Goal: Task Accomplishment & Management: Manage account settings

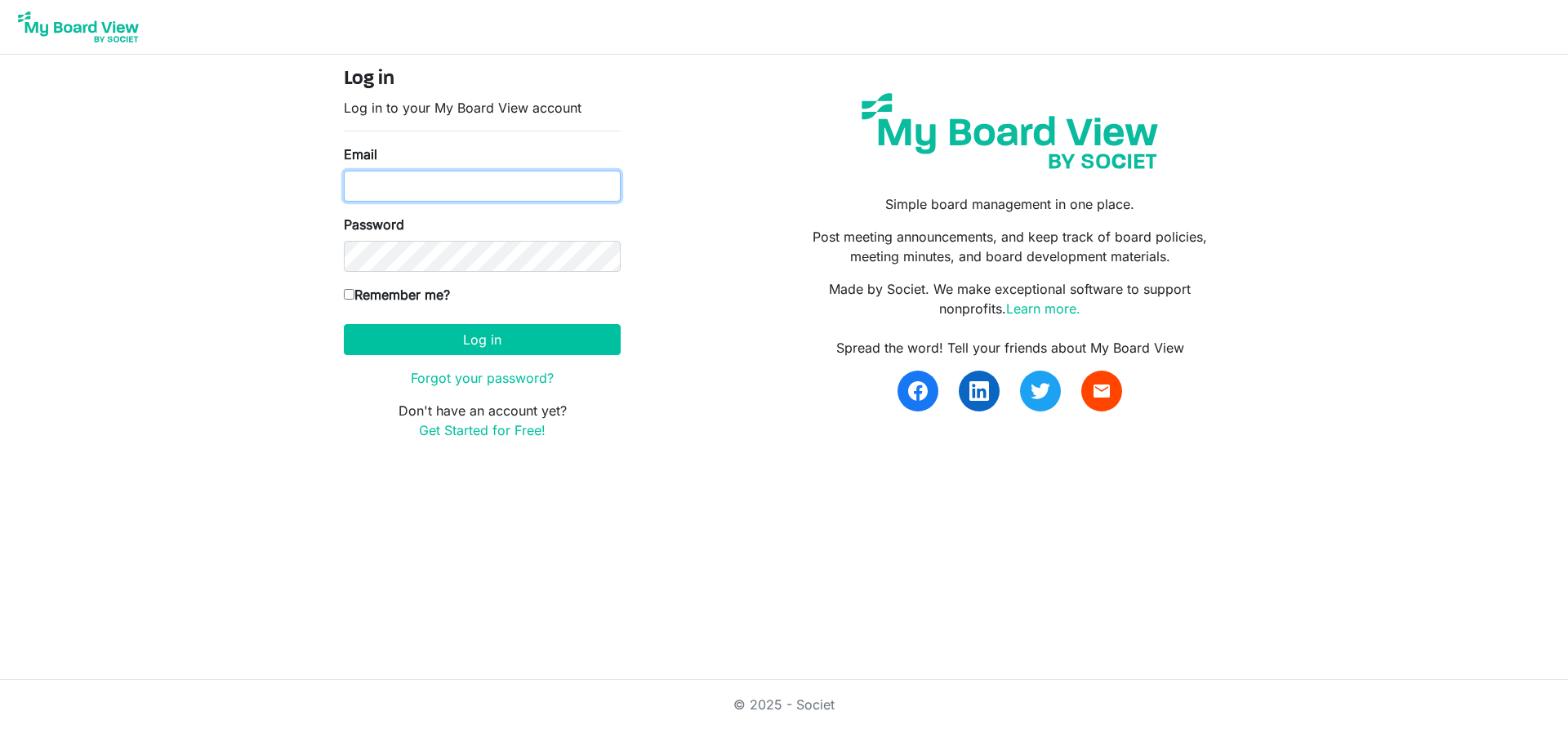
click at [383, 197] on input "Email" at bounding box center [482, 186] width 277 height 31
type input "[EMAIL_ADDRESS][DOMAIN_NAME]"
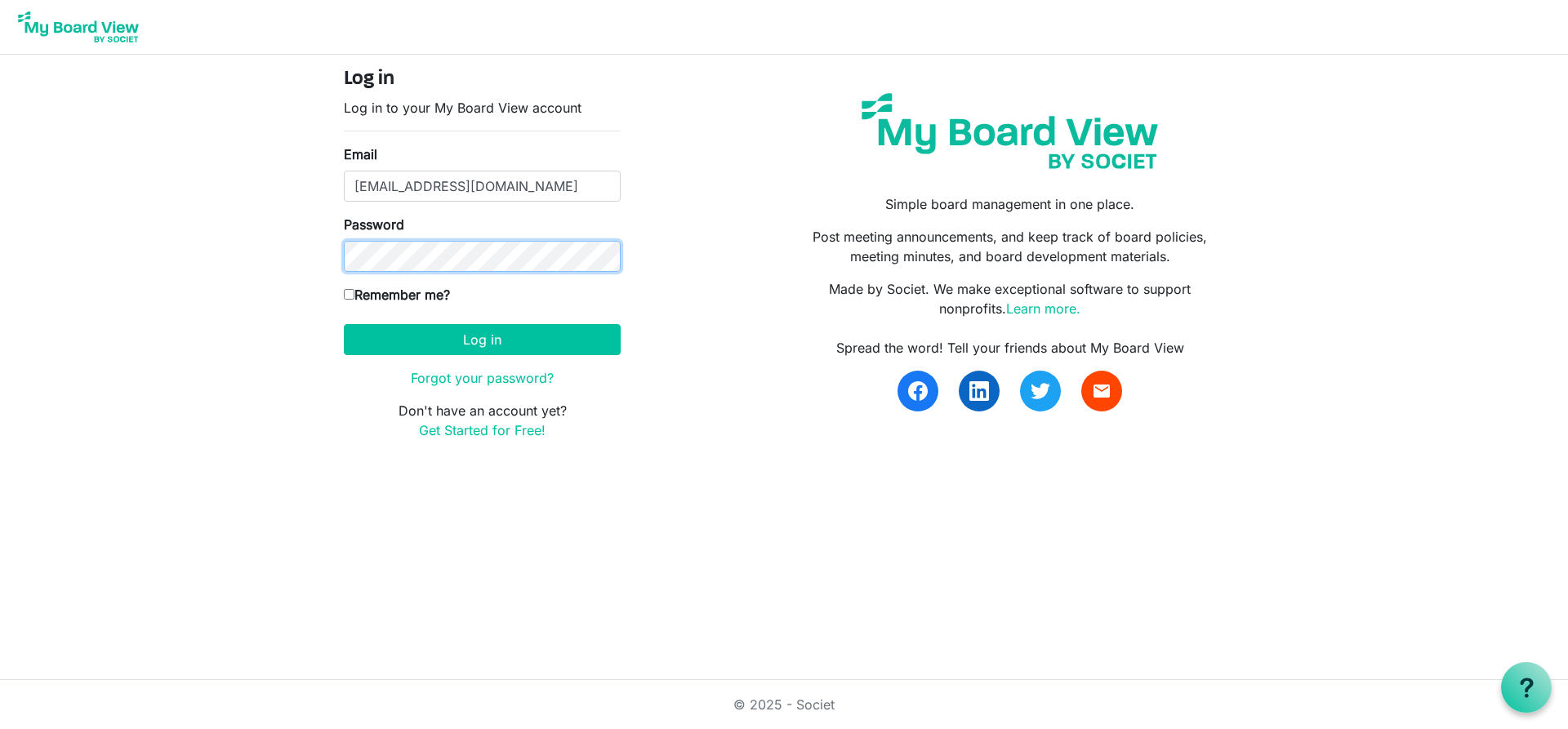
click at [344, 324] on button "Log in" at bounding box center [482, 340] width 277 height 31
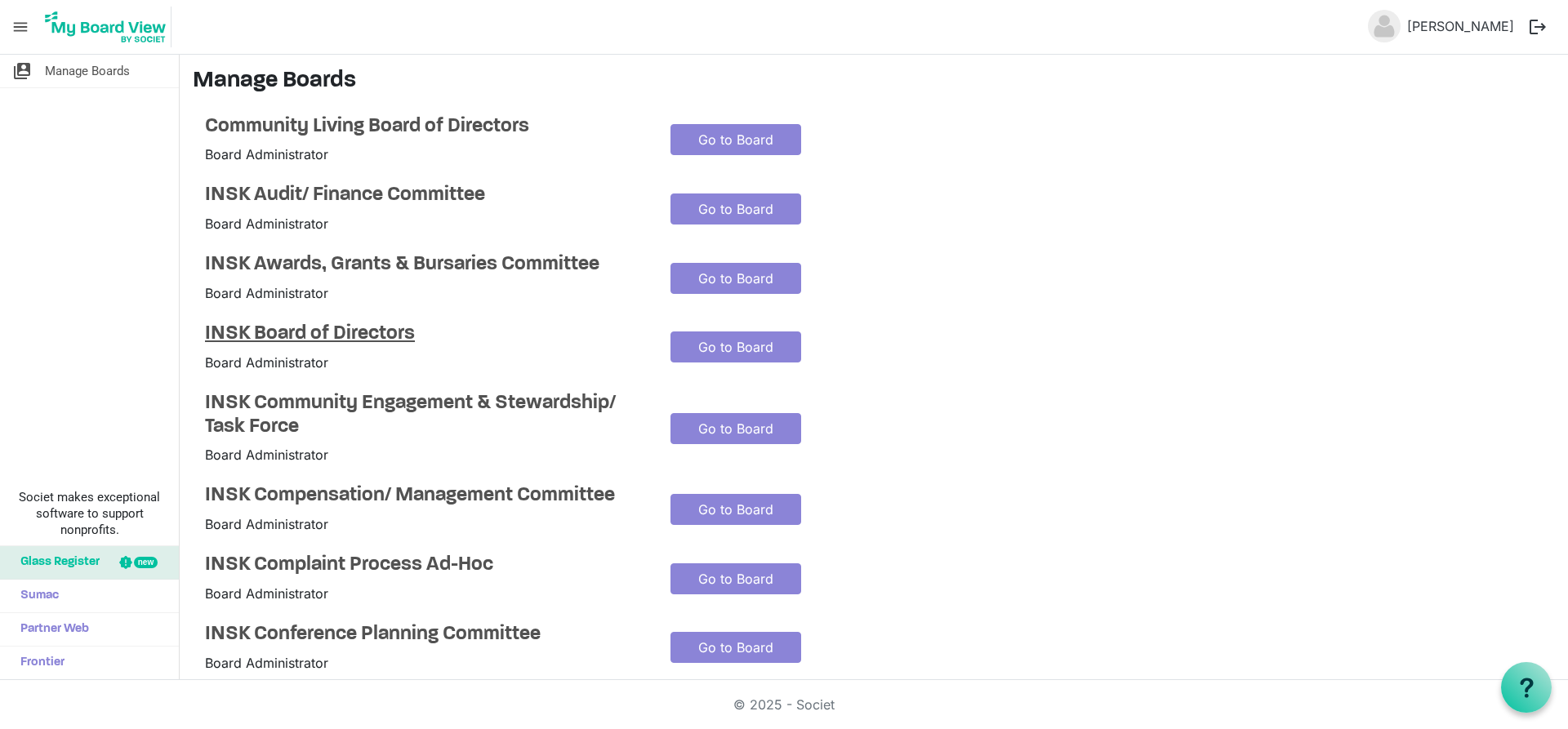
click at [276, 333] on h4 "INSK Board of Directors" at bounding box center [425, 335] width 441 height 24
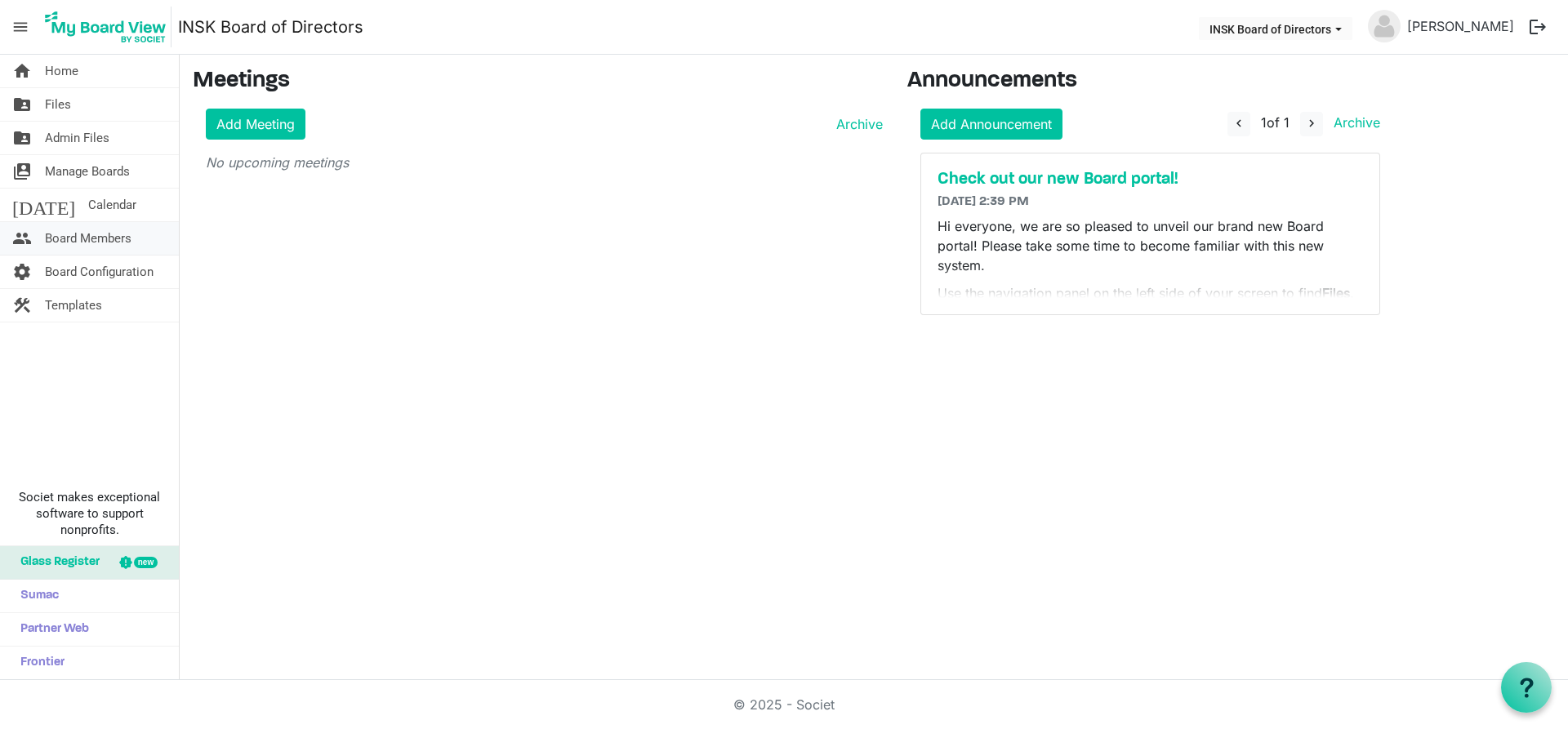
click at [52, 237] on span "Board Members" at bounding box center [88, 238] width 87 height 32
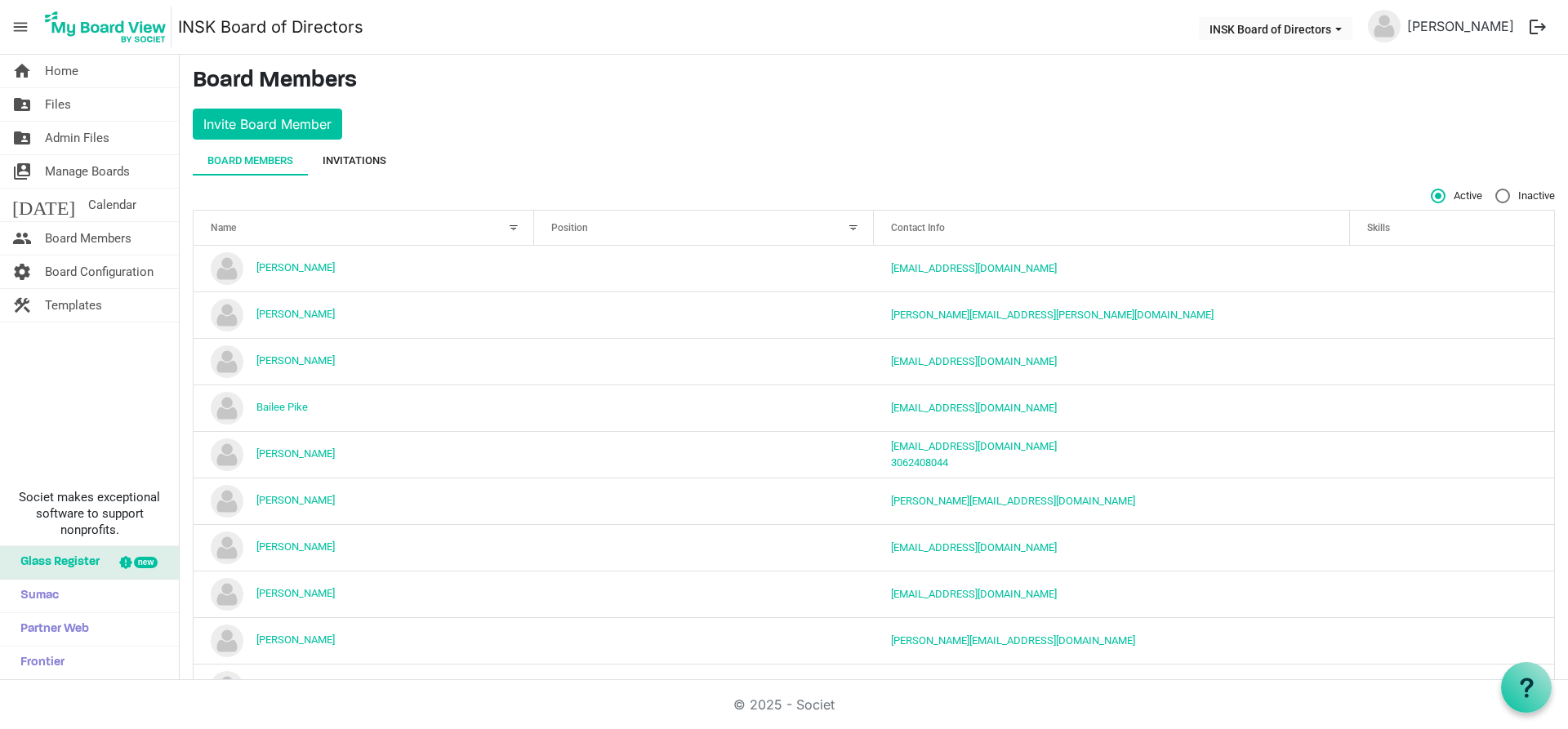
click at [360, 156] on div "Invitations" at bounding box center [354, 161] width 64 height 17
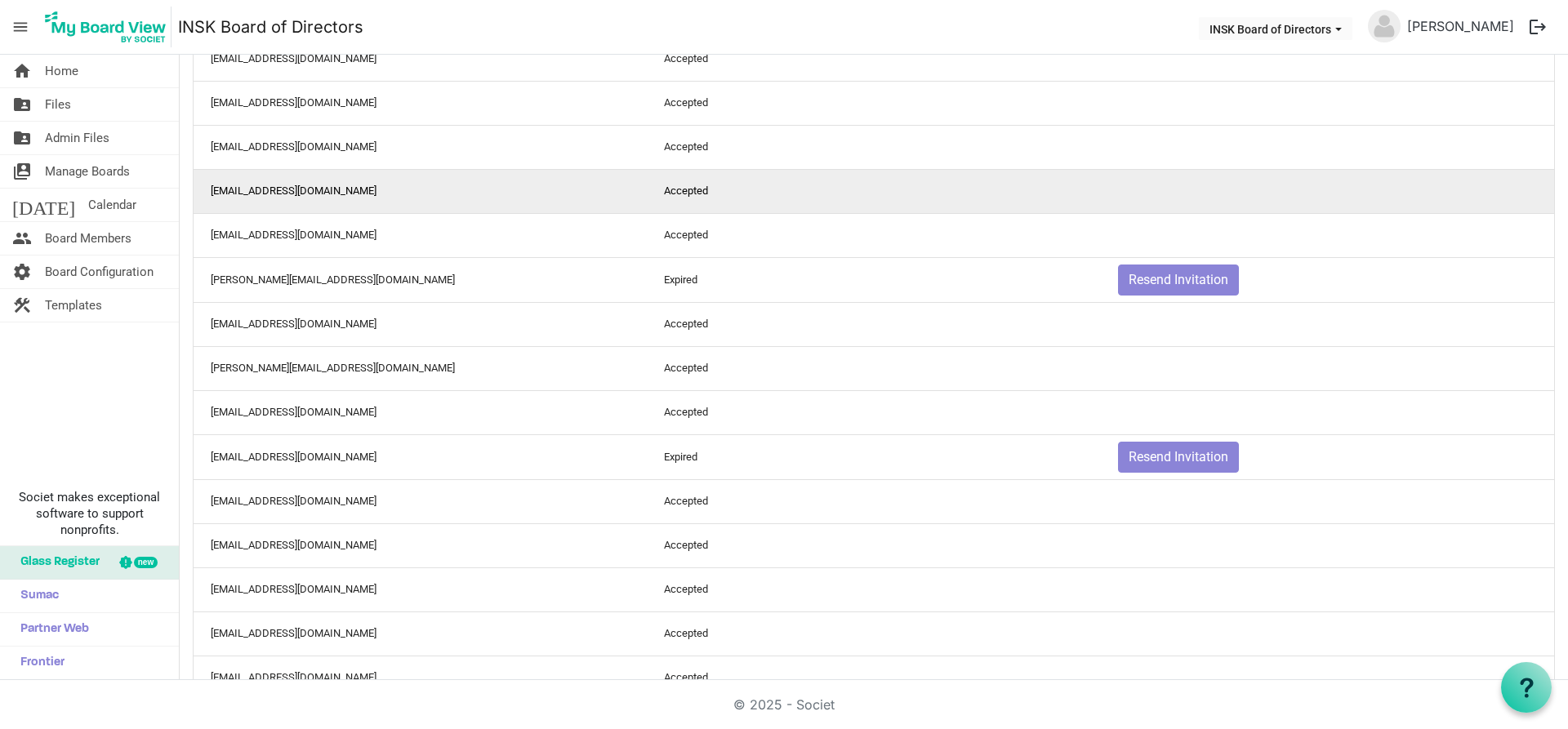
scroll to position [1294, 0]
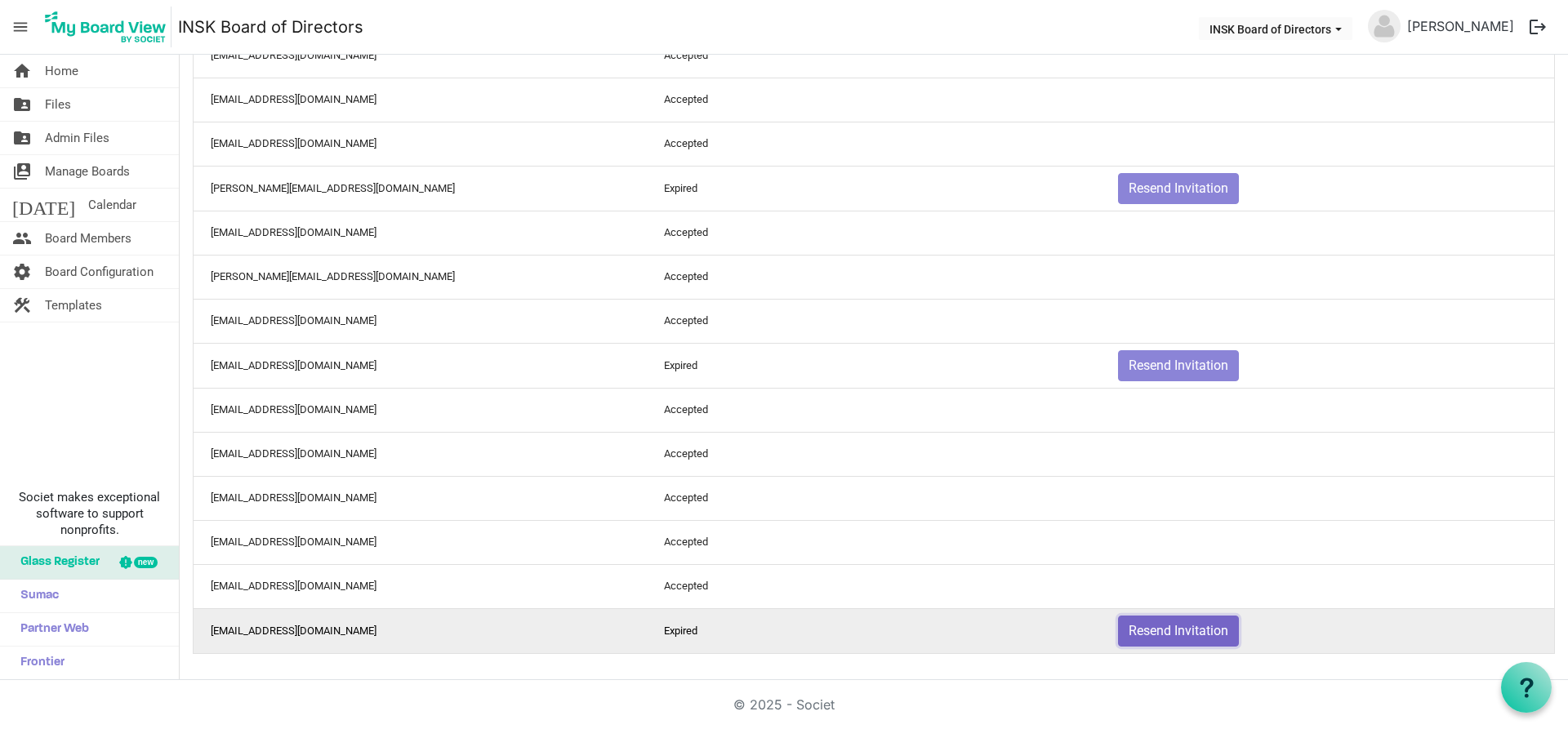
click at [1202, 633] on button "Resend Invitation" at bounding box center [1178, 631] width 121 height 31
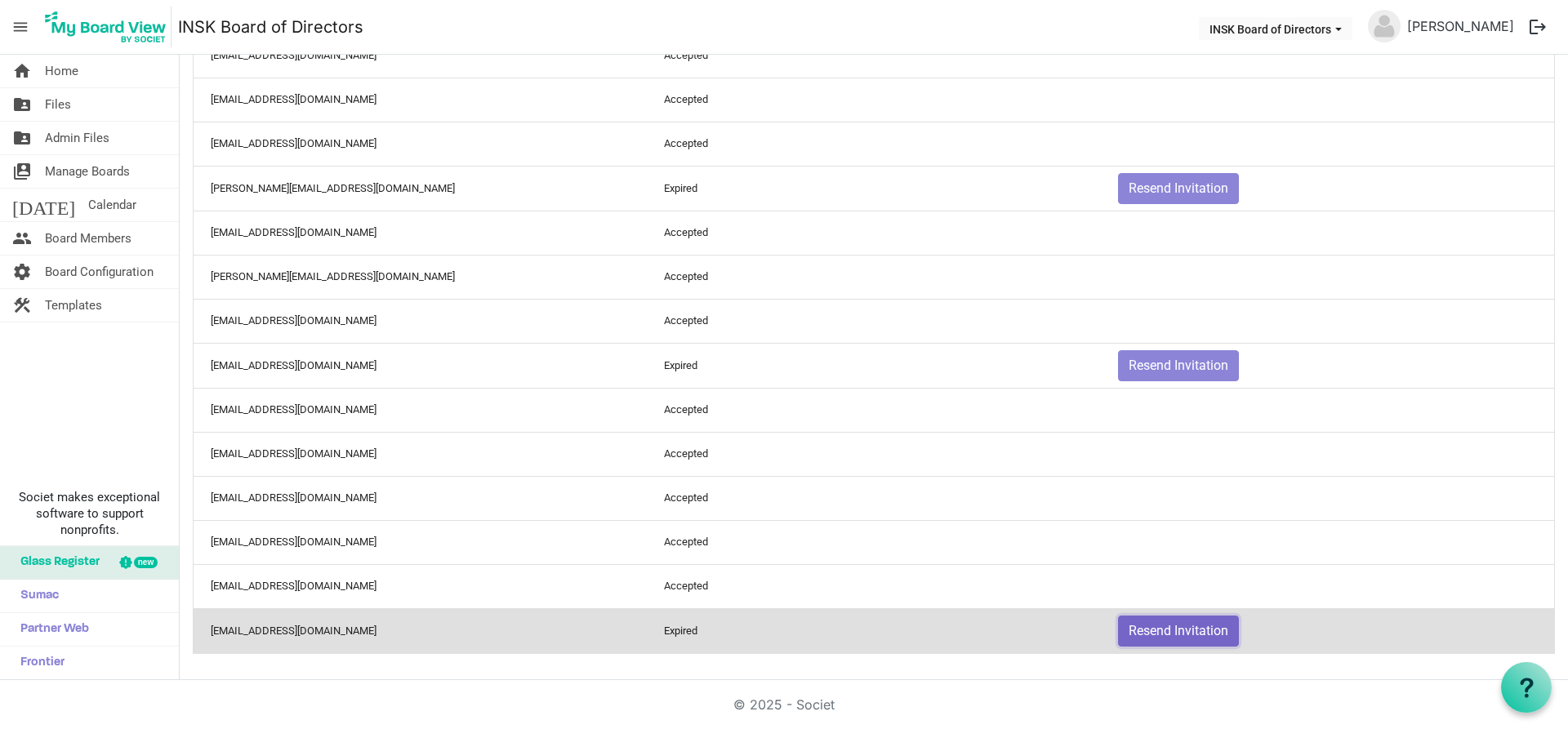
click at [1183, 628] on body "menu INSK Board of Directors INSK Board of Directors Aurore Sawaya logout home …" at bounding box center [784, 340] width 1568 height 680
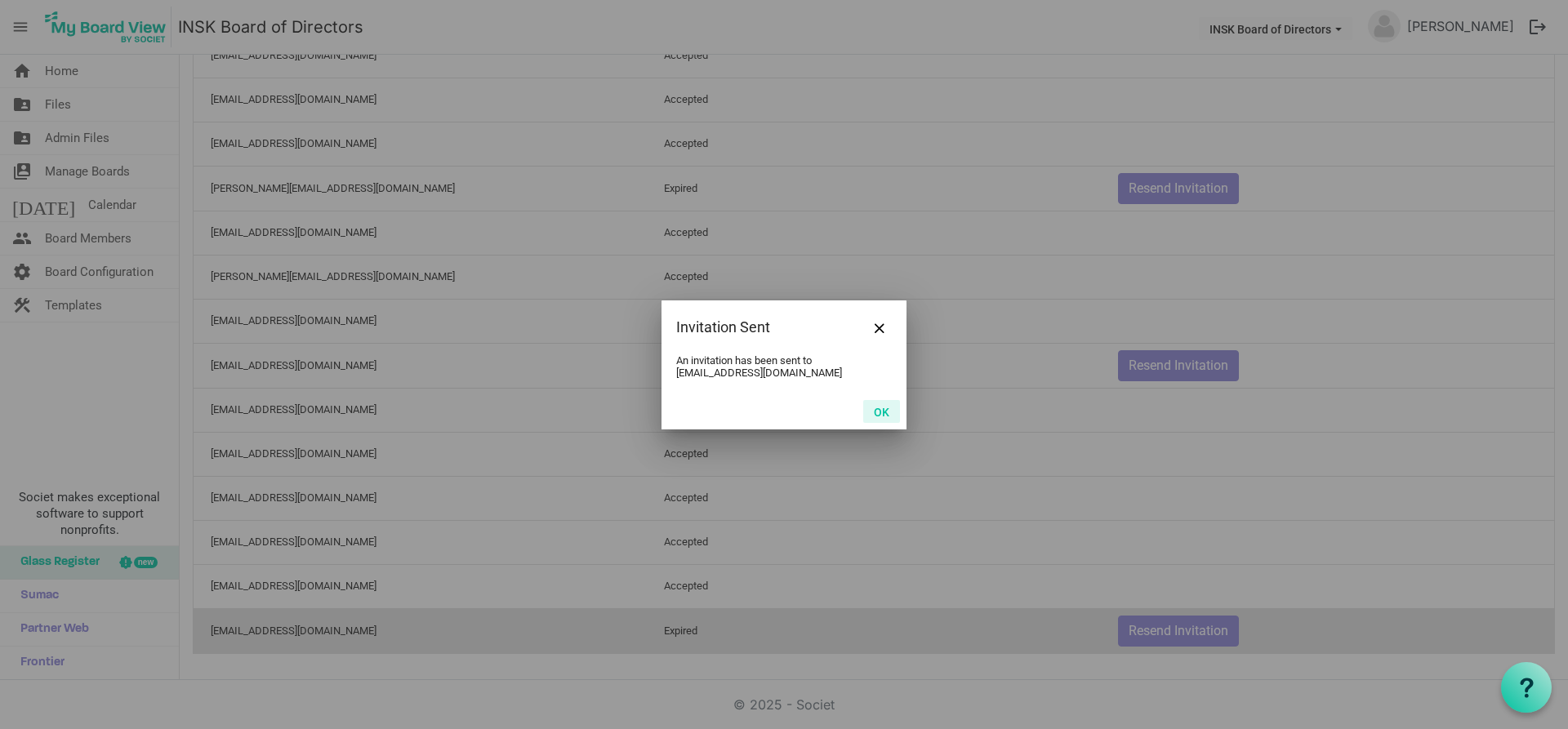
click at [878, 403] on button "OK" at bounding box center [882, 411] width 37 height 23
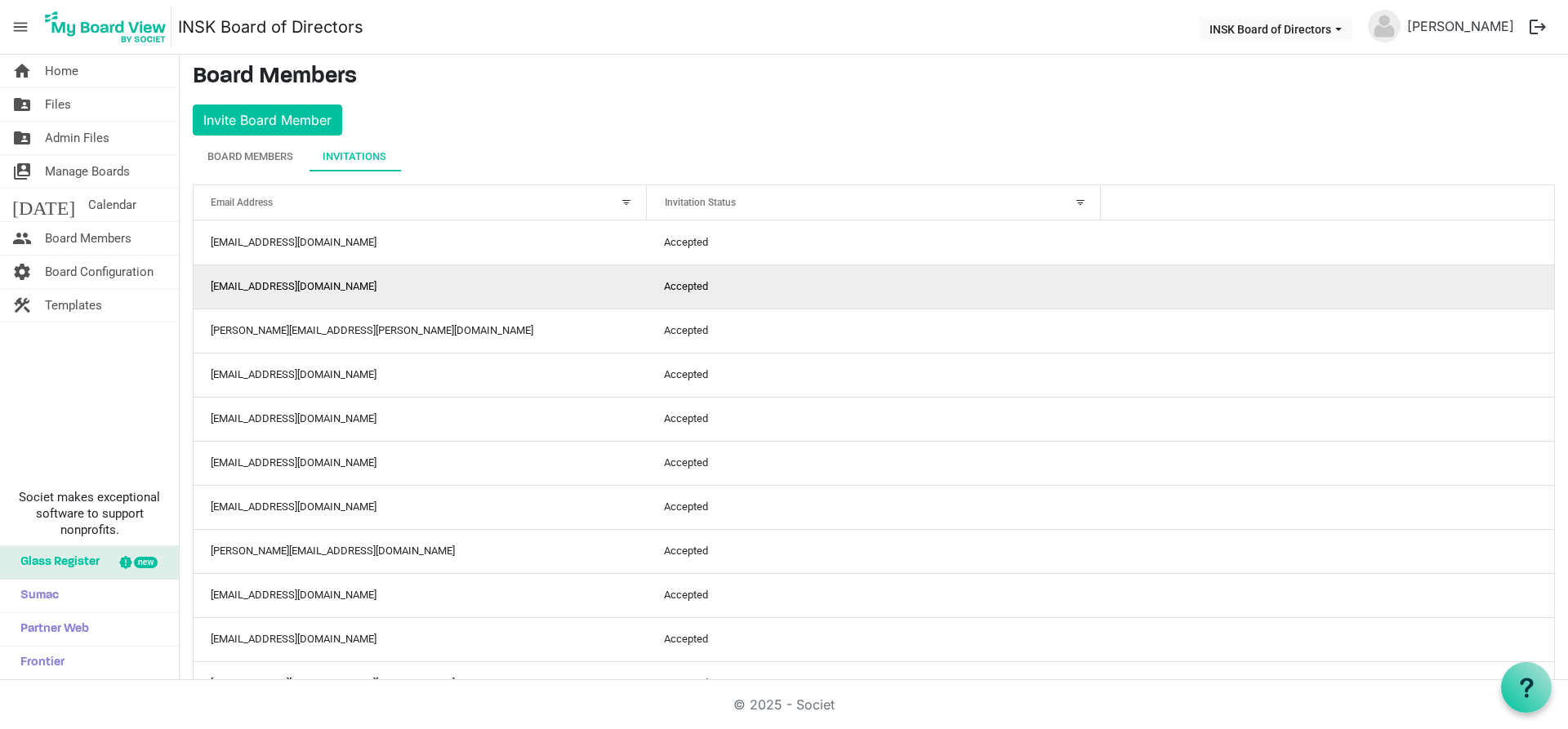
scroll to position [0, 0]
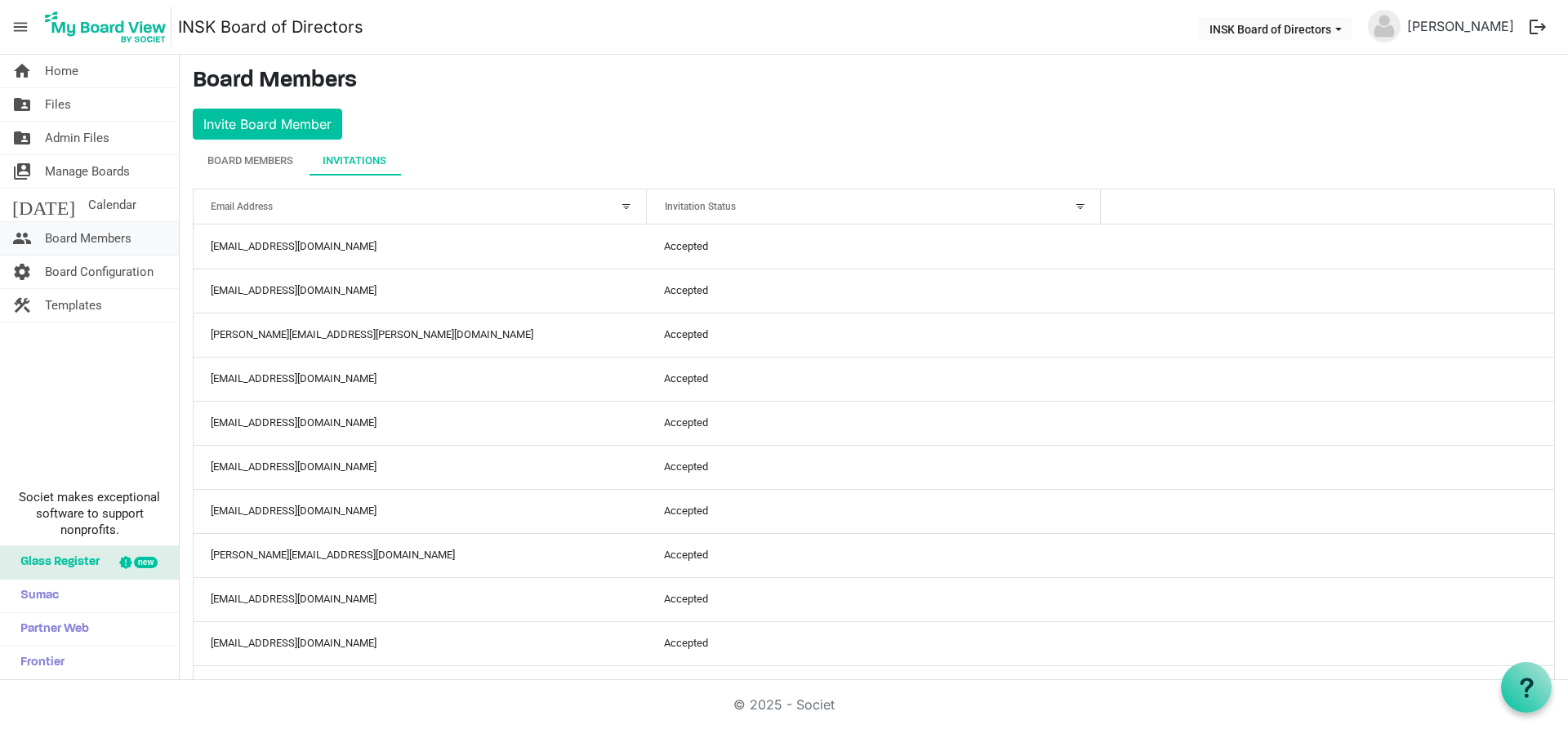
click at [72, 237] on span "Board Members" at bounding box center [88, 238] width 87 height 32
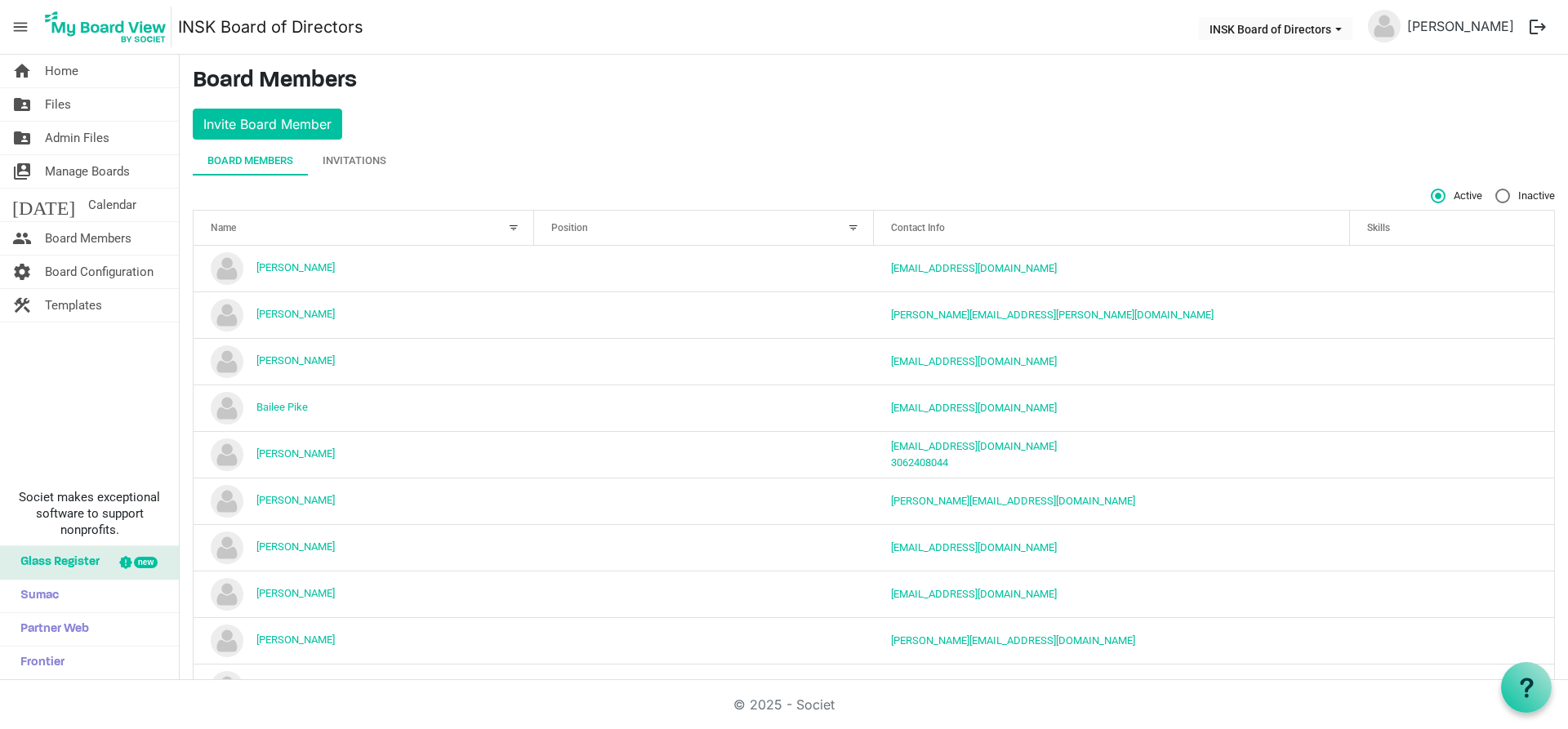
click at [1495, 191] on label "Inactive" at bounding box center [1525, 196] width 60 height 15
click at [1495, 190] on input "Inactive" at bounding box center [1495, 189] width 1 height 1
radio input "true"
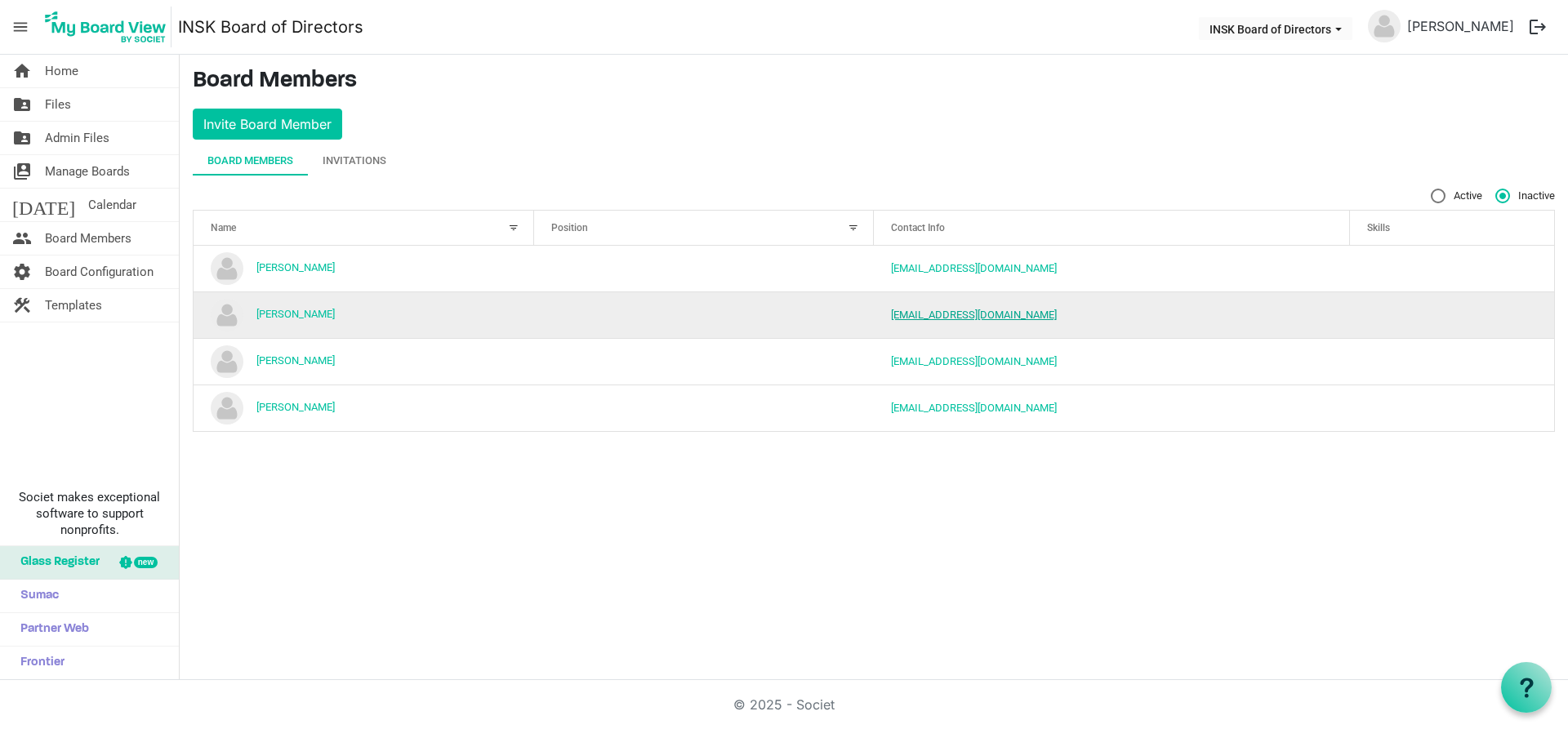
click at [984, 319] on link "[EMAIL_ADDRESS][DOMAIN_NAME]" at bounding box center [974, 314] width 166 height 12
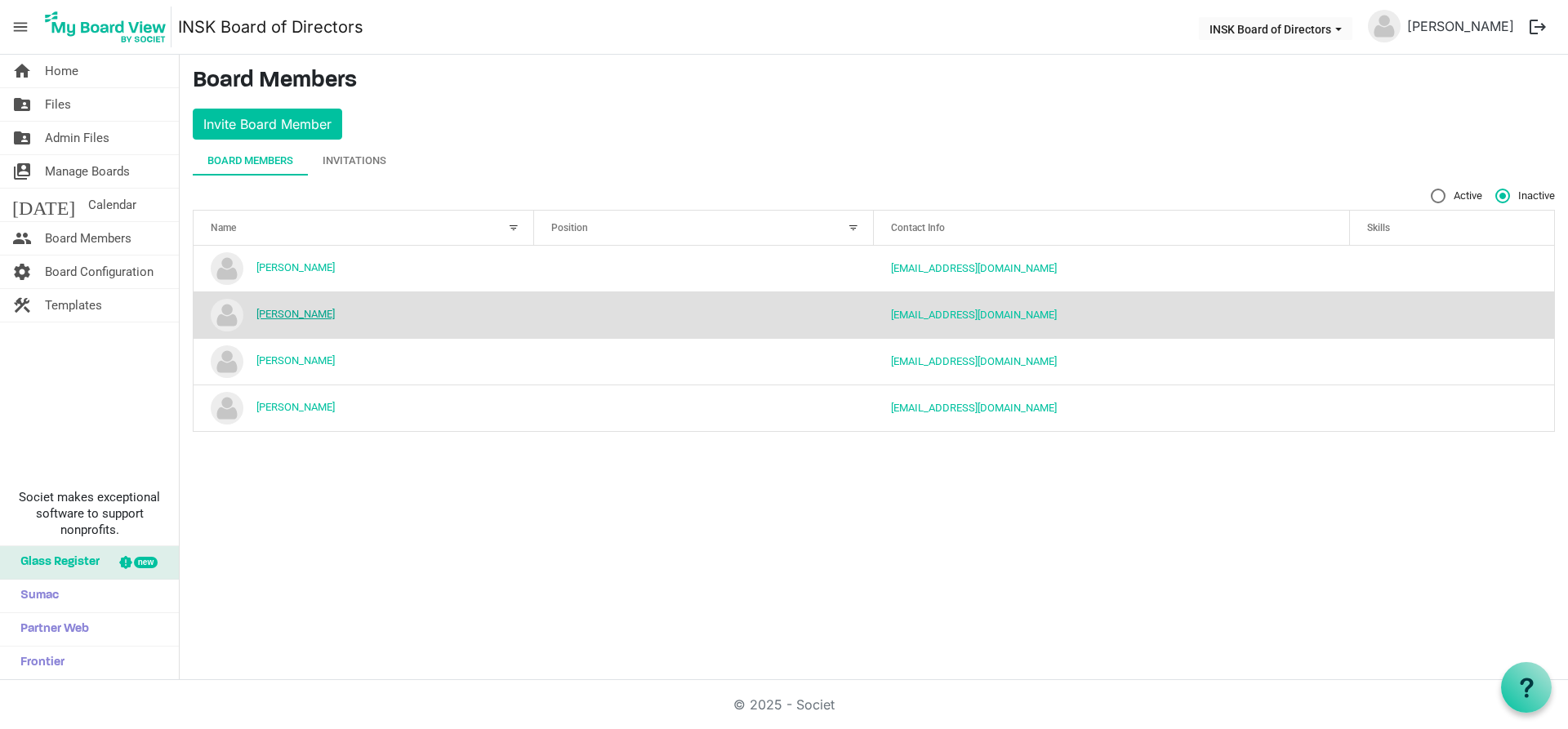
click at [309, 312] on link "Joelyne Swidzinski" at bounding box center [295, 313] width 78 height 12
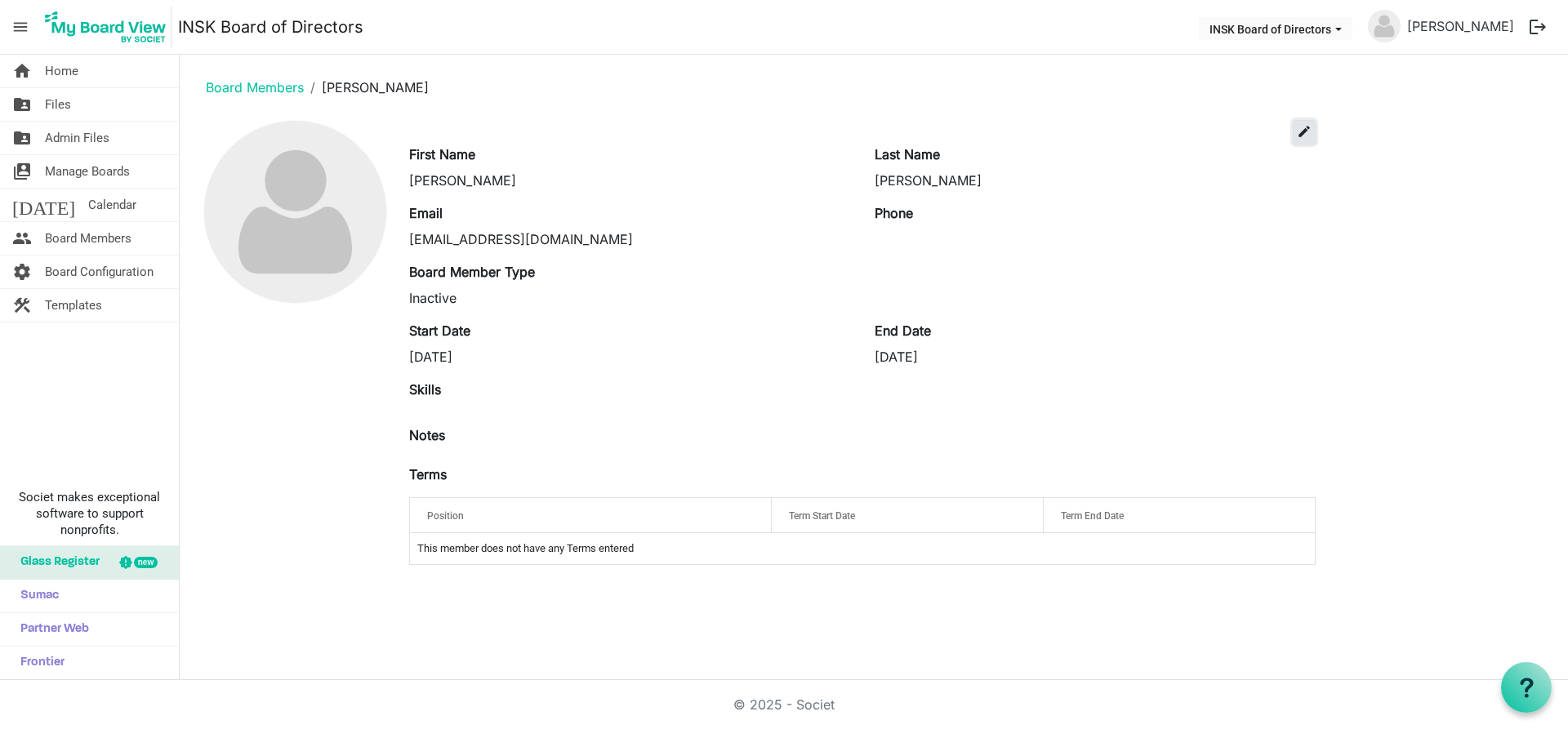
click at [1306, 131] on span "edit" at bounding box center [1304, 132] width 15 height 15
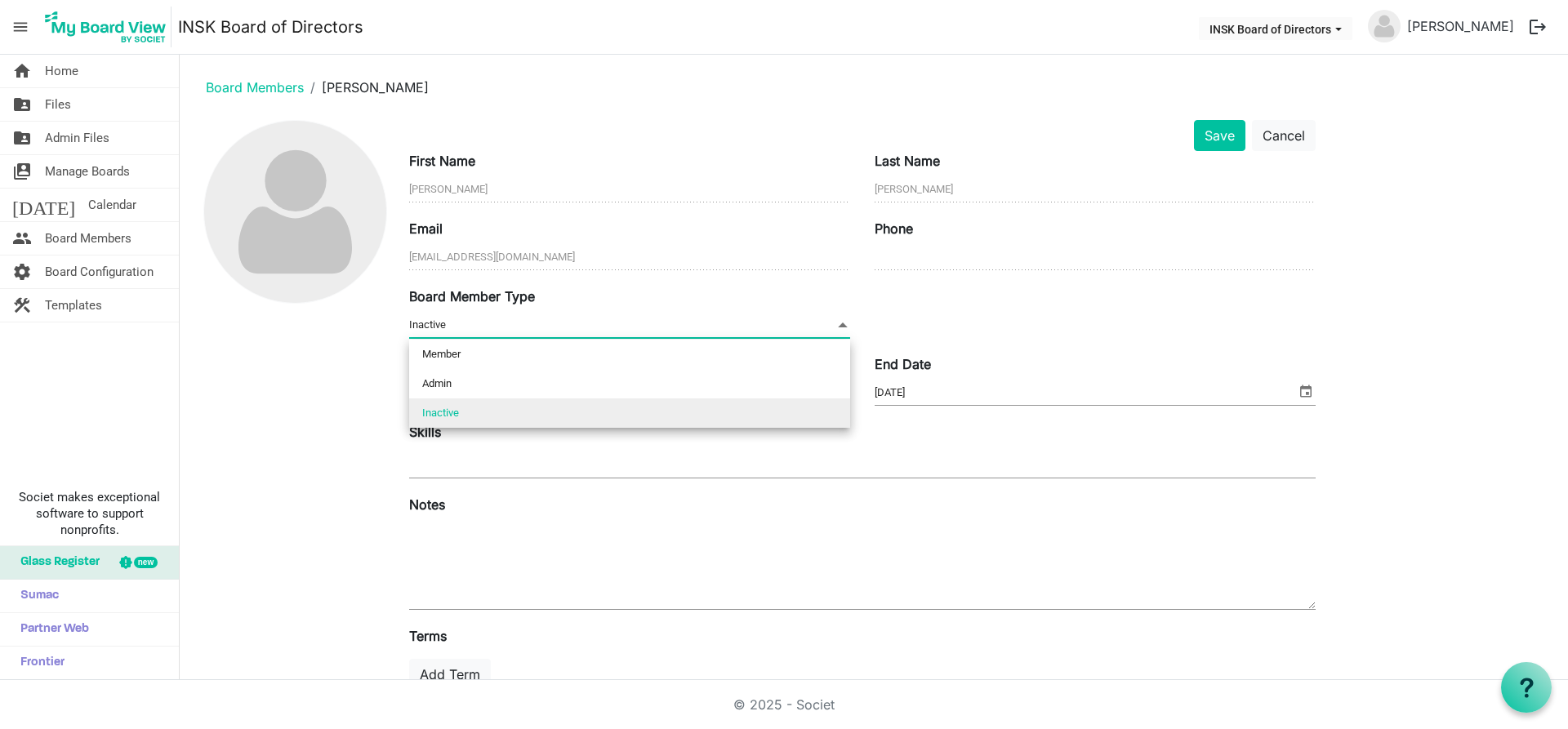
click at [842, 325] on span at bounding box center [843, 324] width 15 height 18
click at [439, 351] on li "Member" at bounding box center [630, 355] width 441 height 29
type input "Member"
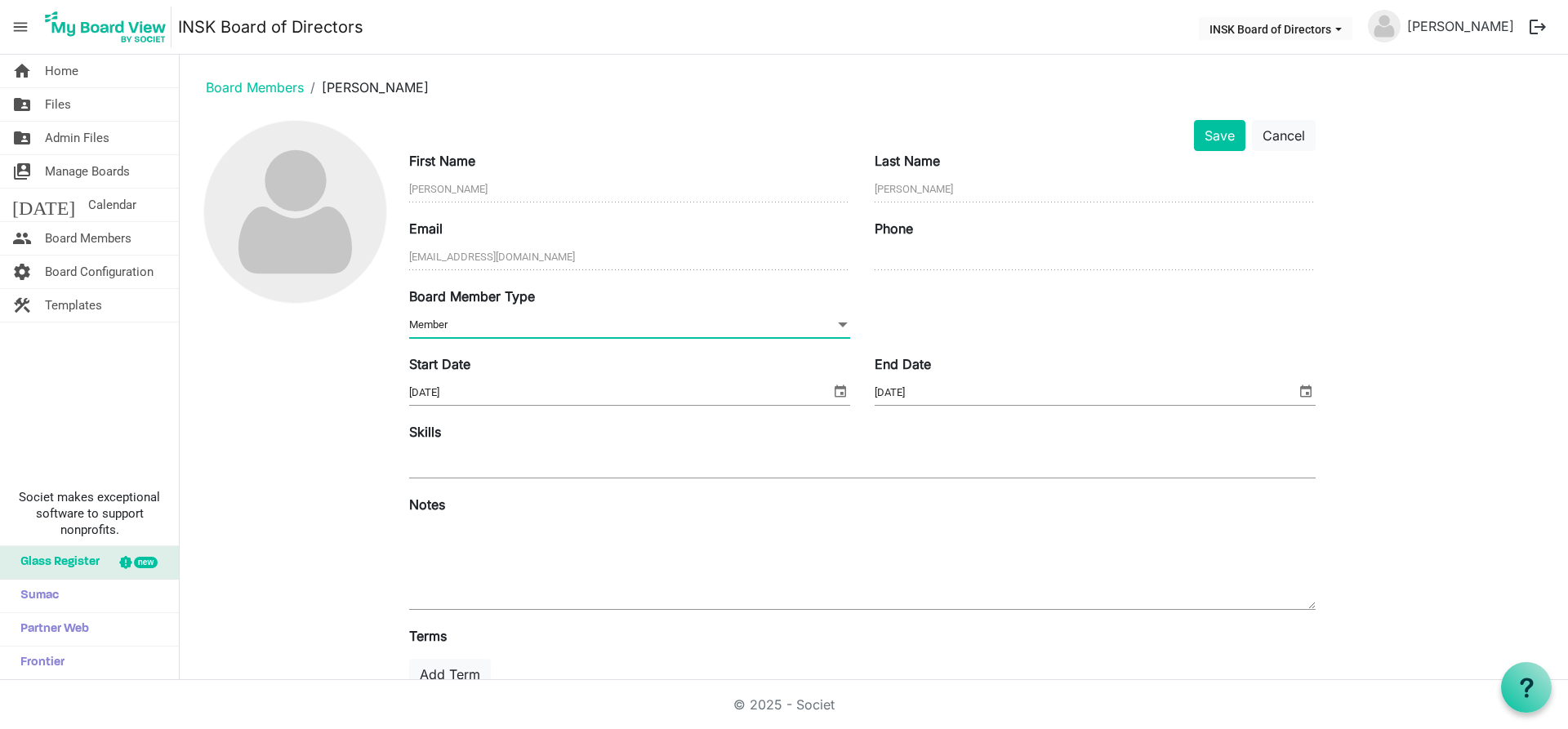
click at [1211, 153] on div "Last Name Swidzinski" at bounding box center [1095, 178] width 466 height 54
click at [1232, 133] on button "Save" at bounding box center [1220, 135] width 52 height 31
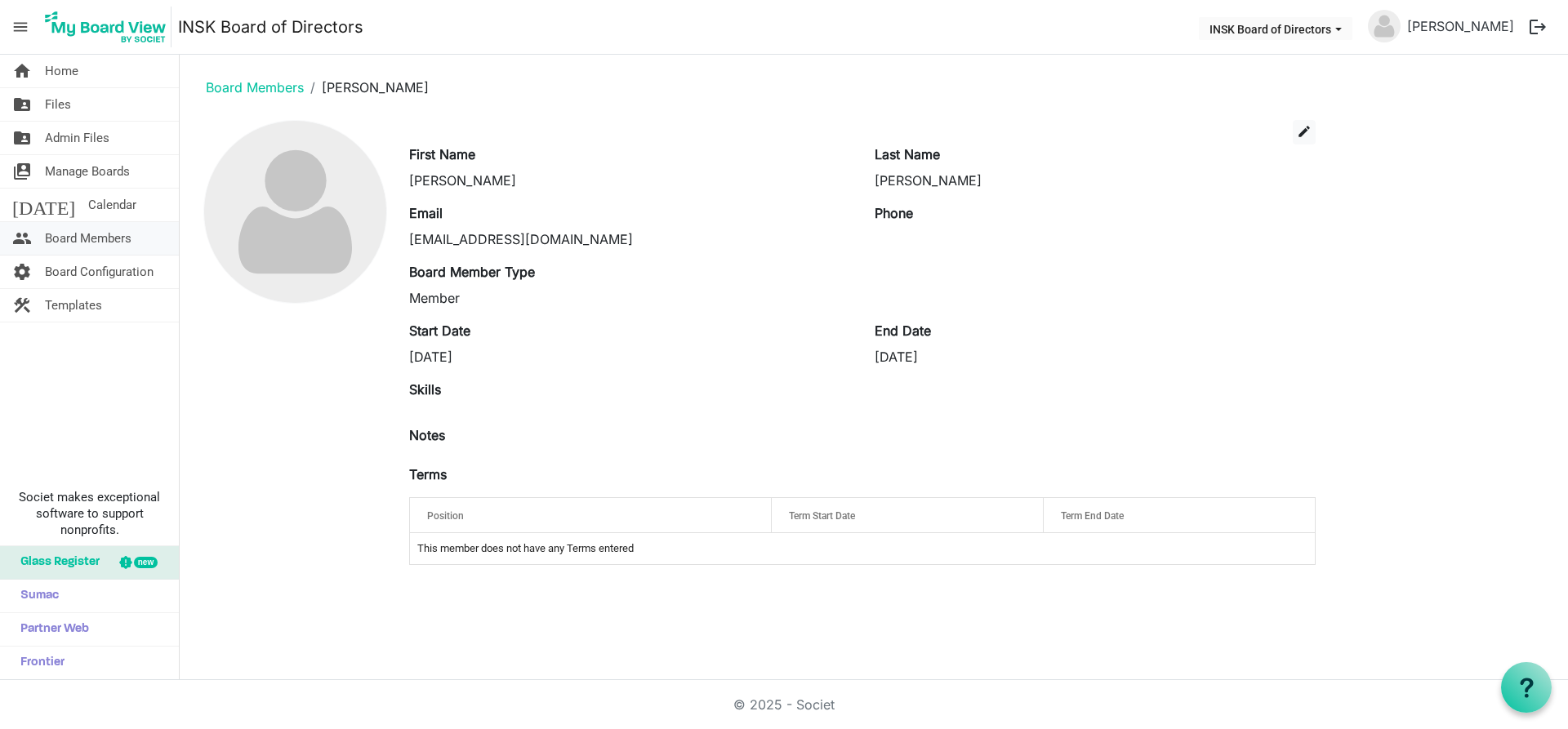
click at [95, 230] on span "Board Members" at bounding box center [88, 238] width 87 height 32
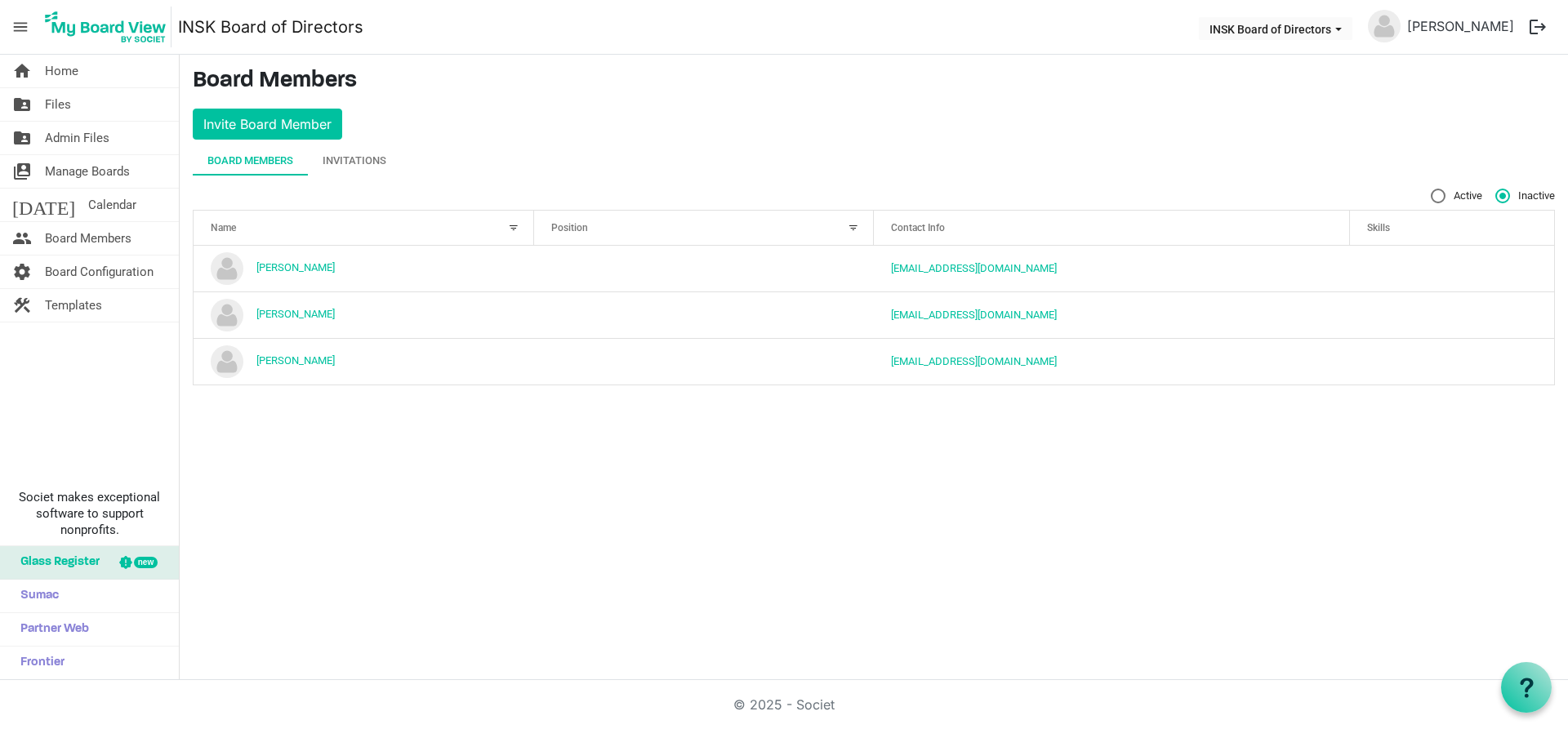
click at [1439, 193] on label "Active" at bounding box center [1456, 196] width 52 height 15
click at [1432, 190] on input "Active" at bounding box center [1431, 189] width 1 height 1
radio input "true"
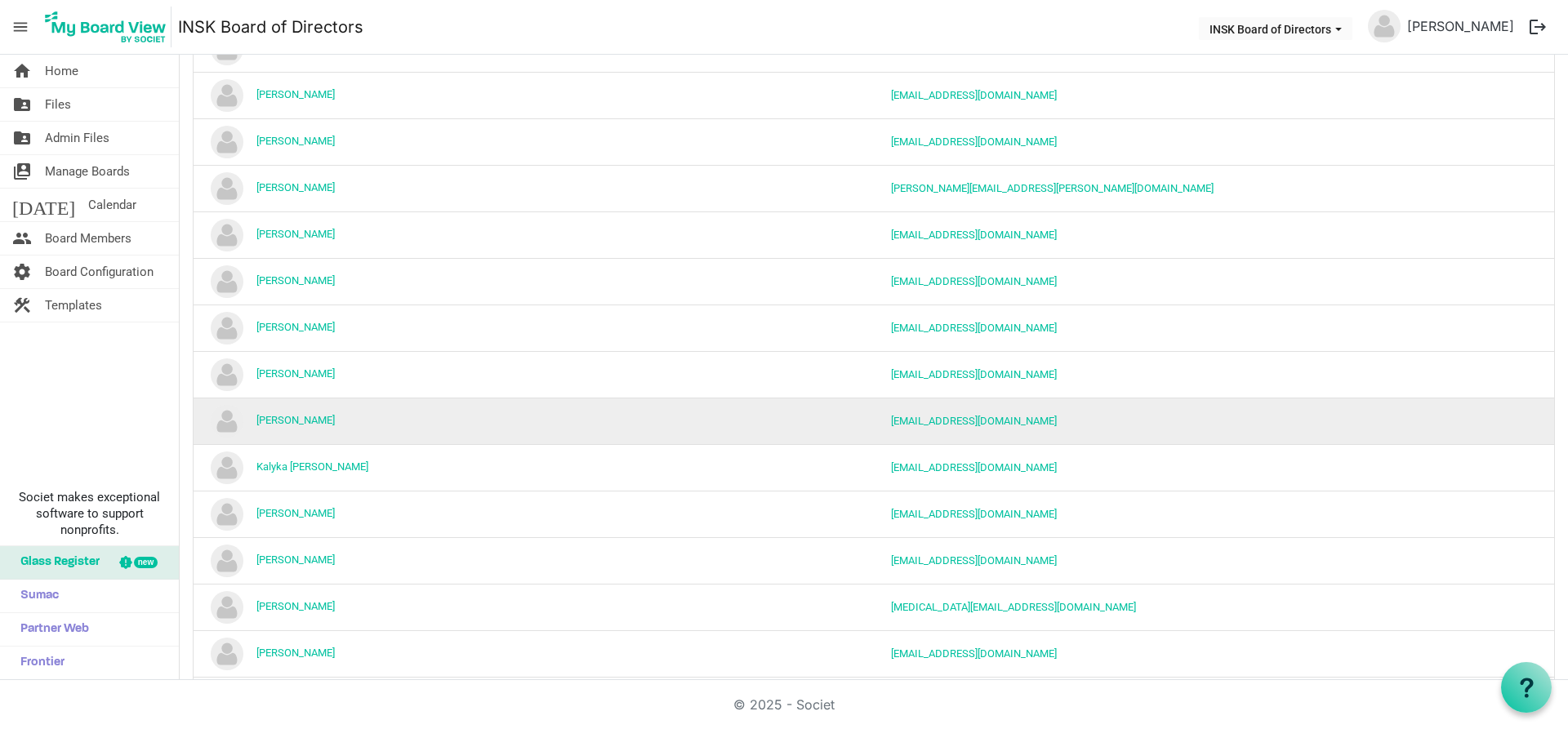
scroll to position [817, 0]
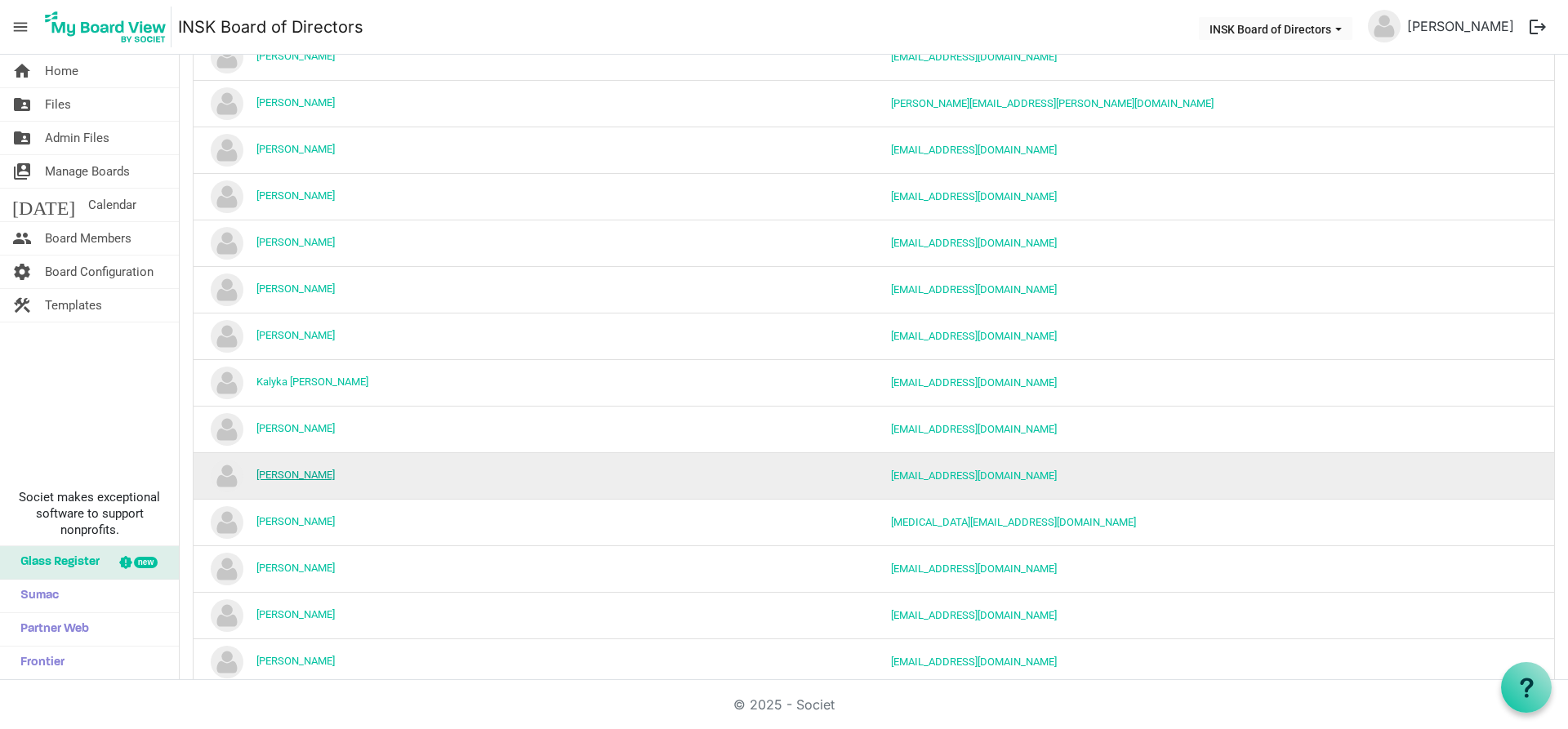
click at [335, 476] on link "[PERSON_NAME]" at bounding box center [295, 475] width 78 height 12
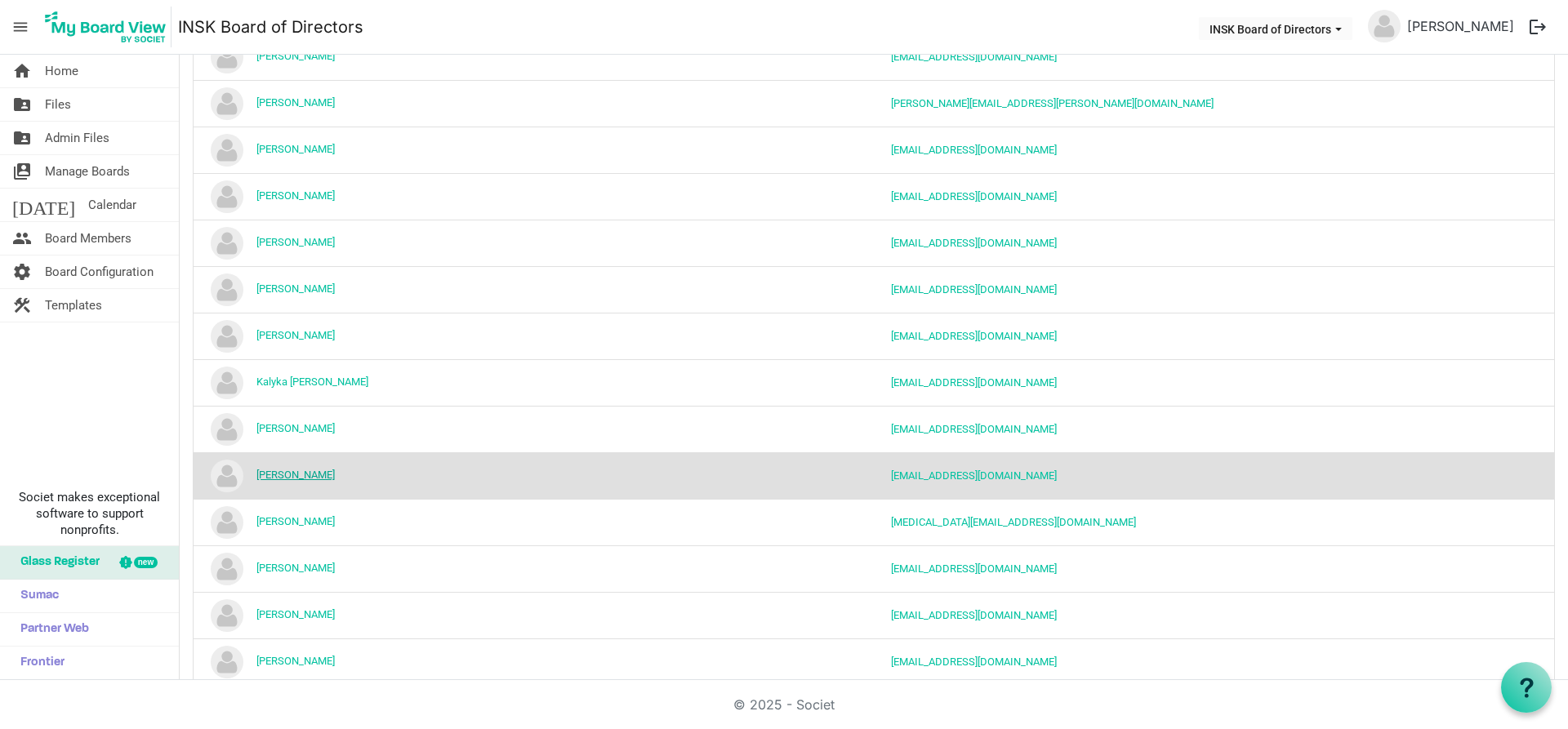
click at [335, 476] on link "[PERSON_NAME]" at bounding box center [295, 475] width 78 height 12
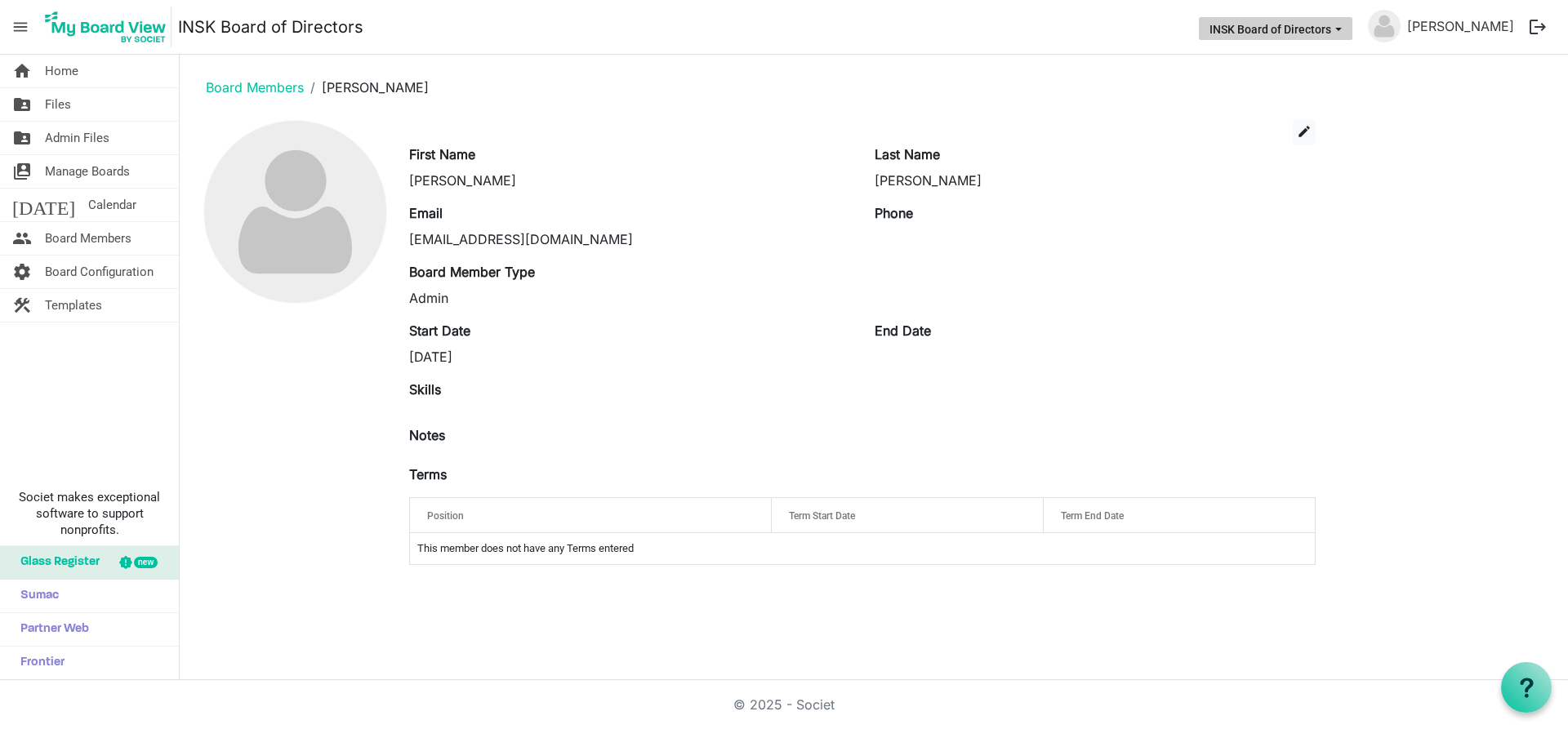
click at [1352, 23] on button "INSK Board of Directors" at bounding box center [1276, 29] width 154 height 23
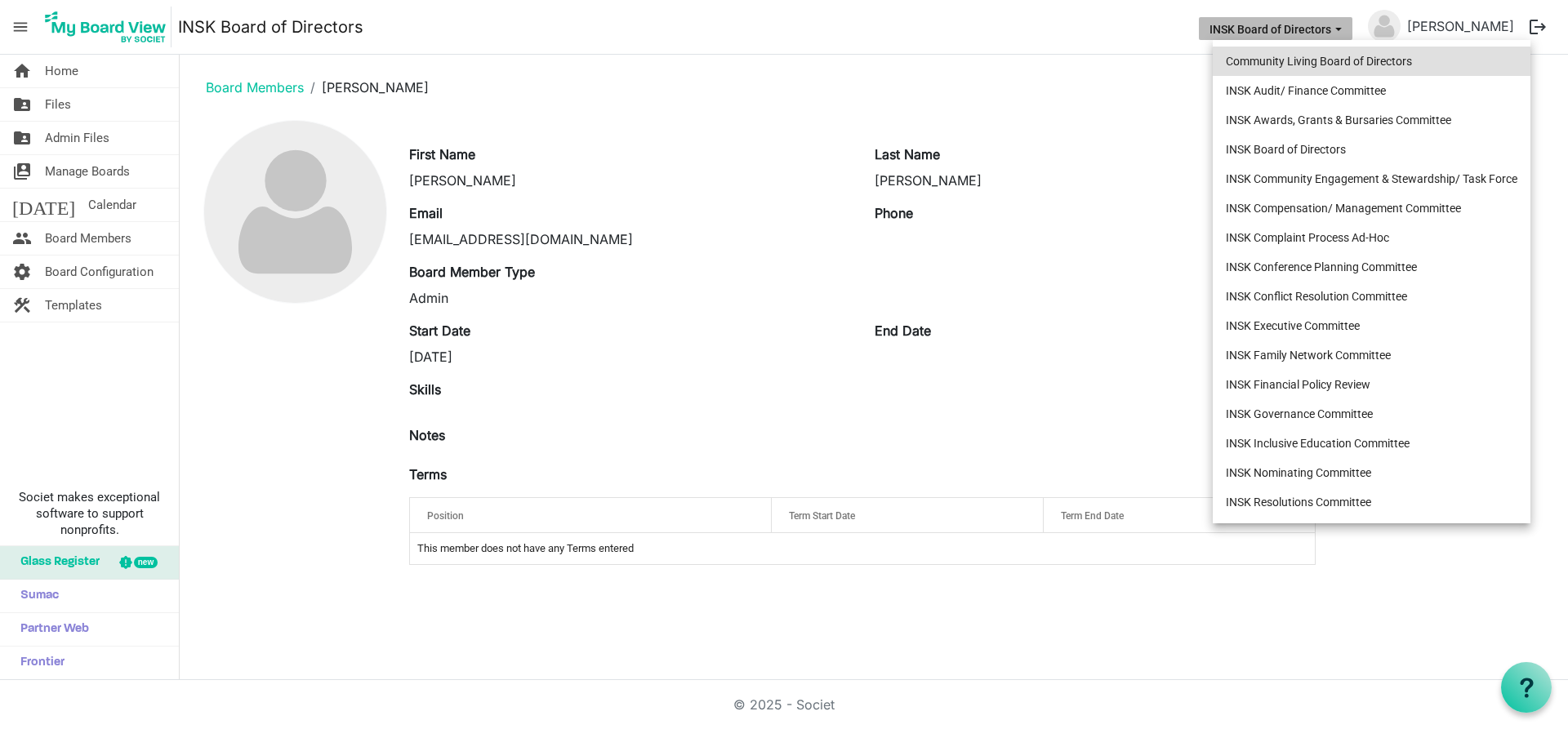
click at [1356, 61] on li "Community Living Board of Directors" at bounding box center [1372, 62] width 318 height 29
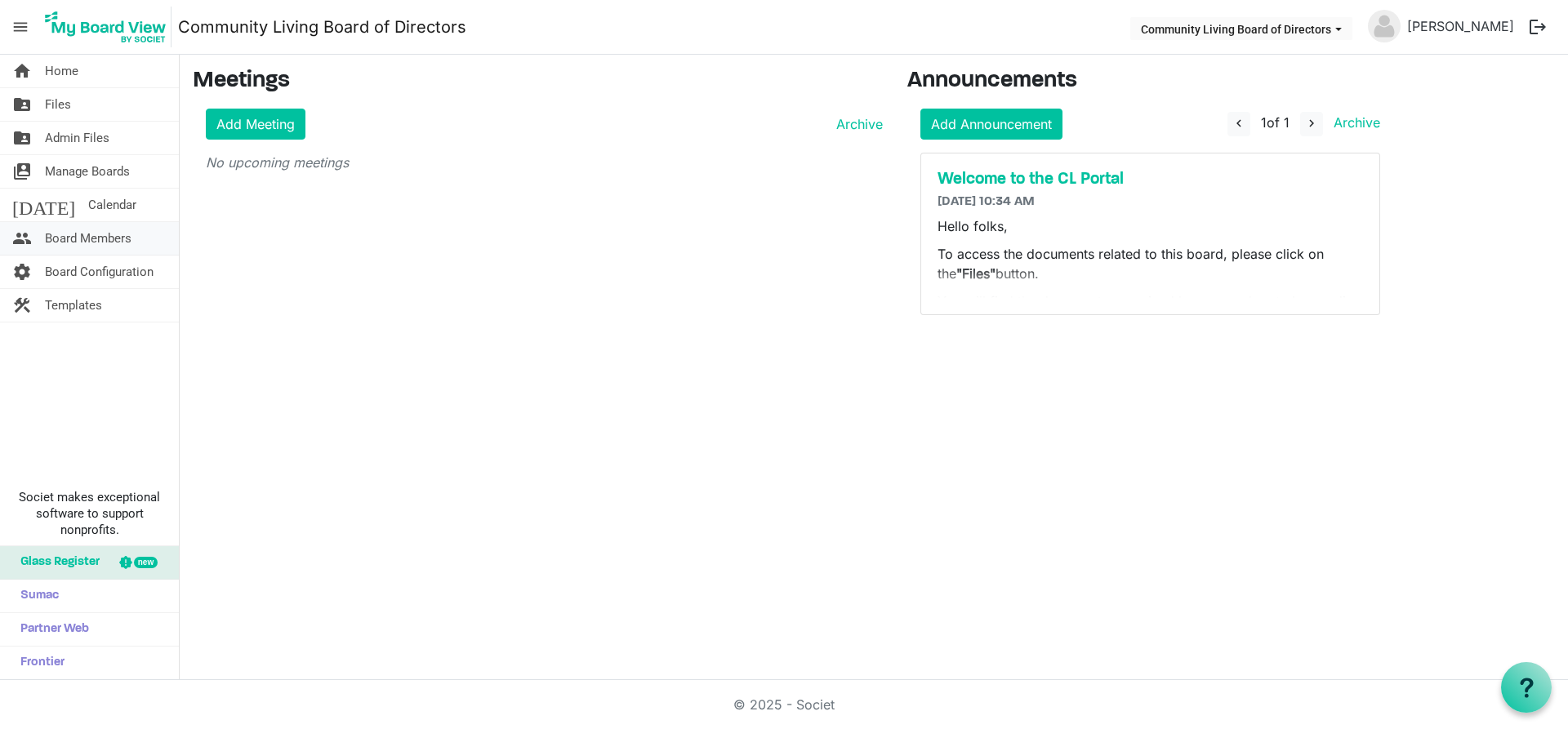
click at [84, 233] on span "Board Members" at bounding box center [88, 238] width 87 height 32
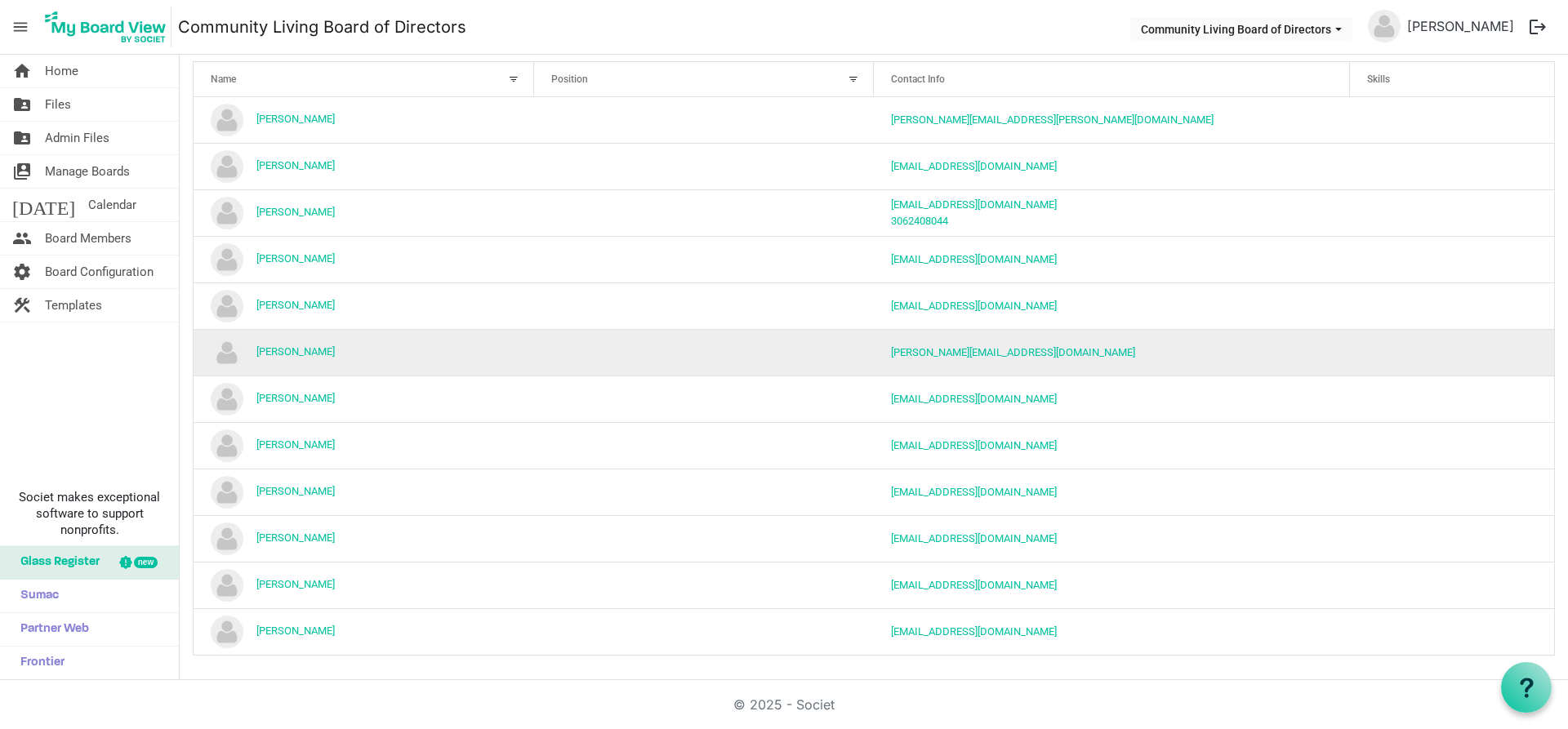
scroll to position [150, 0]
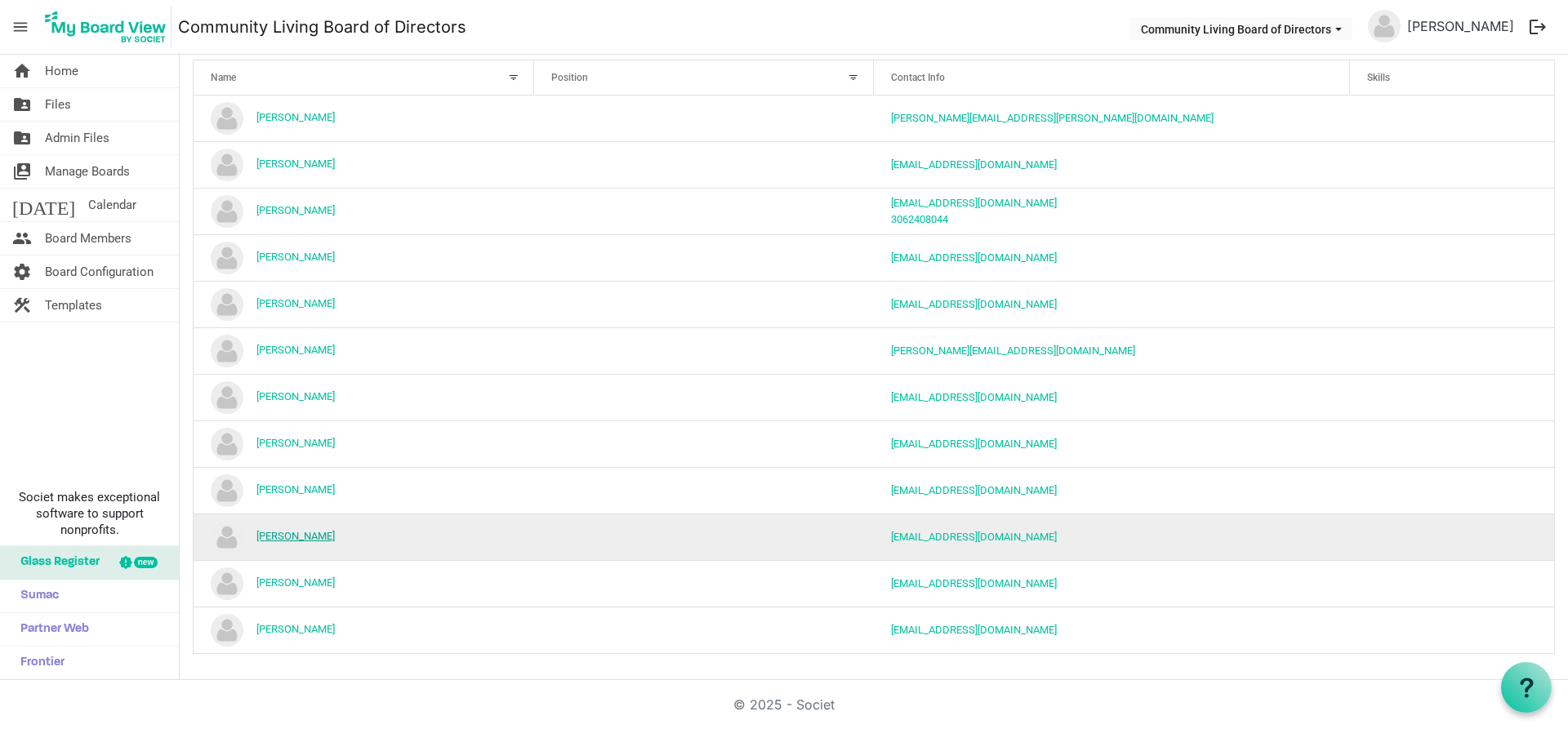
click at [335, 534] on link "[PERSON_NAME]" at bounding box center [295, 535] width 78 height 12
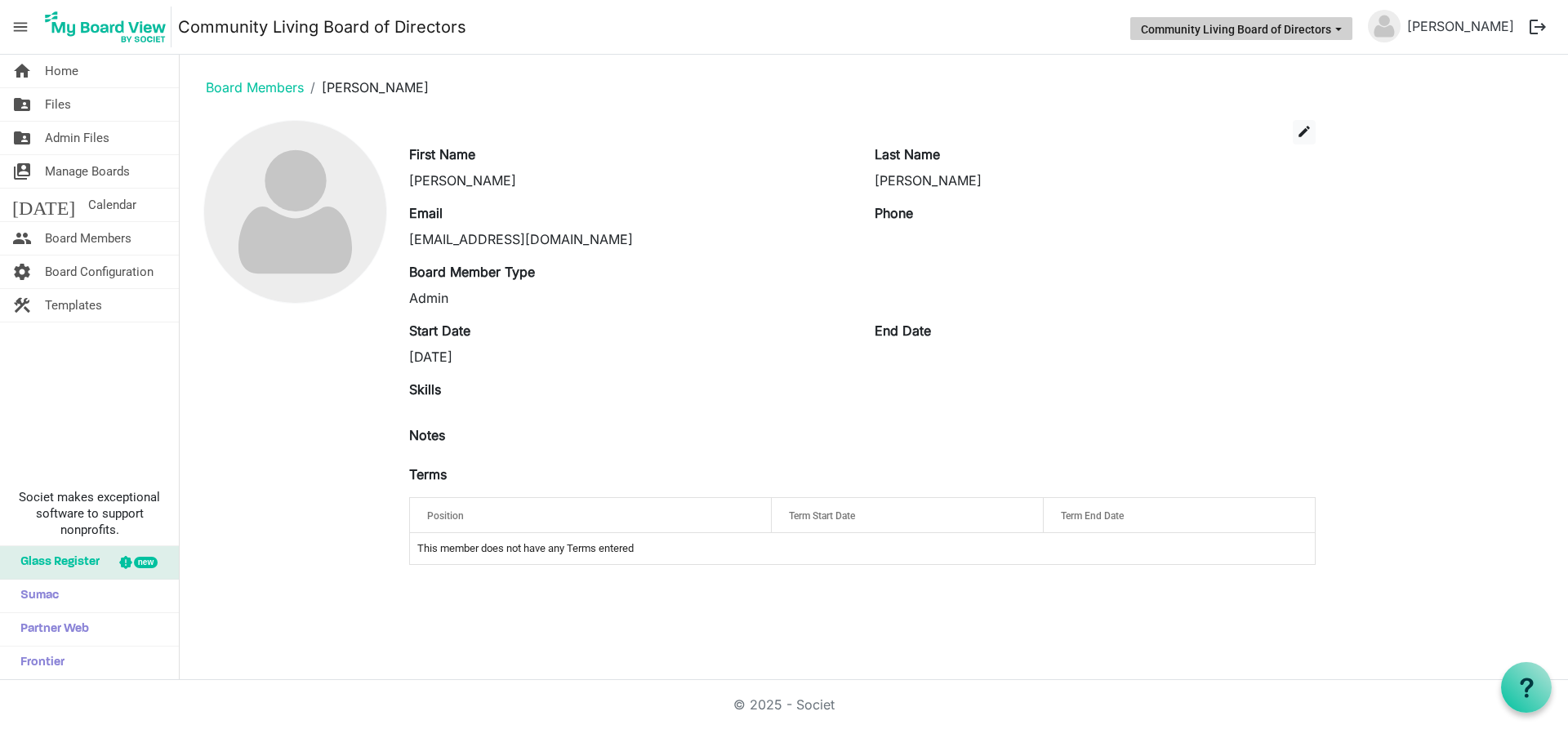
click at [1346, 26] on span "Community Living Board of Directors dropdownbutton" at bounding box center [1338, 29] width 15 height 6
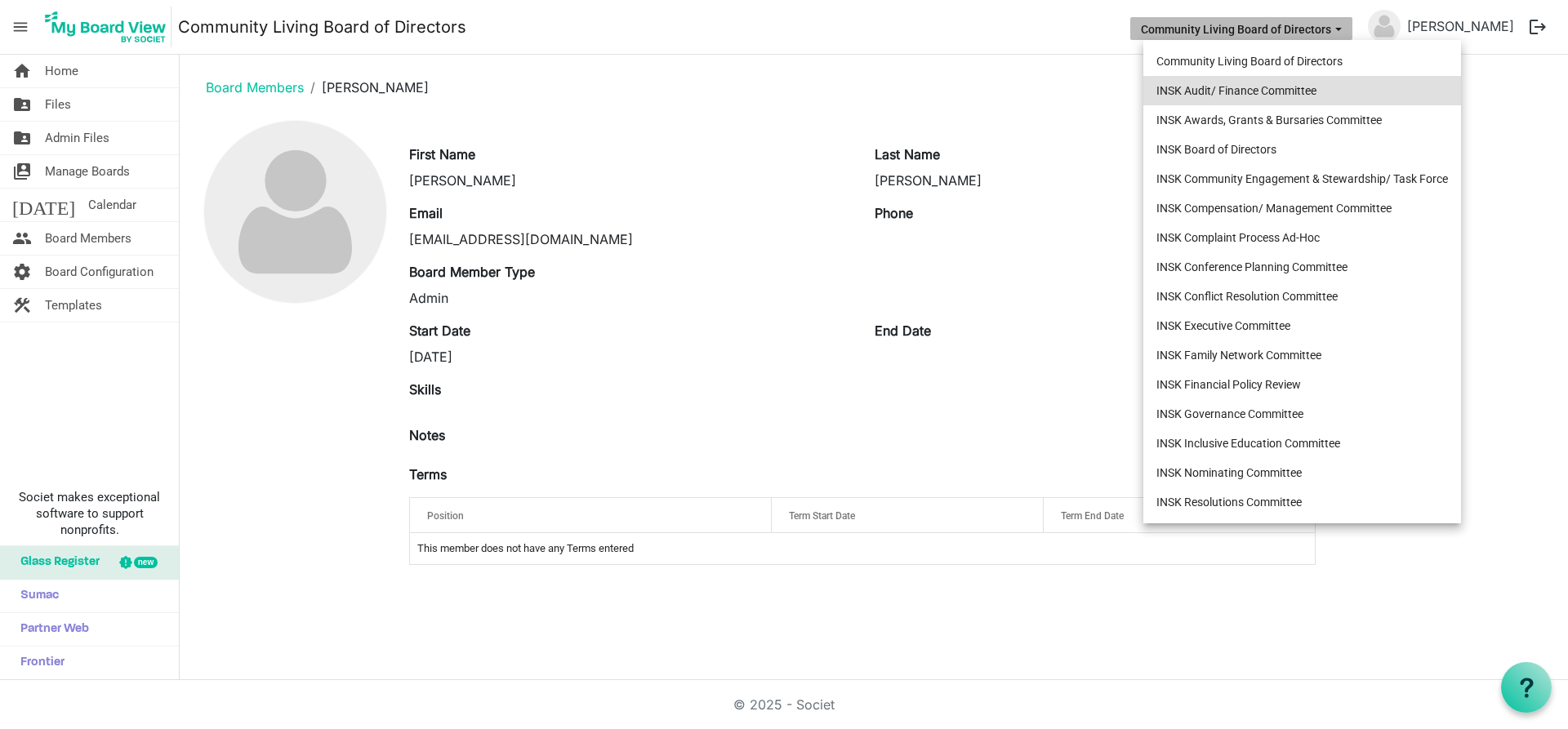
click at [1308, 88] on li "INSK Audit/ Finance Committee" at bounding box center [1302, 90] width 318 height 29
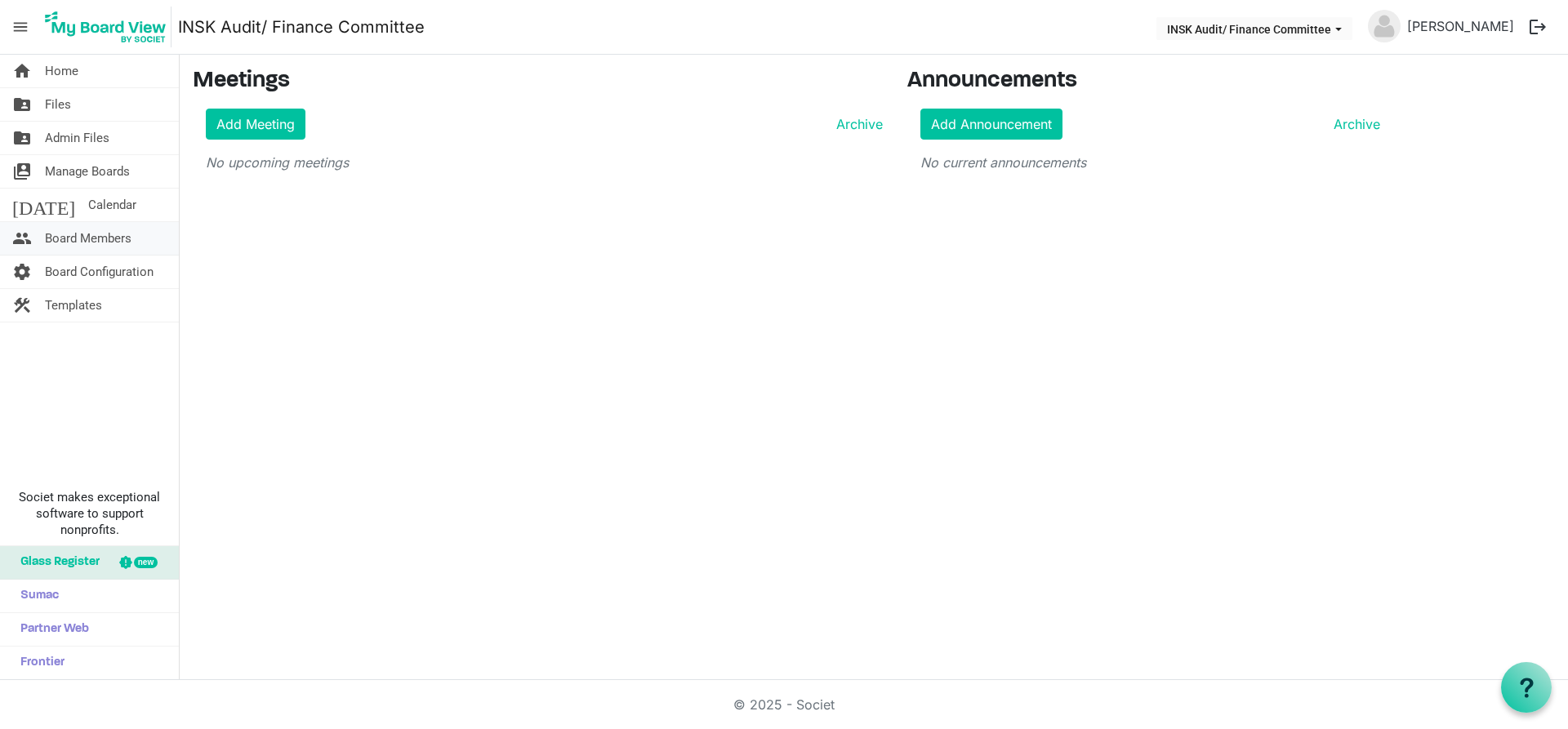
click at [76, 234] on span "Board Members" at bounding box center [88, 238] width 87 height 32
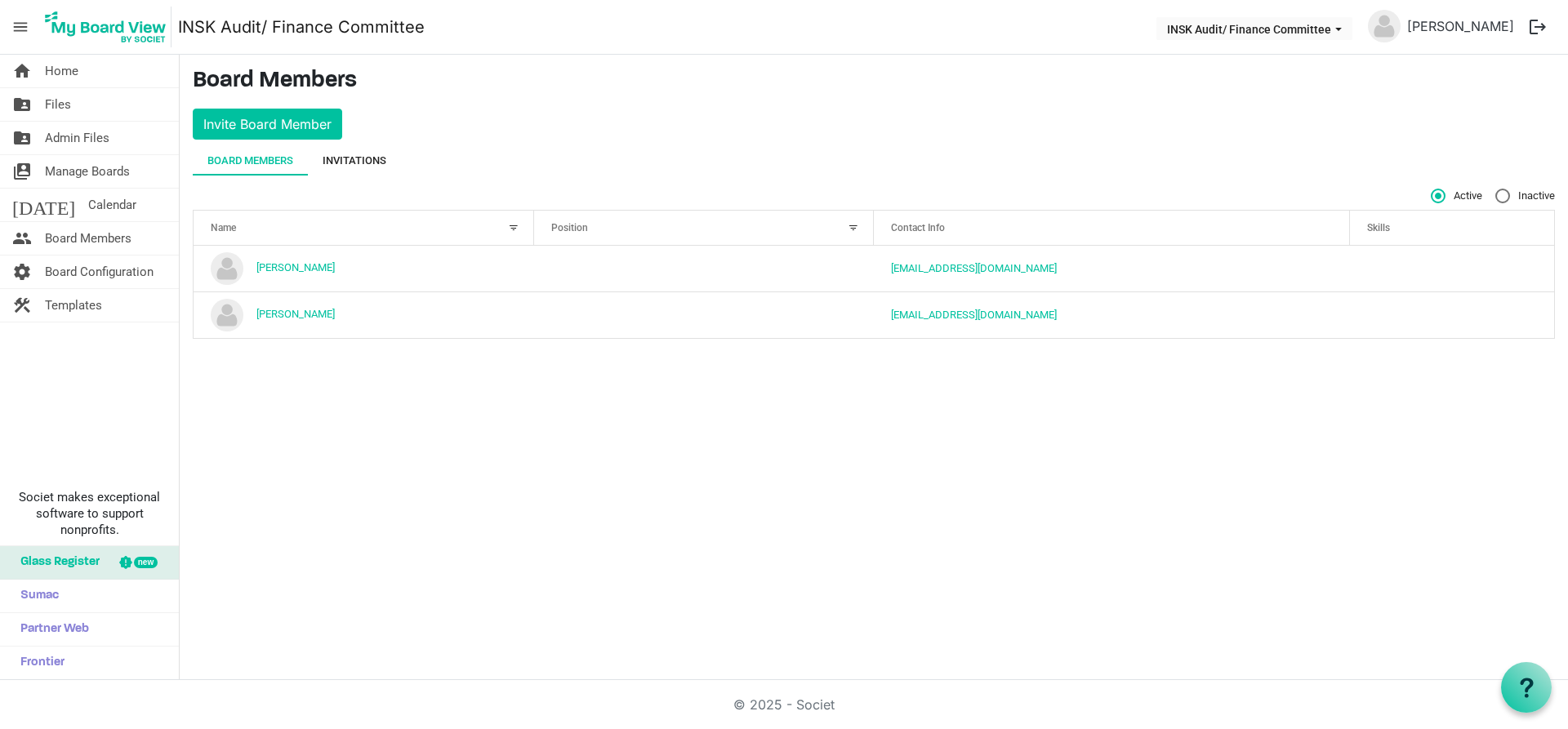
click at [373, 162] on div "Invitations" at bounding box center [354, 161] width 64 height 17
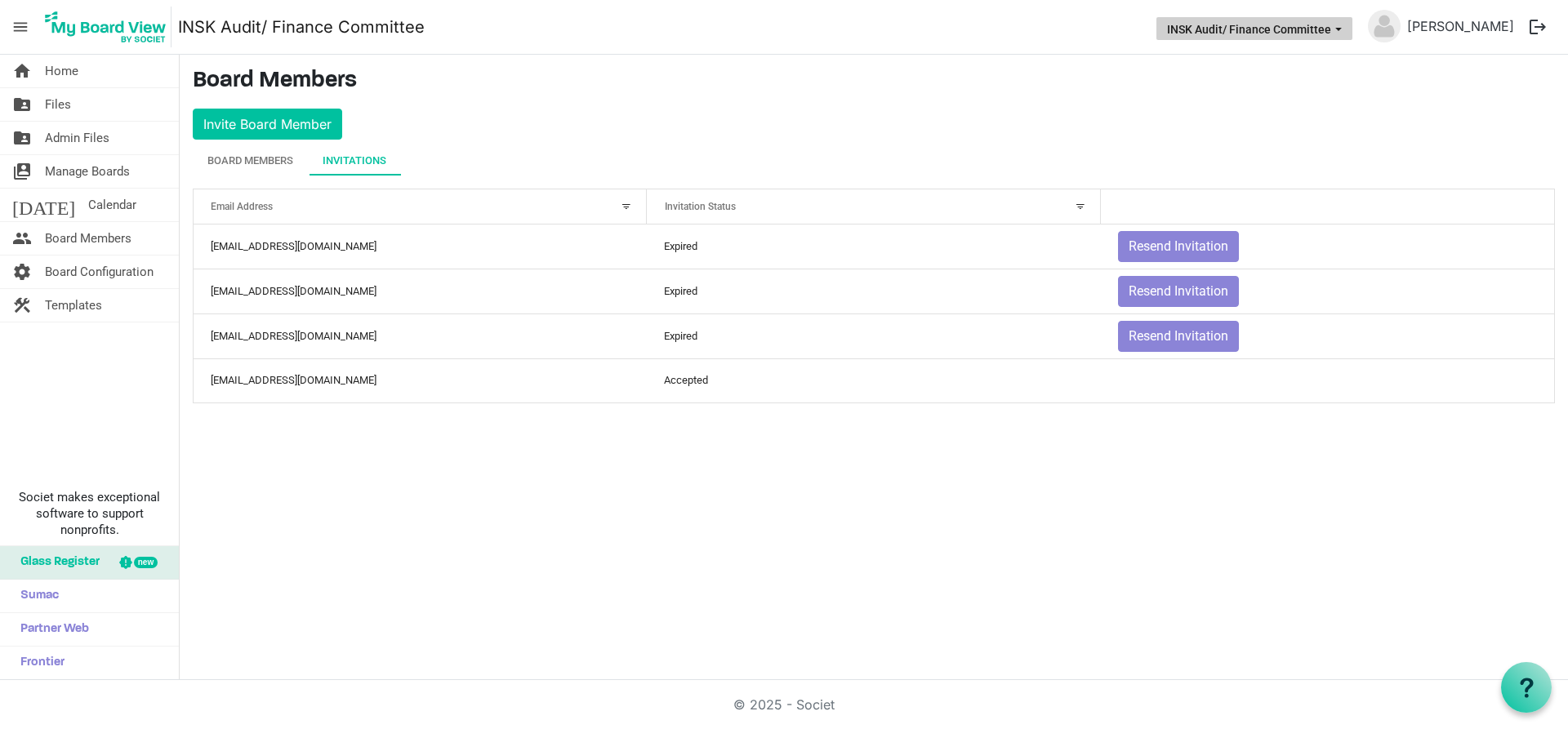
click at [1346, 26] on span "INSK Audit/ Finance Committee dropdownbutton" at bounding box center [1338, 29] width 15 height 6
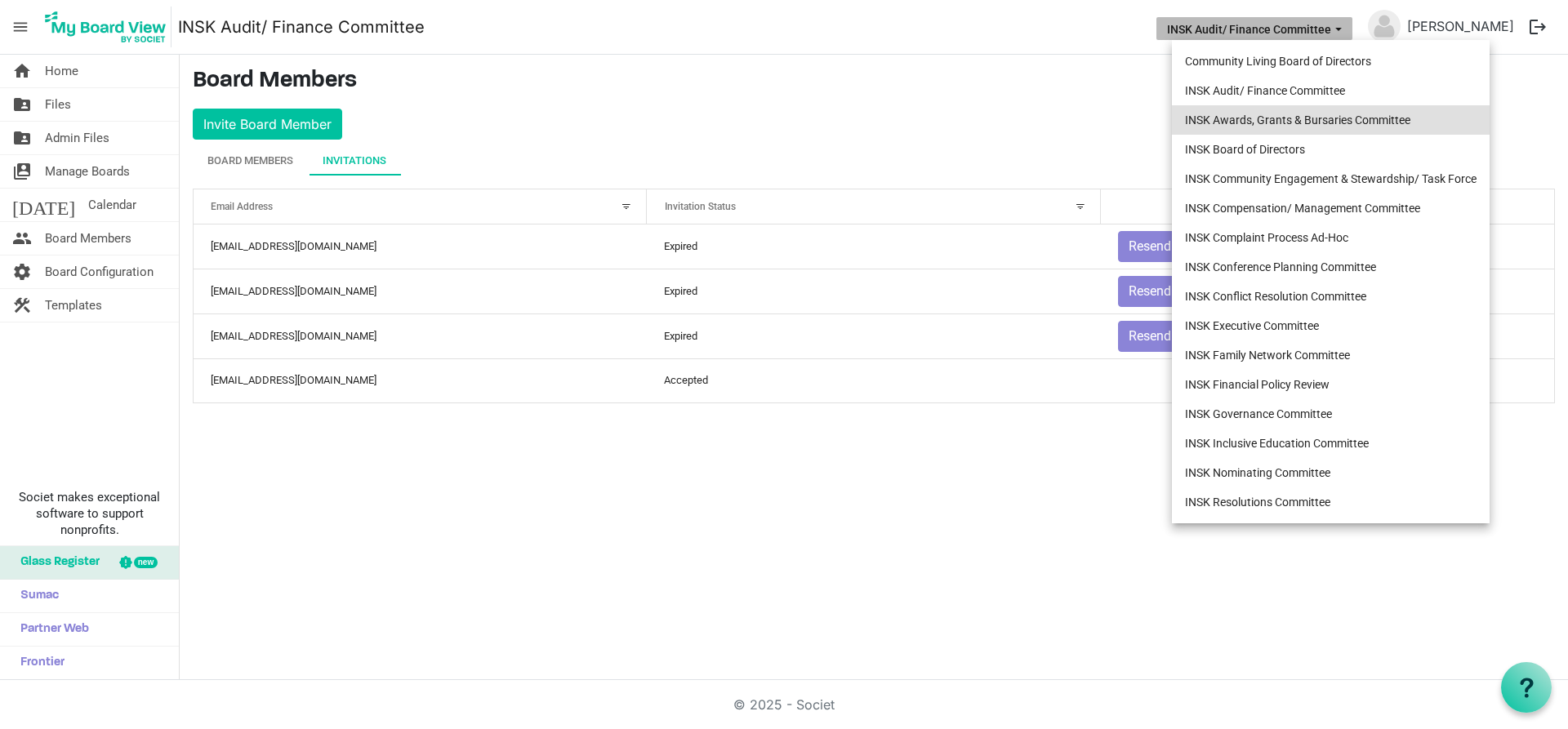
click at [1350, 112] on li "INSK Awards, Grants & Bursaries Committee" at bounding box center [1330, 120] width 318 height 29
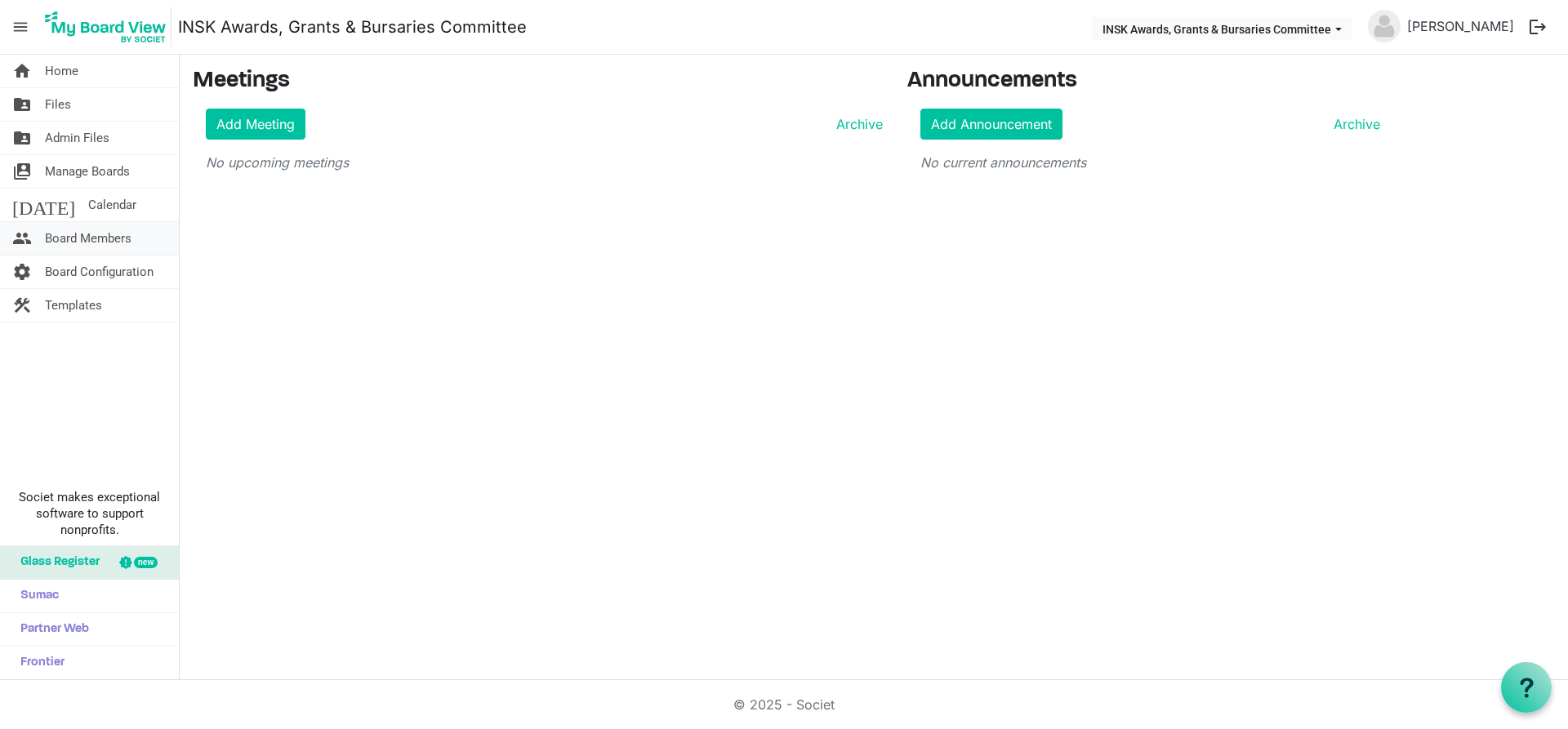
click at [73, 234] on span "Board Members" at bounding box center [88, 238] width 87 height 32
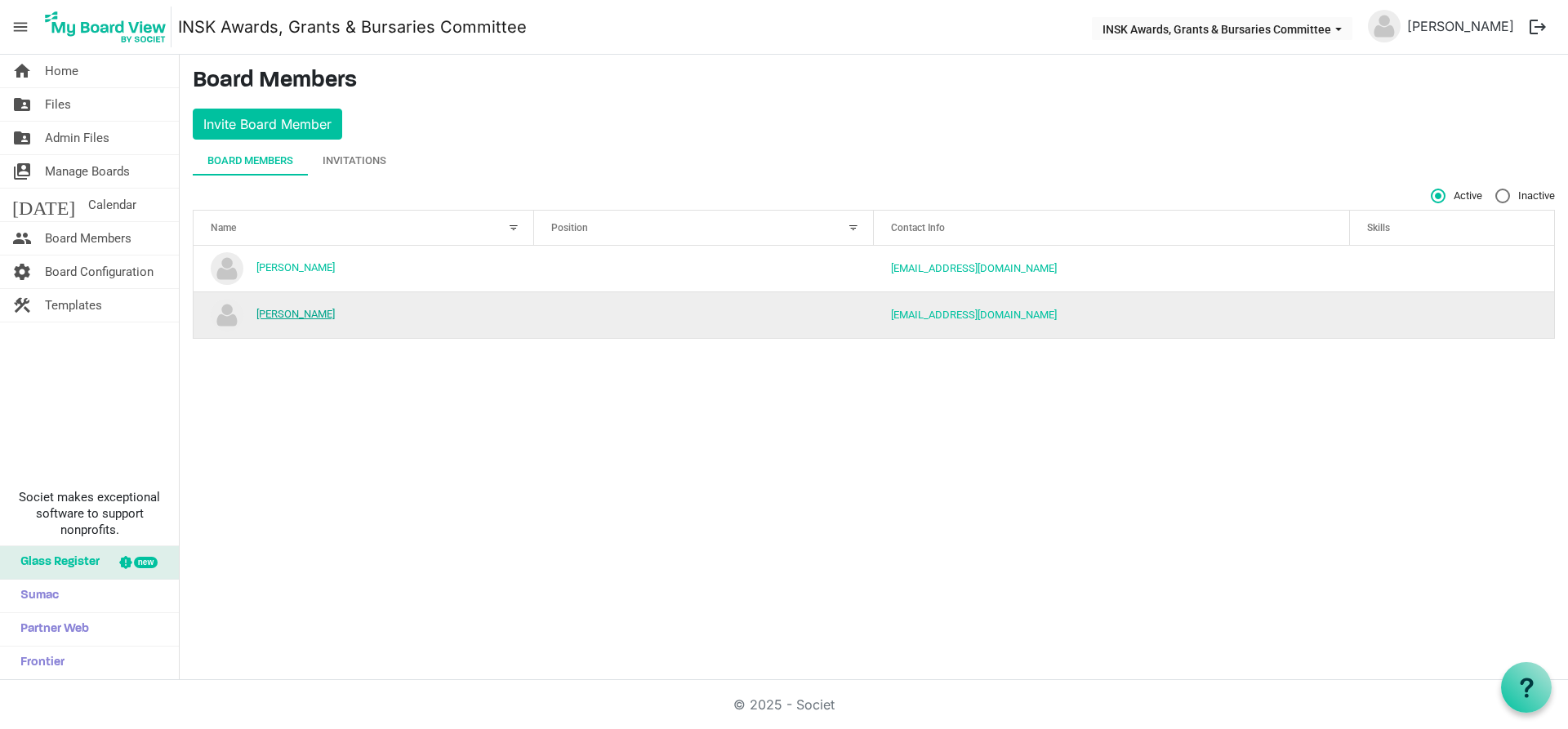
click at [299, 317] on link "Katherine Andersen-Hallberg" at bounding box center [295, 313] width 78 height 12
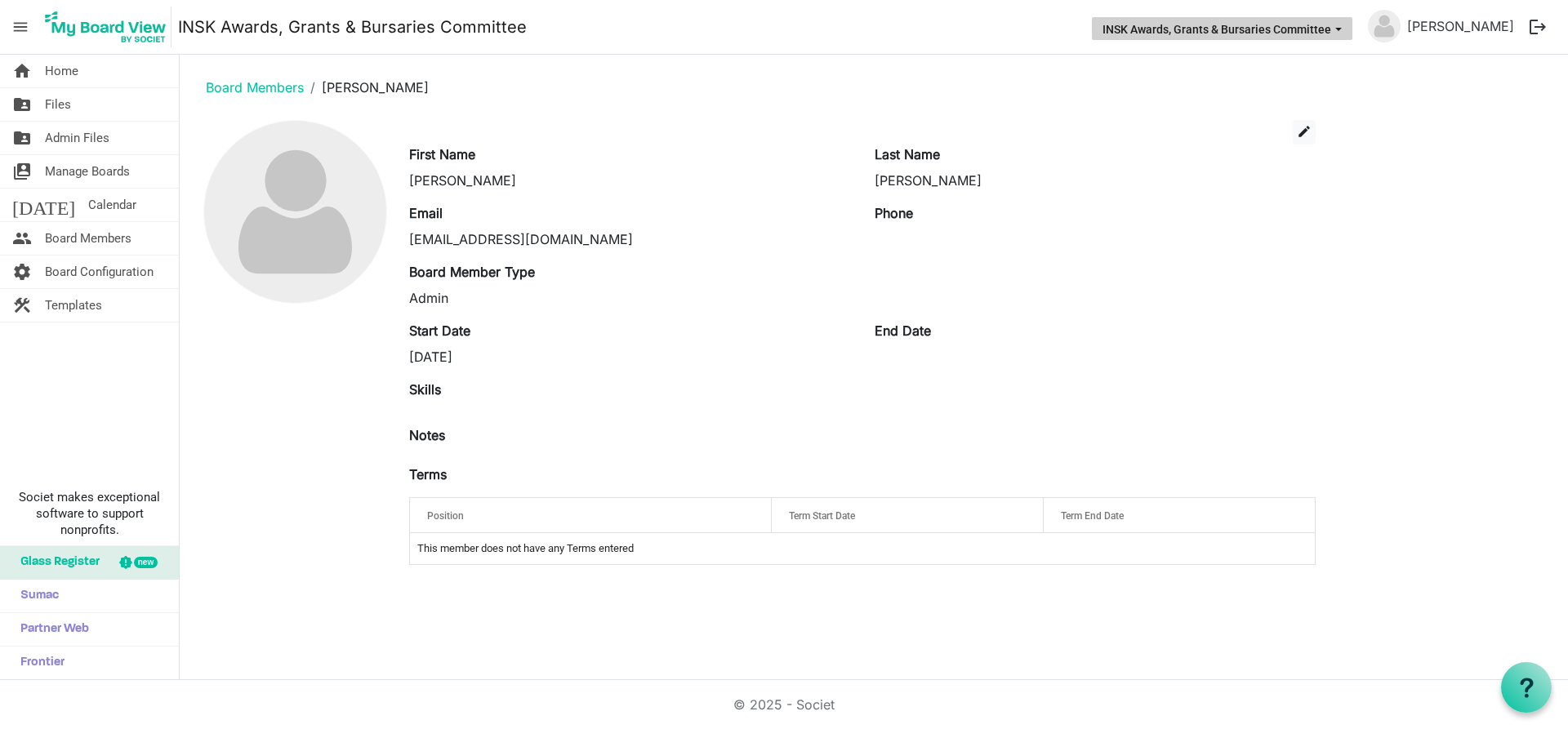
click at [1346, 26] on span "INSK Awards, Grants & Bursaries Committee dropdownbutton" at bounding box center [1338, 29] width 15 height 6
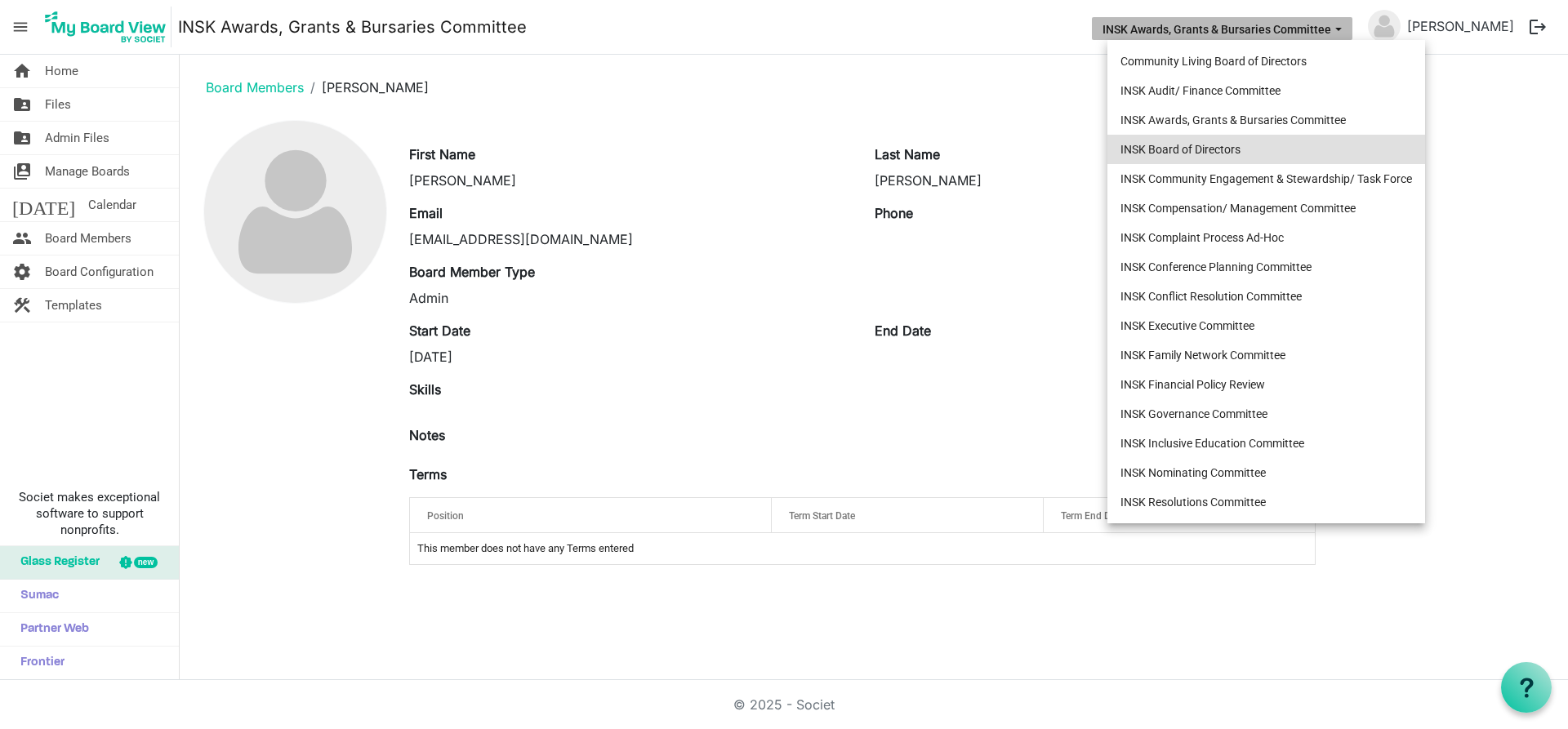
click at [1295, 147] on li "INSK Board of Directors" at bounding box center [1266, 149] width 318 height 29
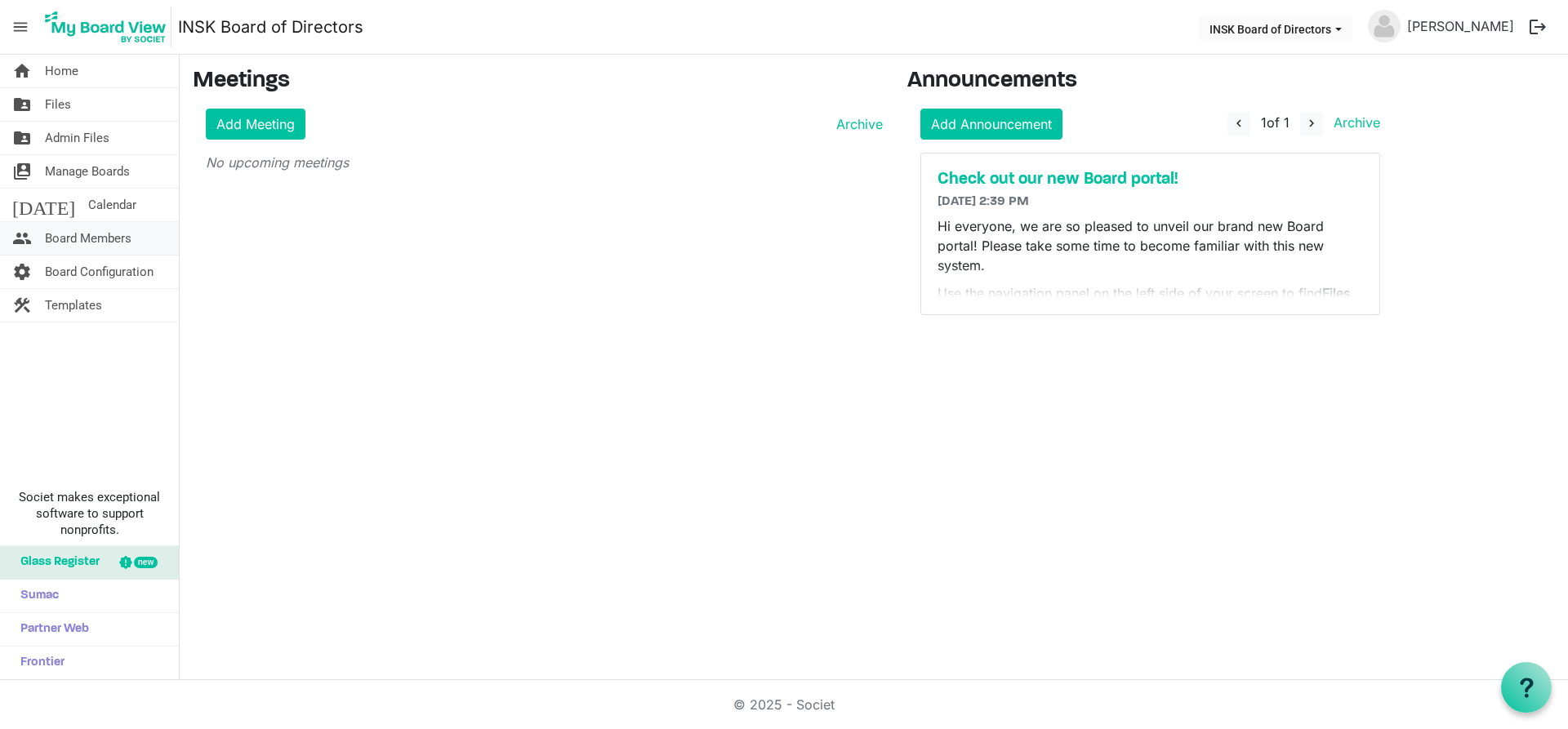
click at [100, 249] on span "Board Members" at bounding box center [88, 238] width 87 height 32
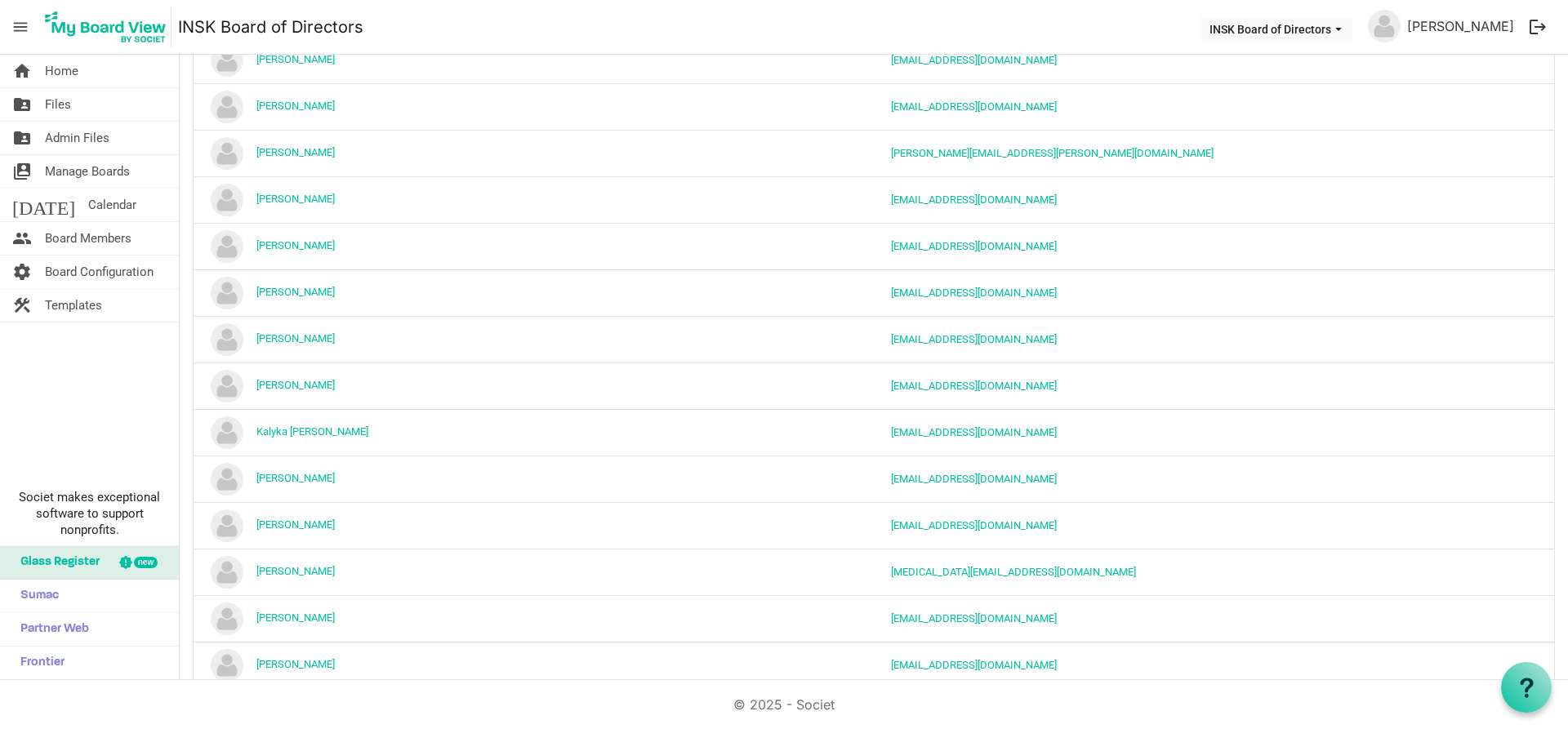
scroll to position [817, 0]
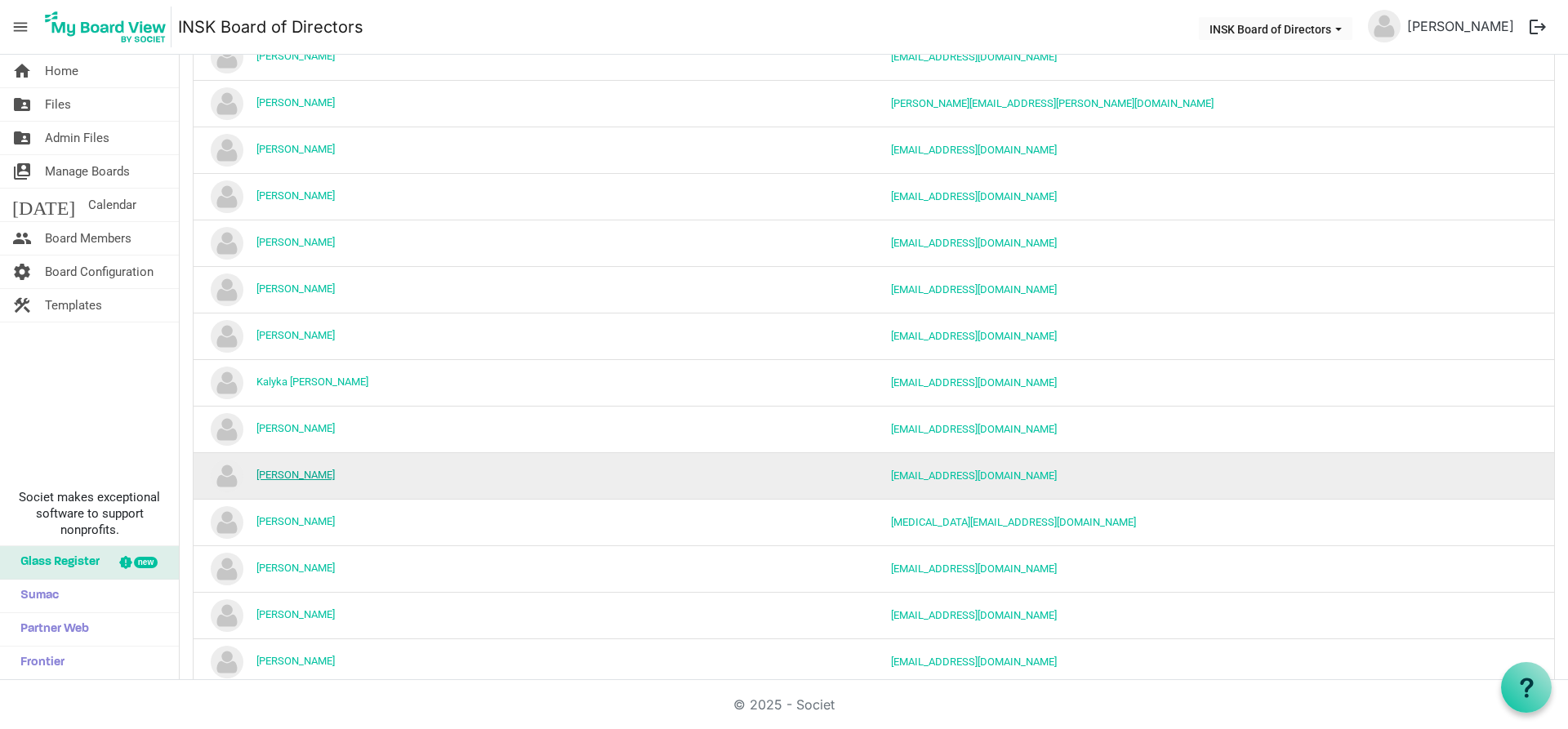
click at [312, 469] on link "Katherine Andersen-Hallberg" at bounding box center [295, 475] width 78 height 12
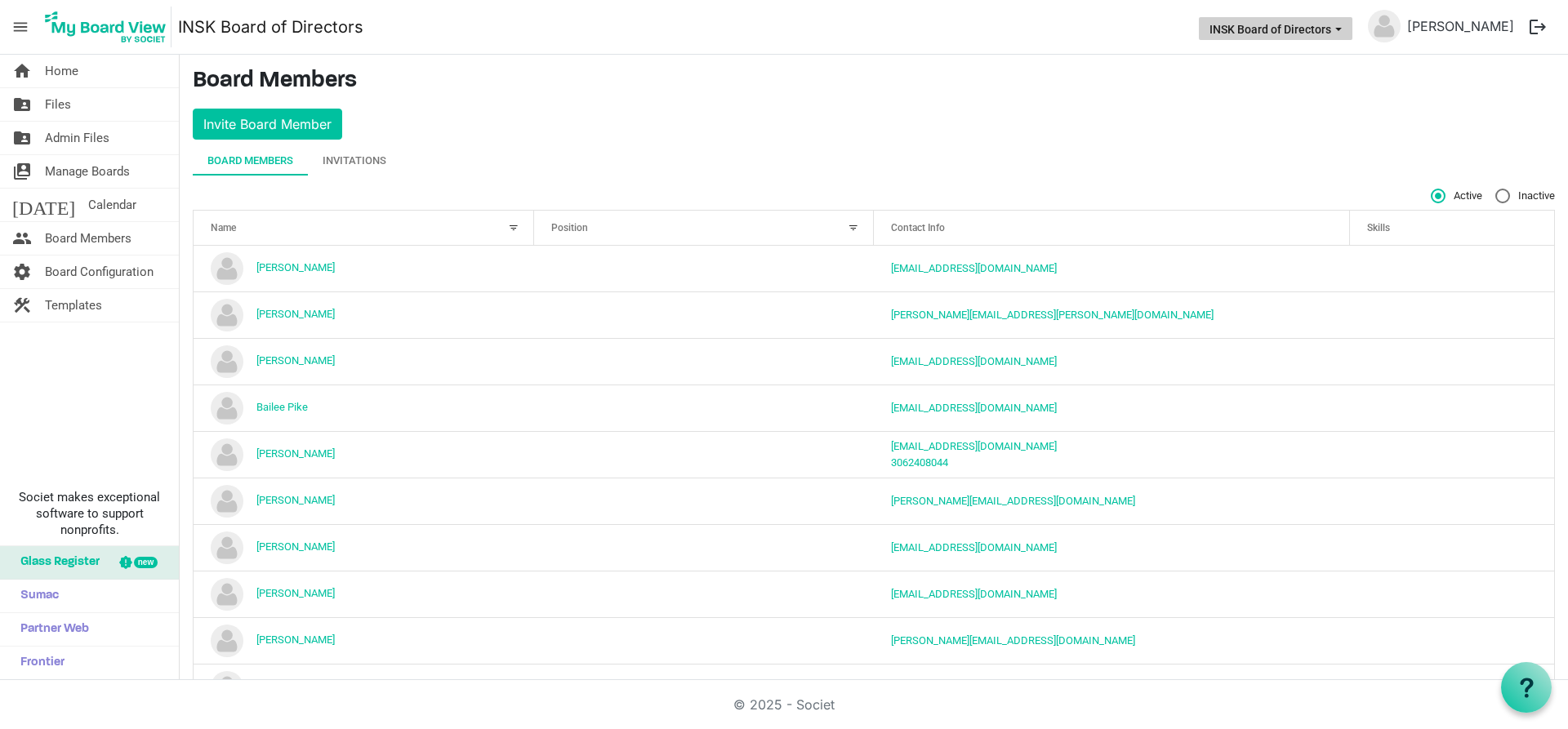
click at [1346, 29] on span "INSK Board of Directors dropdownbutton" at bounding box center [1338, 29] width 15 height 6
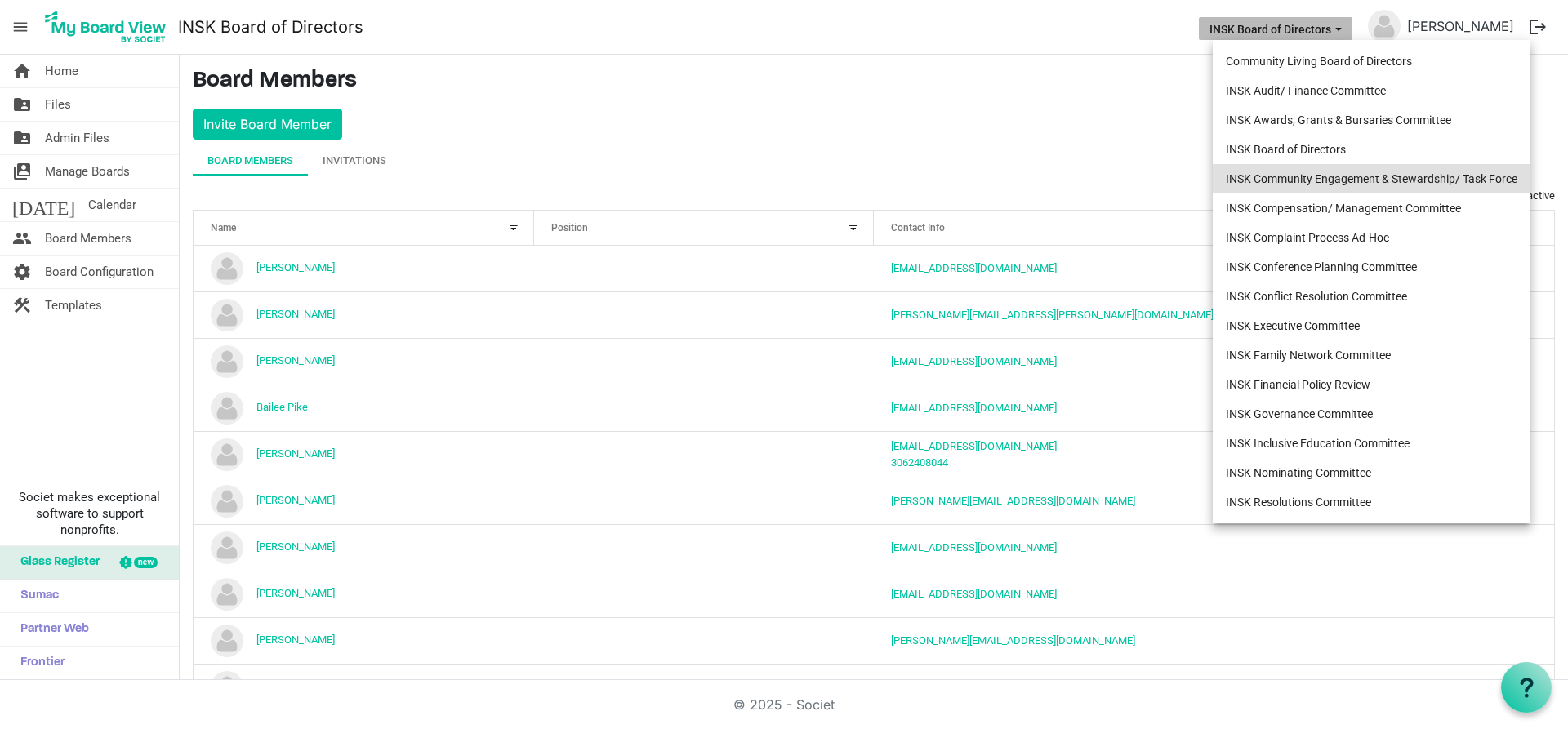
click at [1337, 175] on li "INSK Community Engagement & Stewardship/ Task Force" at bounding box center [1372, 179] width 318 height 29
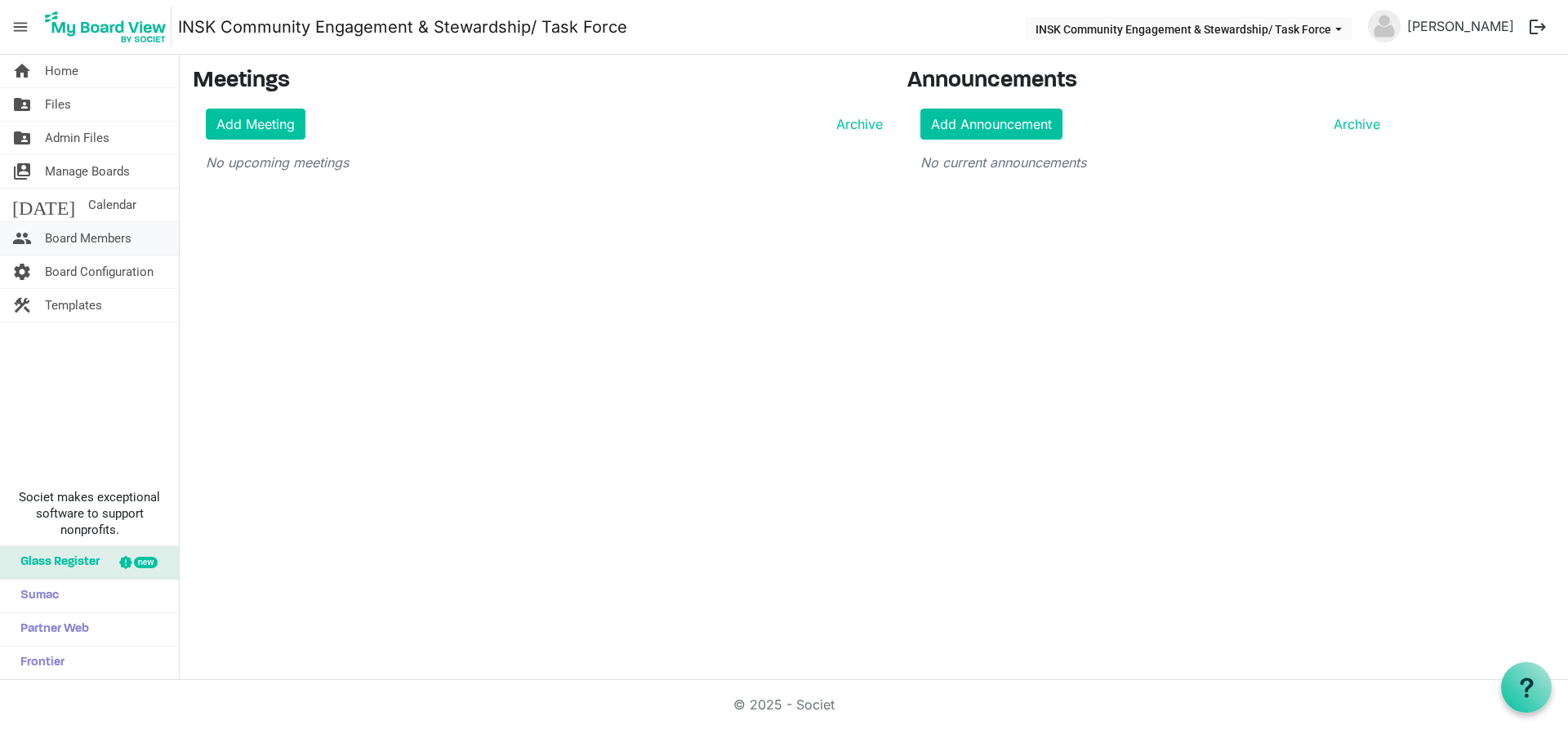
click at [62, 240] on span "Board Members" at bounding box center [88, 238] width 87 height 32
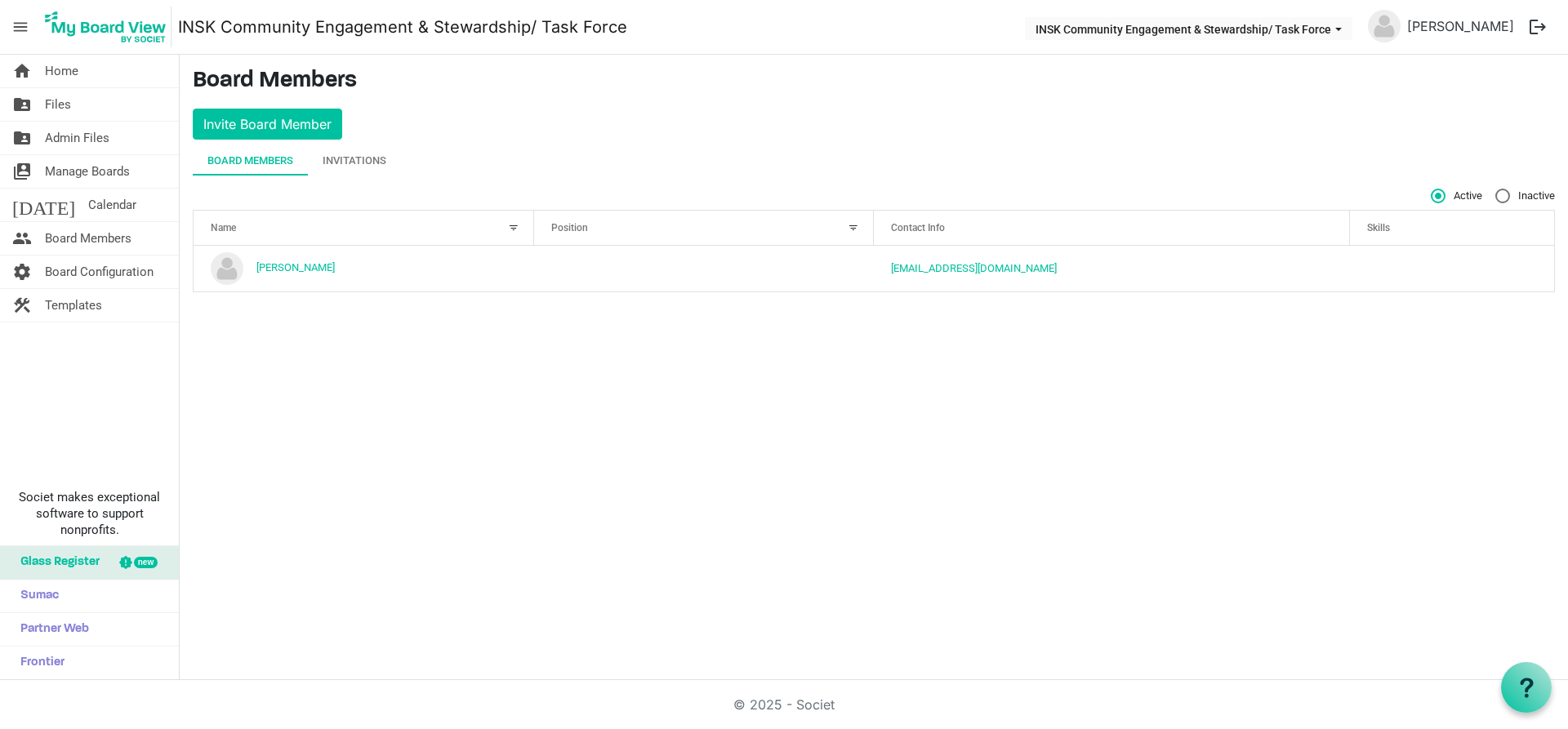
click at [1507, 194] on label "Inactive" at bounding box center [1525, 196] width 60 height 15
click at [1496, 190] on input "Inactive" at bounding box center [1495, 189] width 1 height 1
radio input "true"
click at [362, 151] on div "Invitations" at bounding box center [354, 161] width 64 height 29
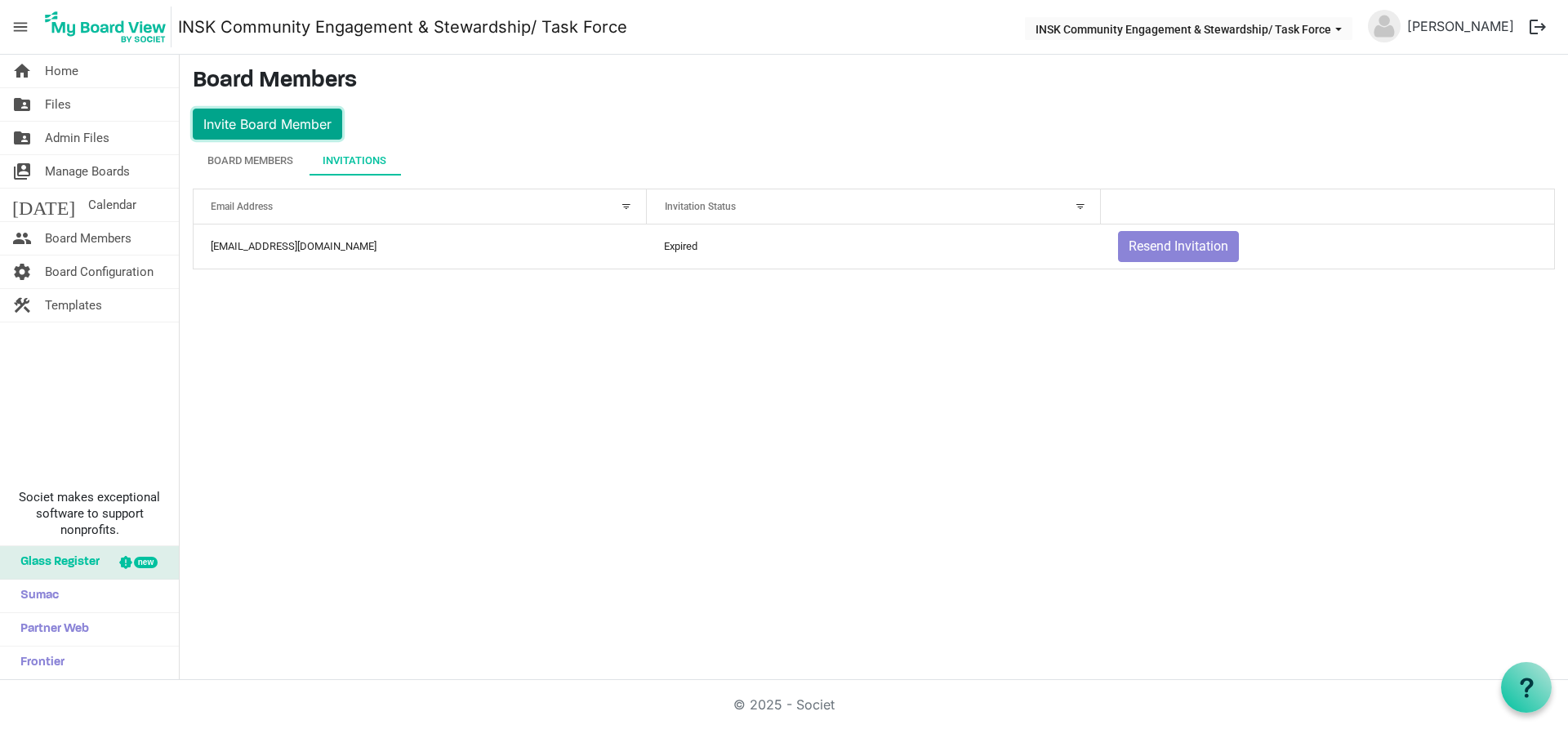
click at [245, 133] on button "Invite Board Member" at bounding box center [267, 124] width 149 height 31
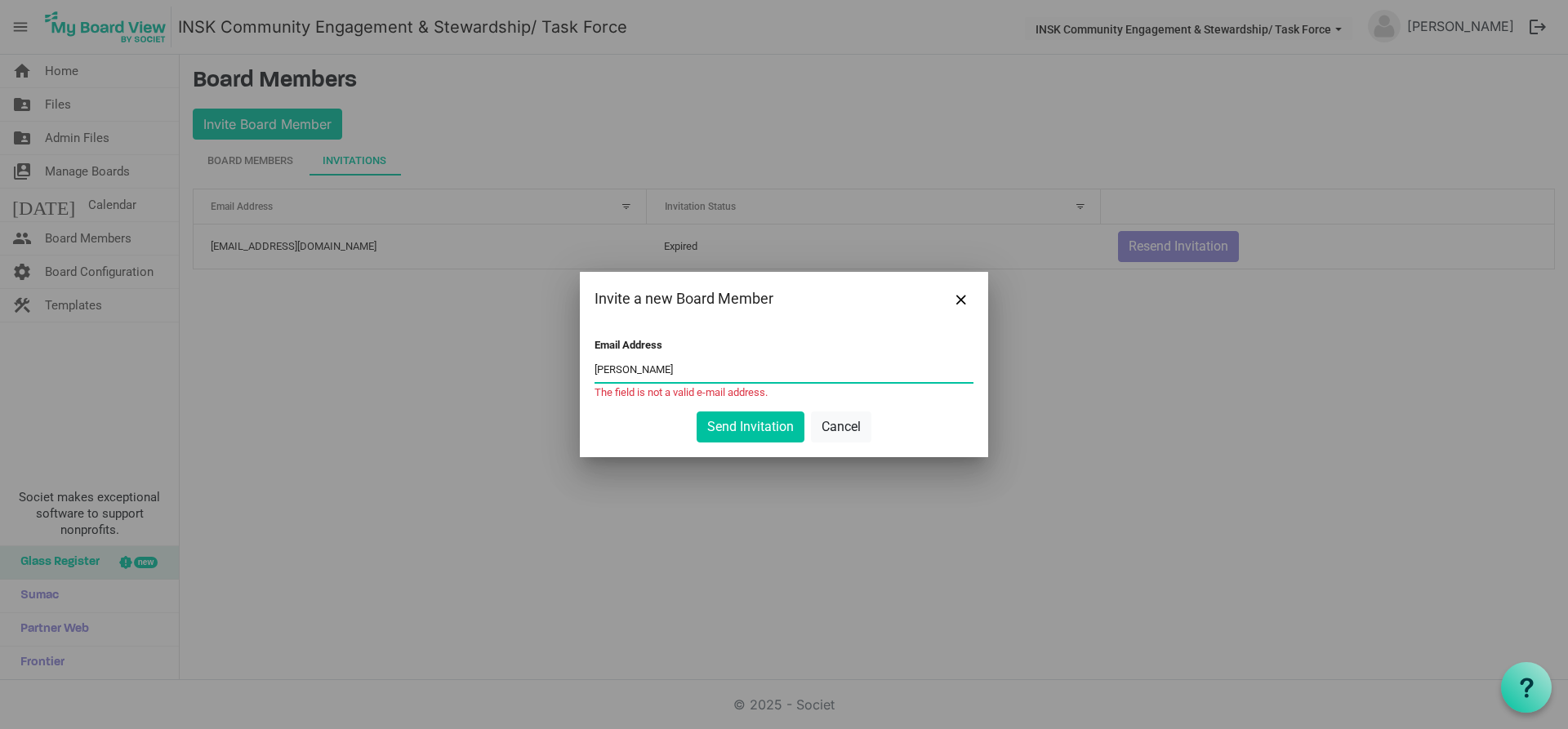
drag, startPoint x: 678, startPoint y: 377, endPoint x: 522, endPoint y: 340, distance: 160.3
click at [522, 340] on div "Invite a new Board Member Email Address katherine The field is not a valid e-ma…" at bounding box center [784, 364] width 1568 height 729
paste input "ah@inclusionsk.com"
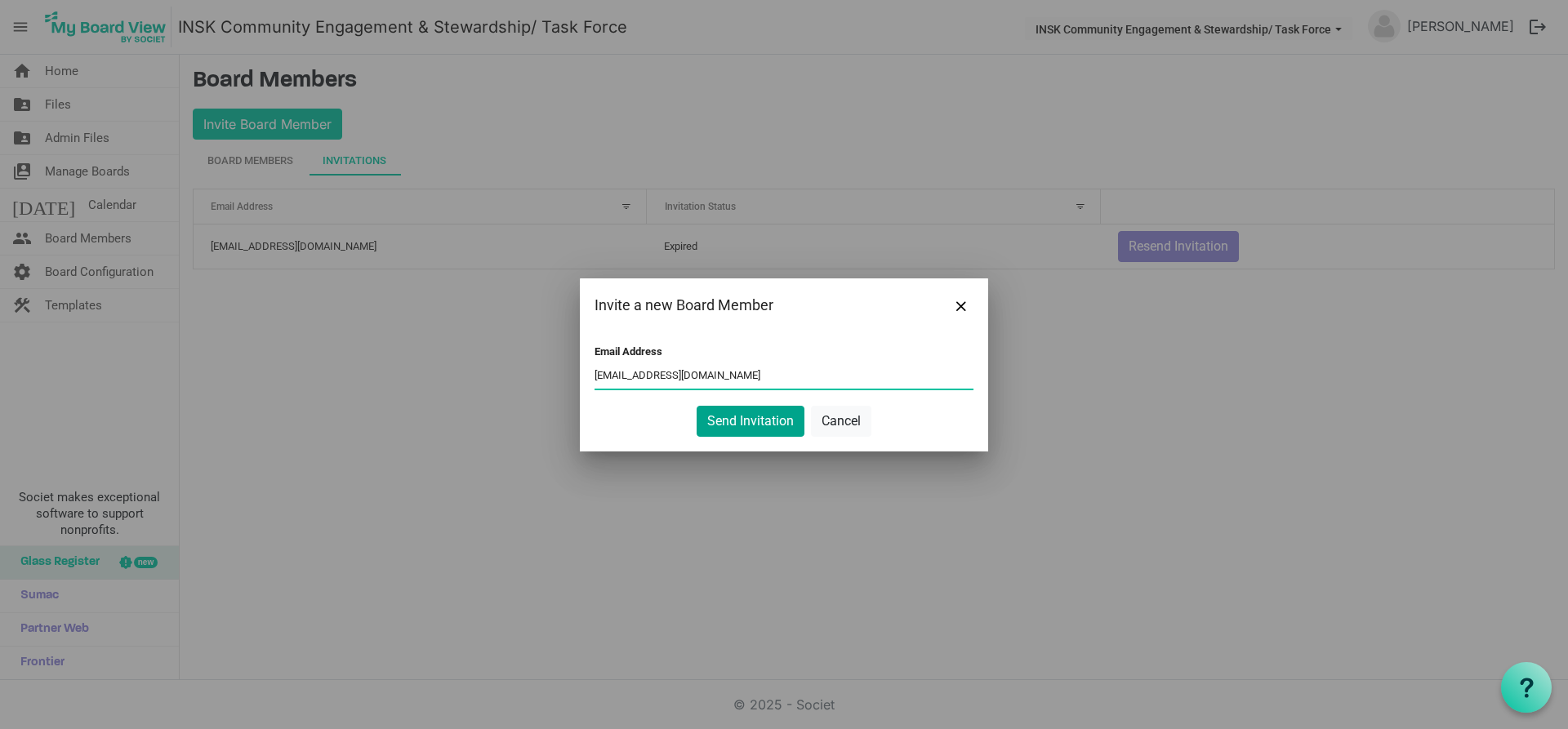
type input "katherineah@inclusionsk.com"
click at [778, 420] on button "Send Invitation" at bounding box center [750, 421] width 108 height 31
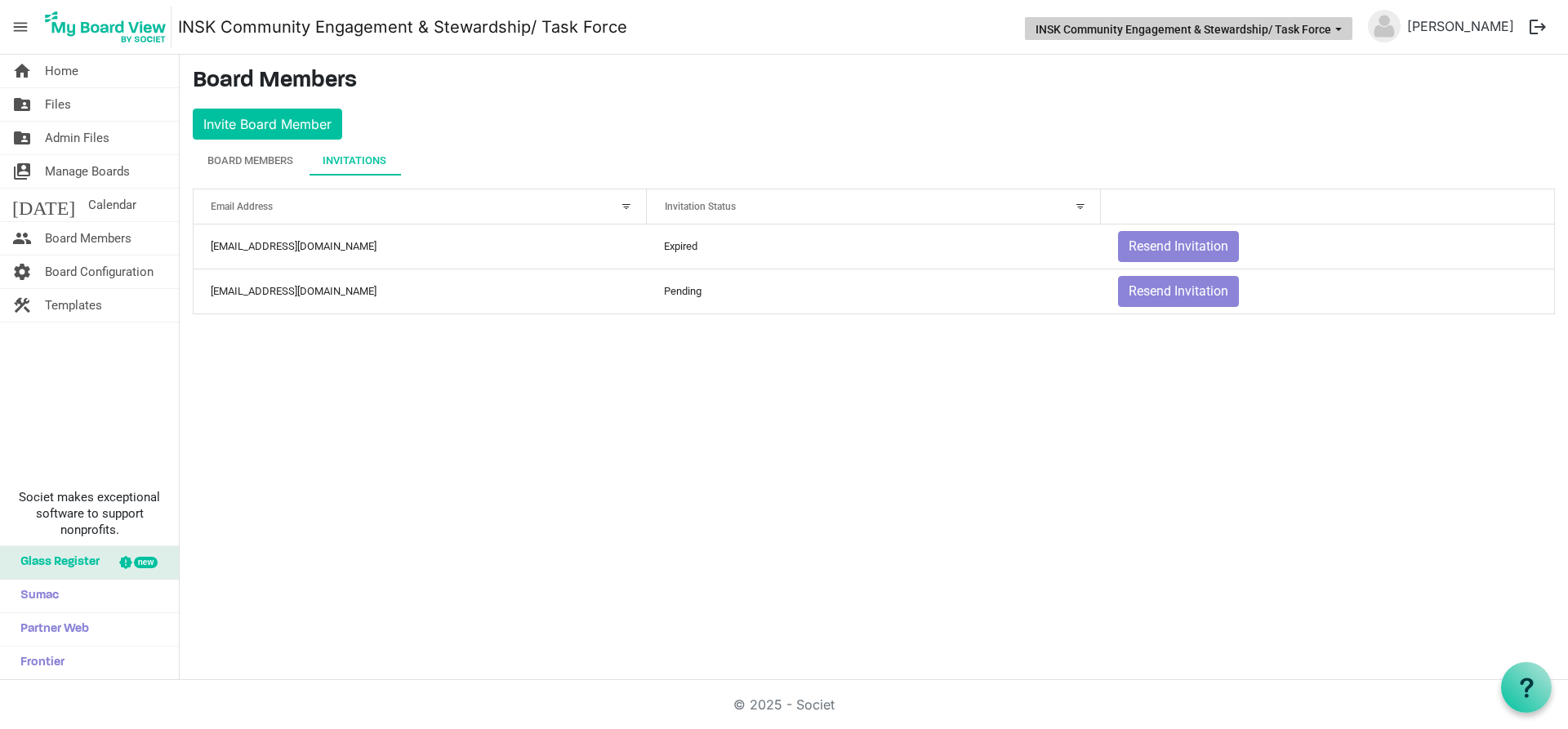
click at [1350, 25] on button "INSK Community Engagement & Stewardship/ Task Force" at bounding box center [1188, 29] width 327 height 23
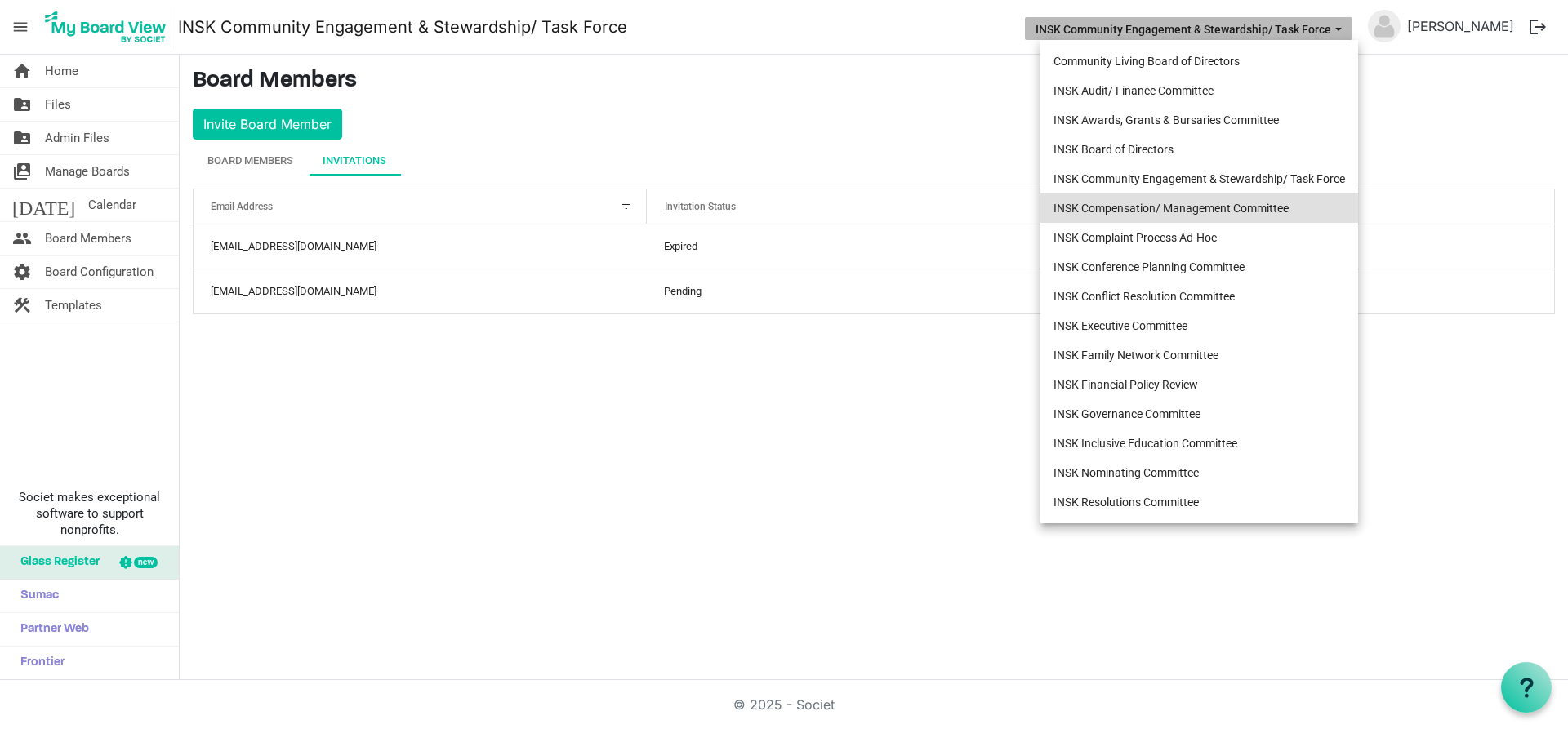
click at [1250, 207] on li "INSK Compensation/ Management Committee" at bounding box center [1199, 208] width 318 height 29
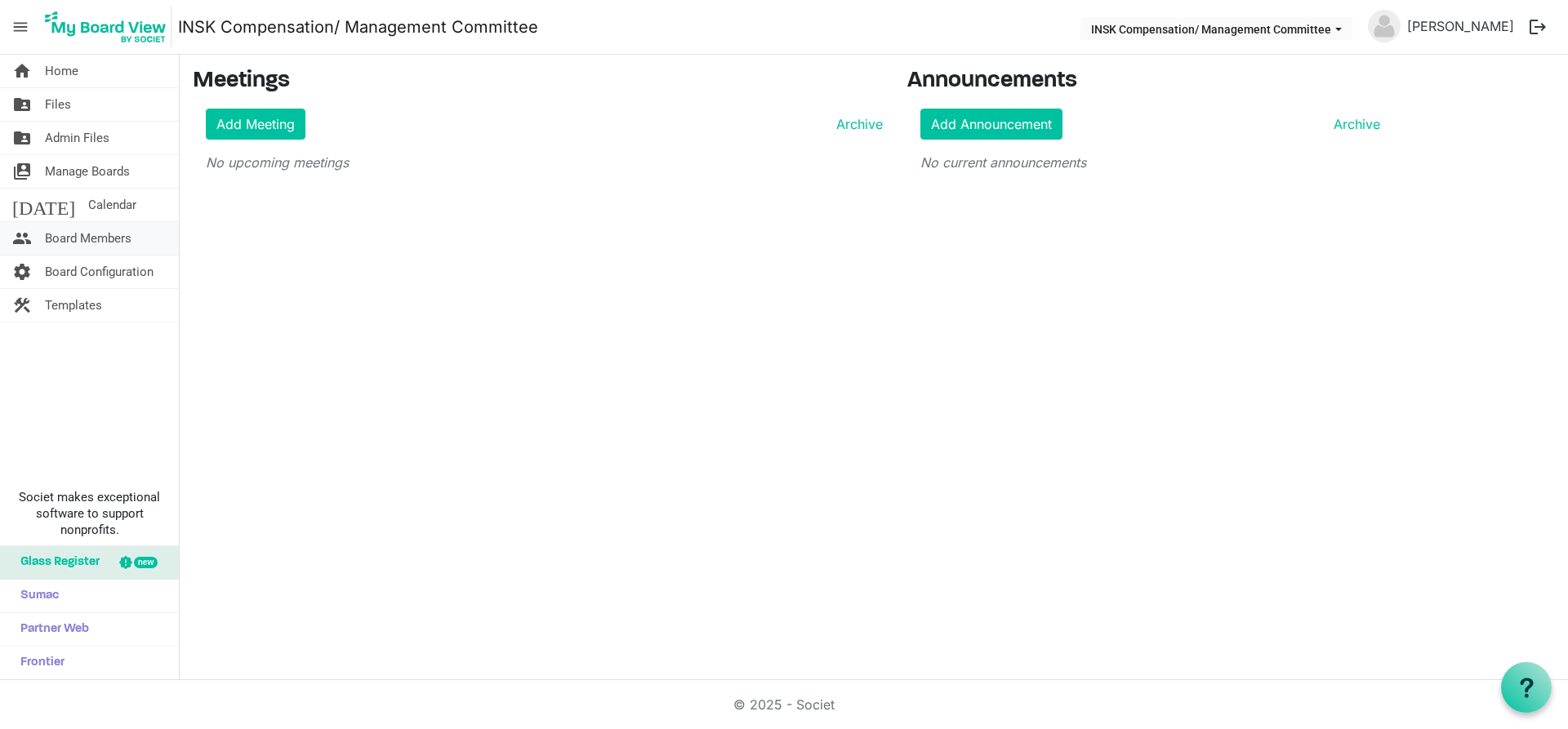
click at [65, 241] on span "Board Members" at bounding box center [88, 238] width 87 height 32
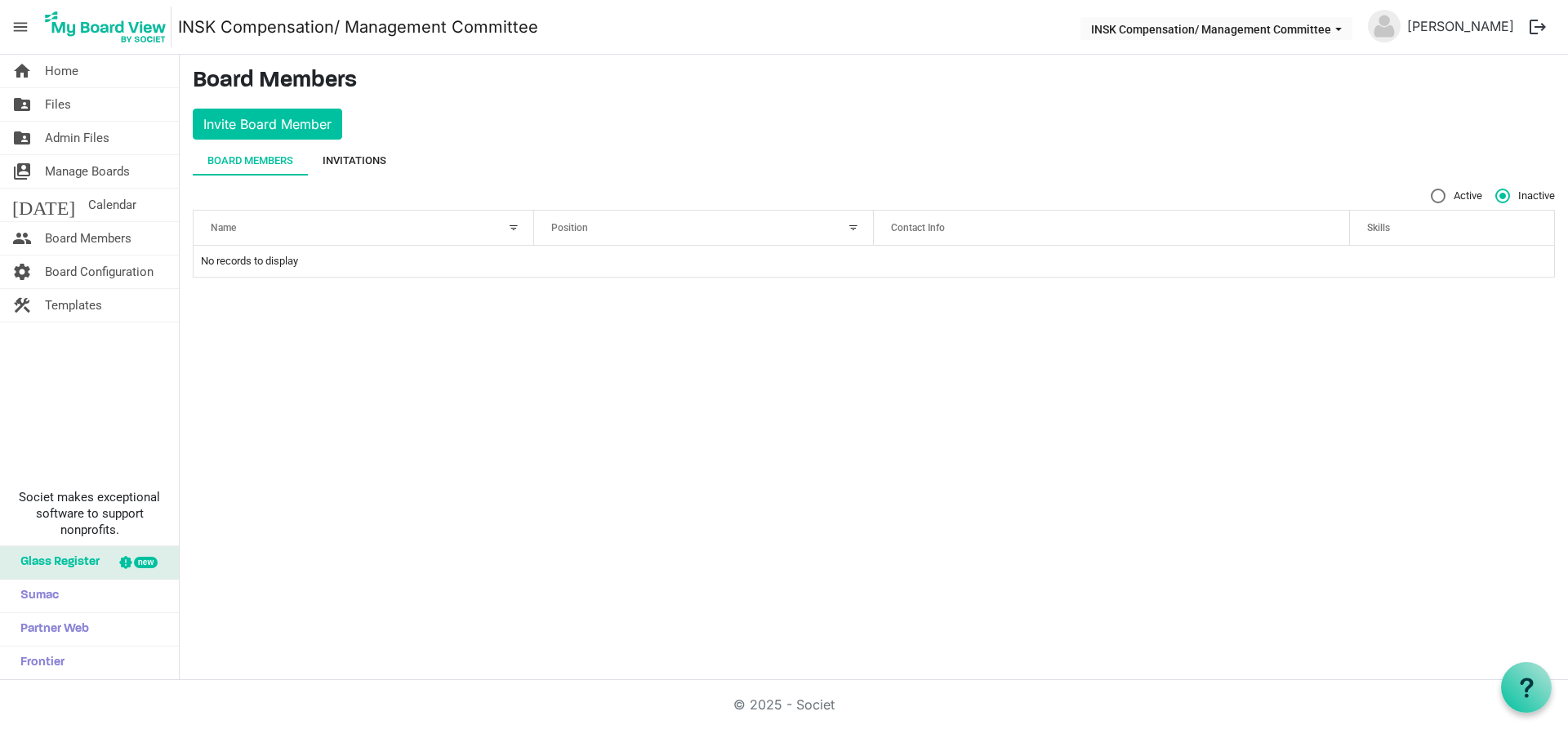
click at [362, 150] on div "Invitations" at bounding box center [354, 161] width 64 height 29
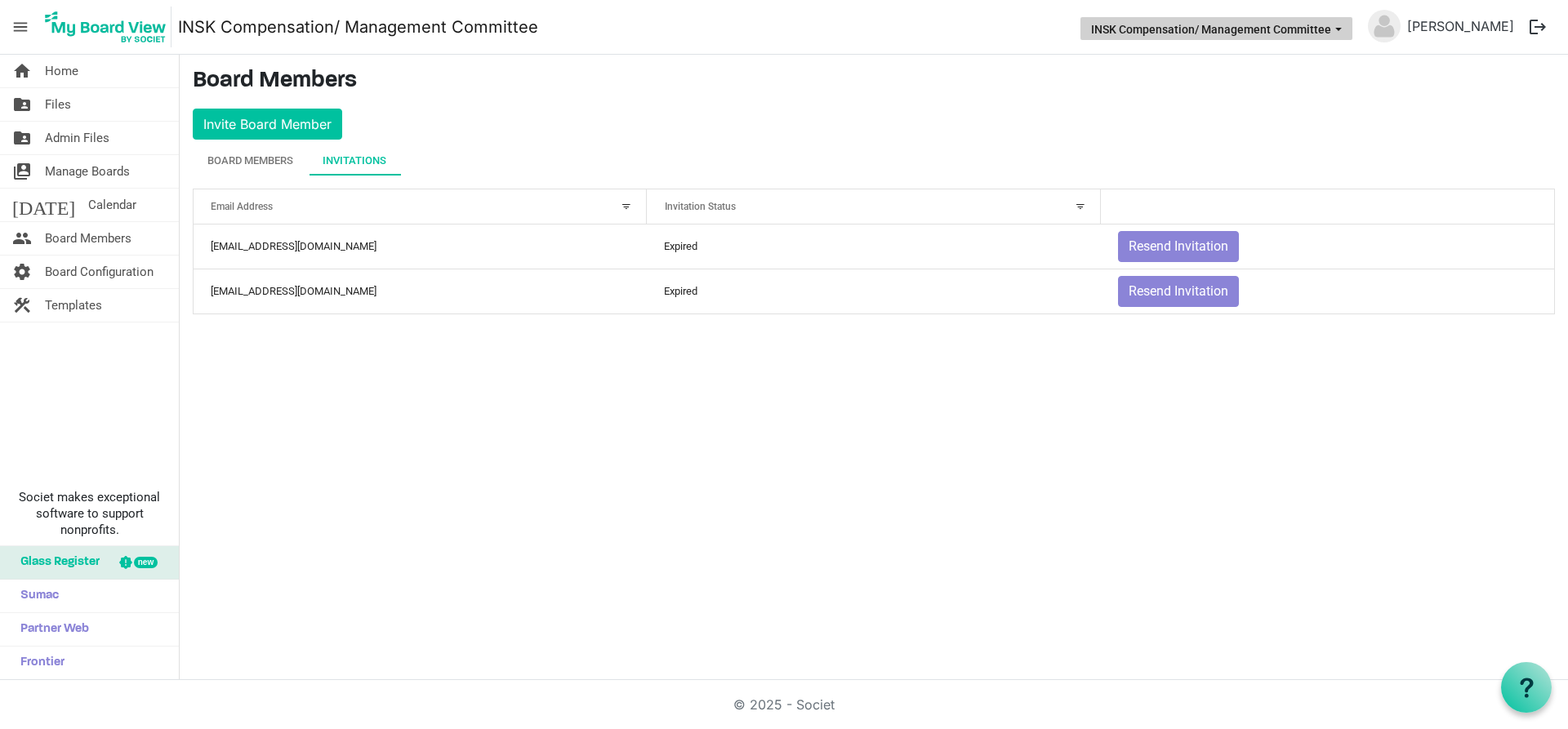
click at [1346, 28] on span "INSK Compensation/ Management Committee dropdownbutton" at bounding box center [1338, 29] width 15 height 6
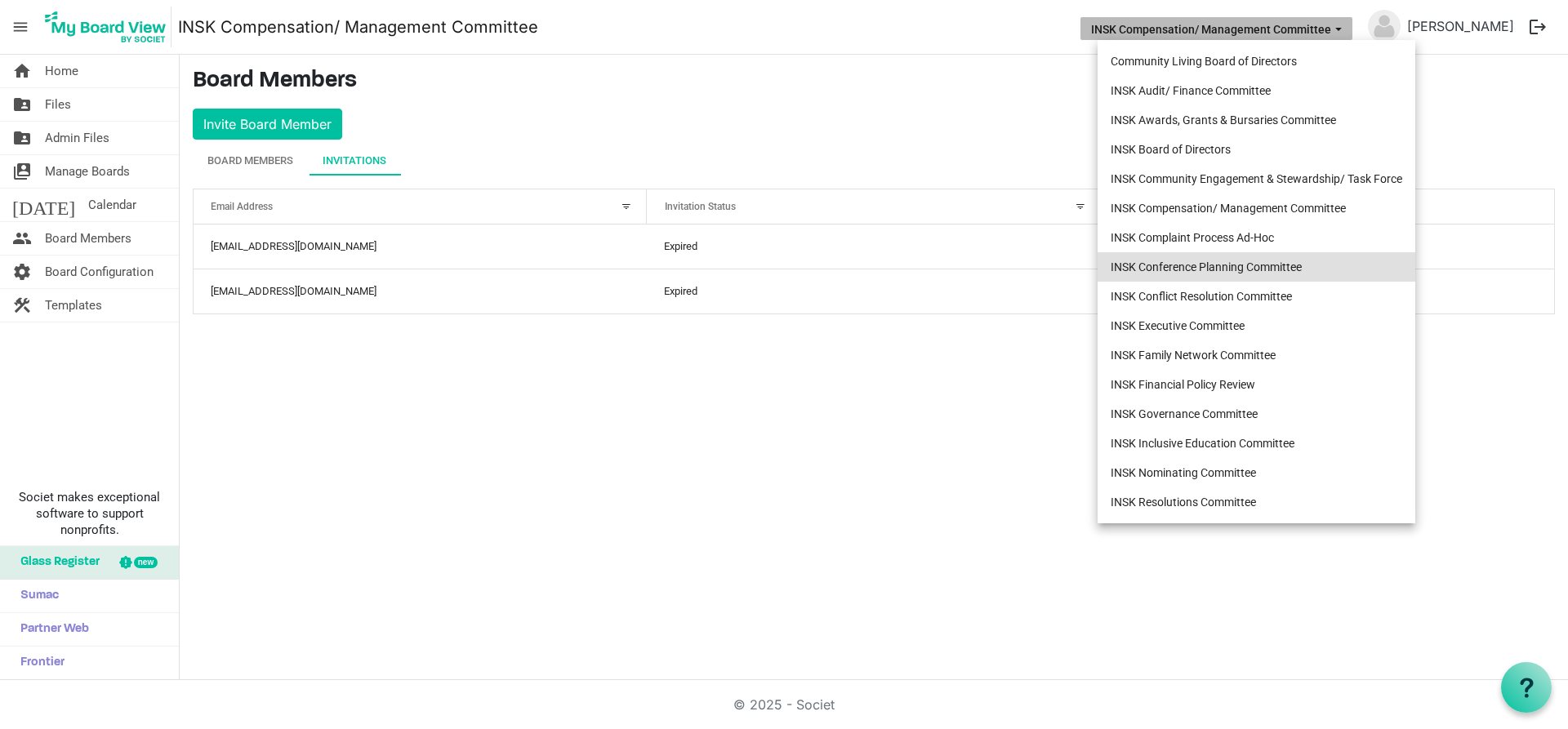
drag, startPoint x: 1255, startPoint y: 236, endPoint x: 1255, endPoint y: 265, distance: 29.0
click at [1255, 265] on ul "Community Living Board of Directors INSK Audit/ Finance Committee INSK Awards, …" at bounding box center [1256, 281] width 318 height 484
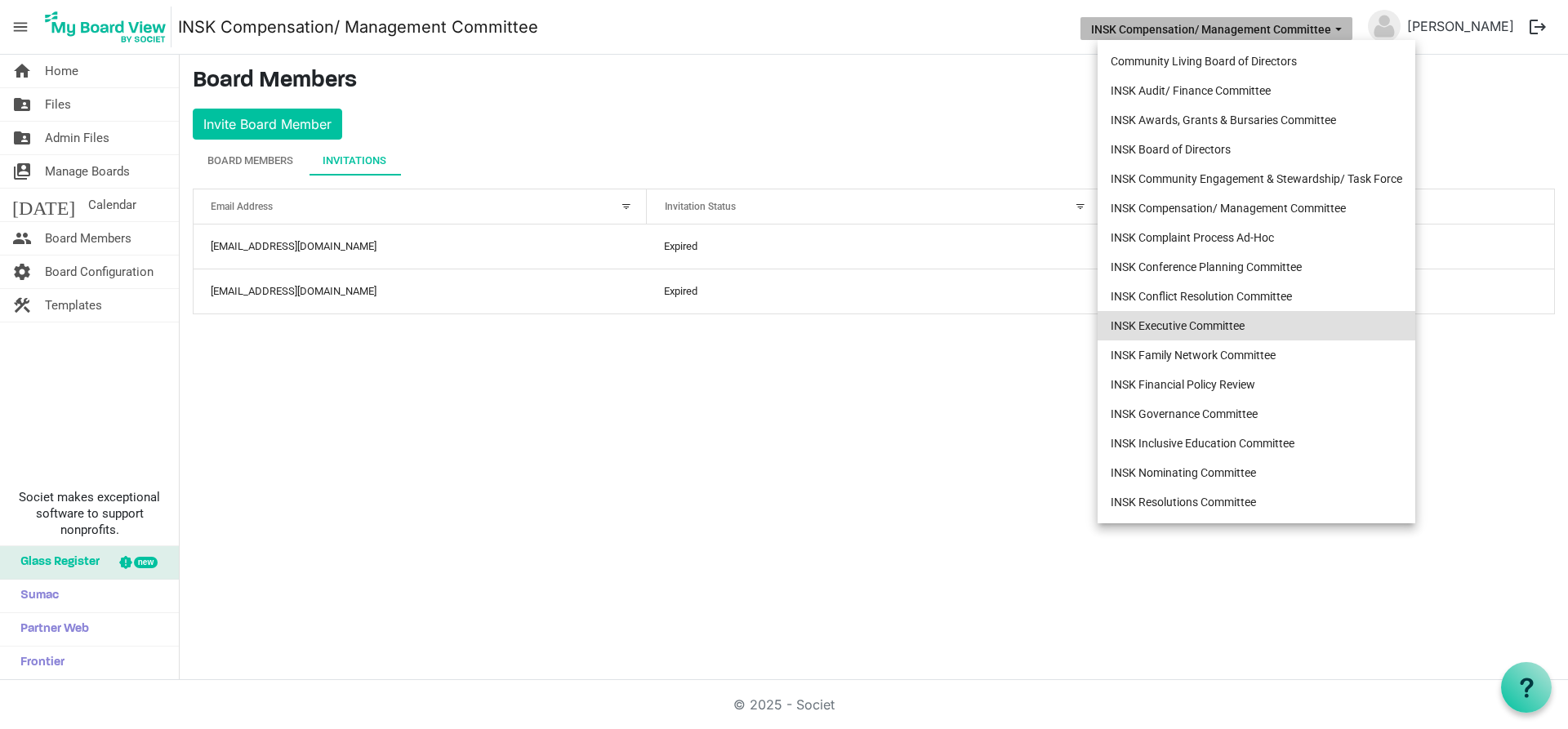
click at [1250, 325] on li "INSK Executive Committee" at bounding box center [1256, 326] width 318 height 29
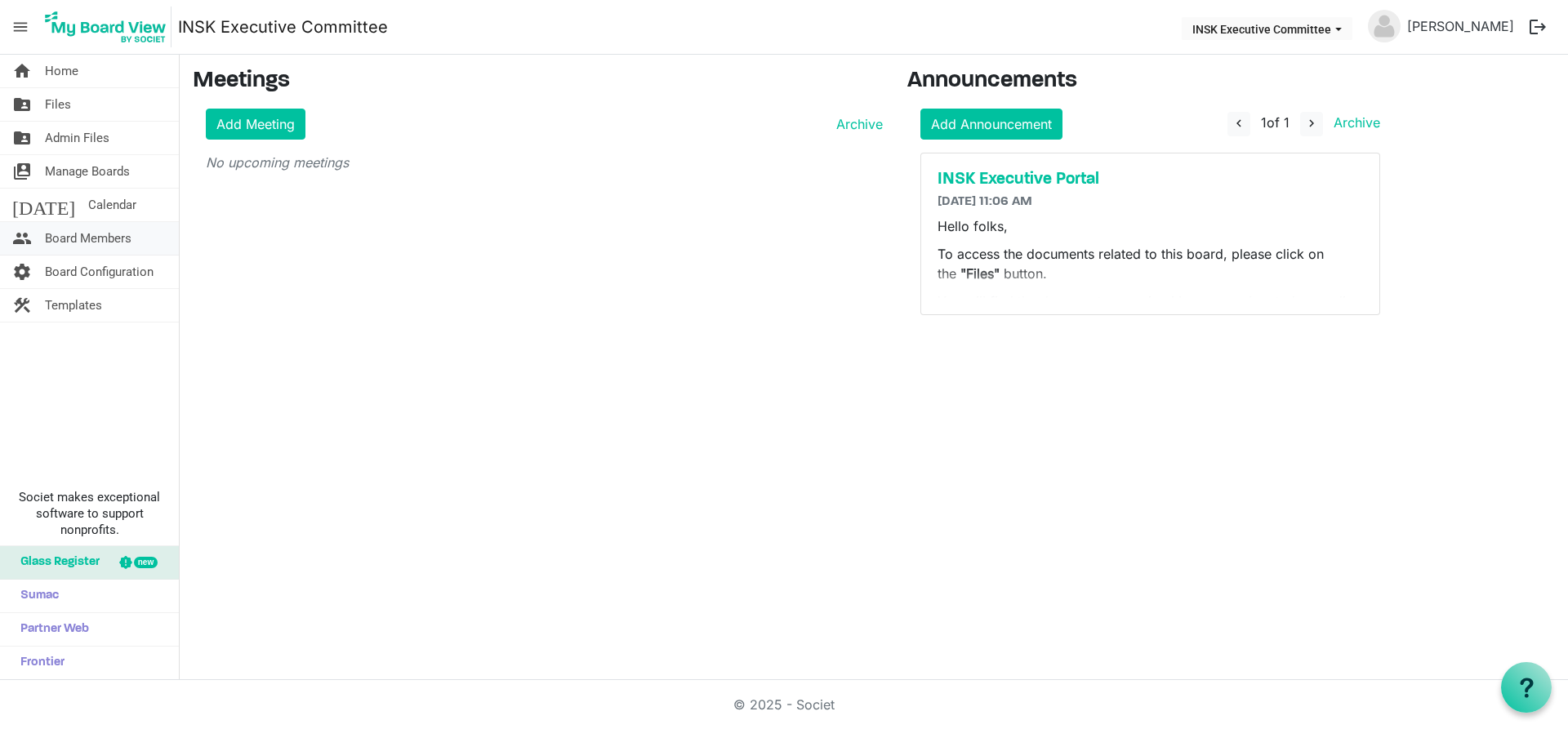
click at [72, 235] on span "Board Members" at bounding box center [88, 238] width 87 height 32
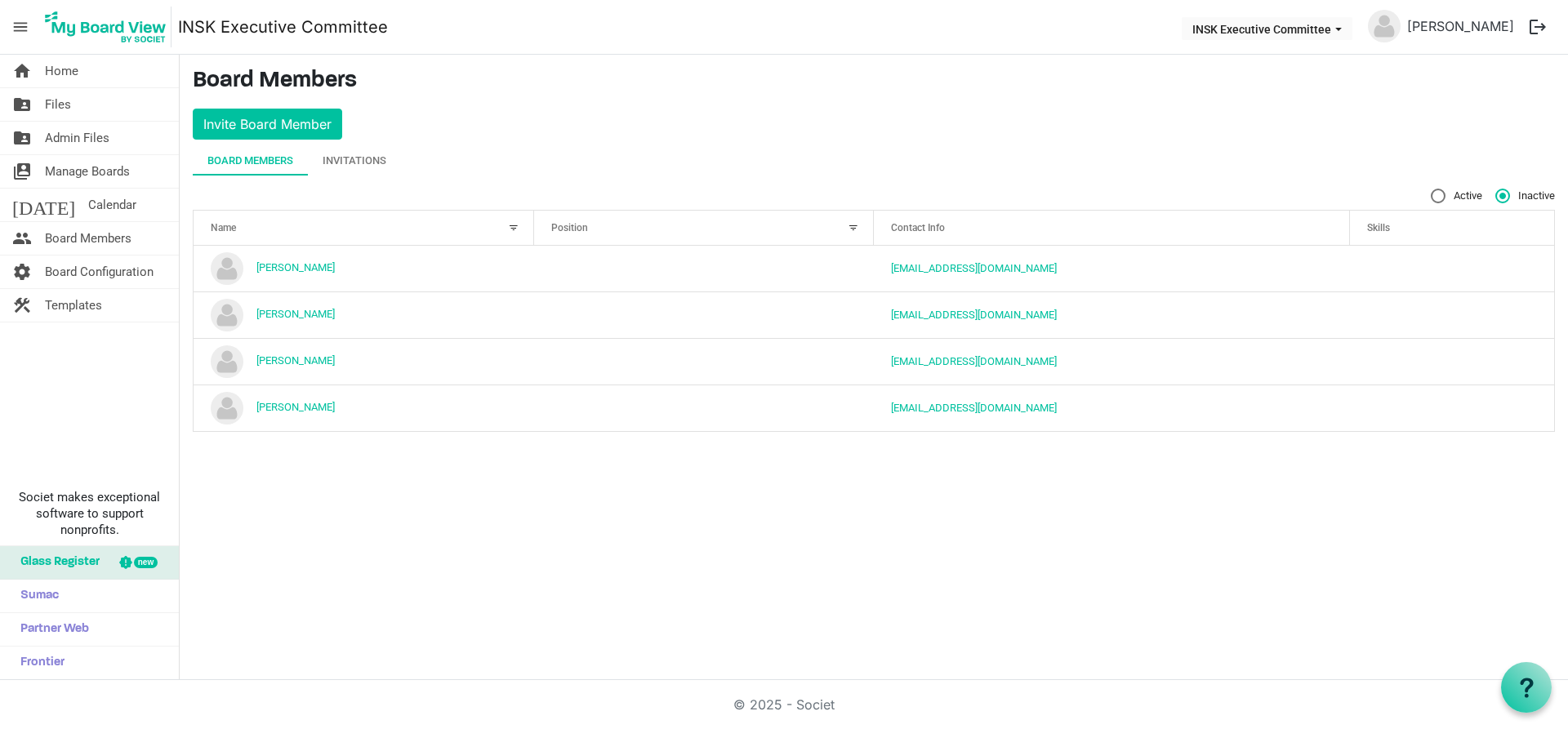
click at [1437, 197] on label "Active" at bounding box center [1456, 196] width 52 height 15
click at [1432, 190] on input "Active" at bounding box center [1431, 189] width 1 height 1
radio input "true"
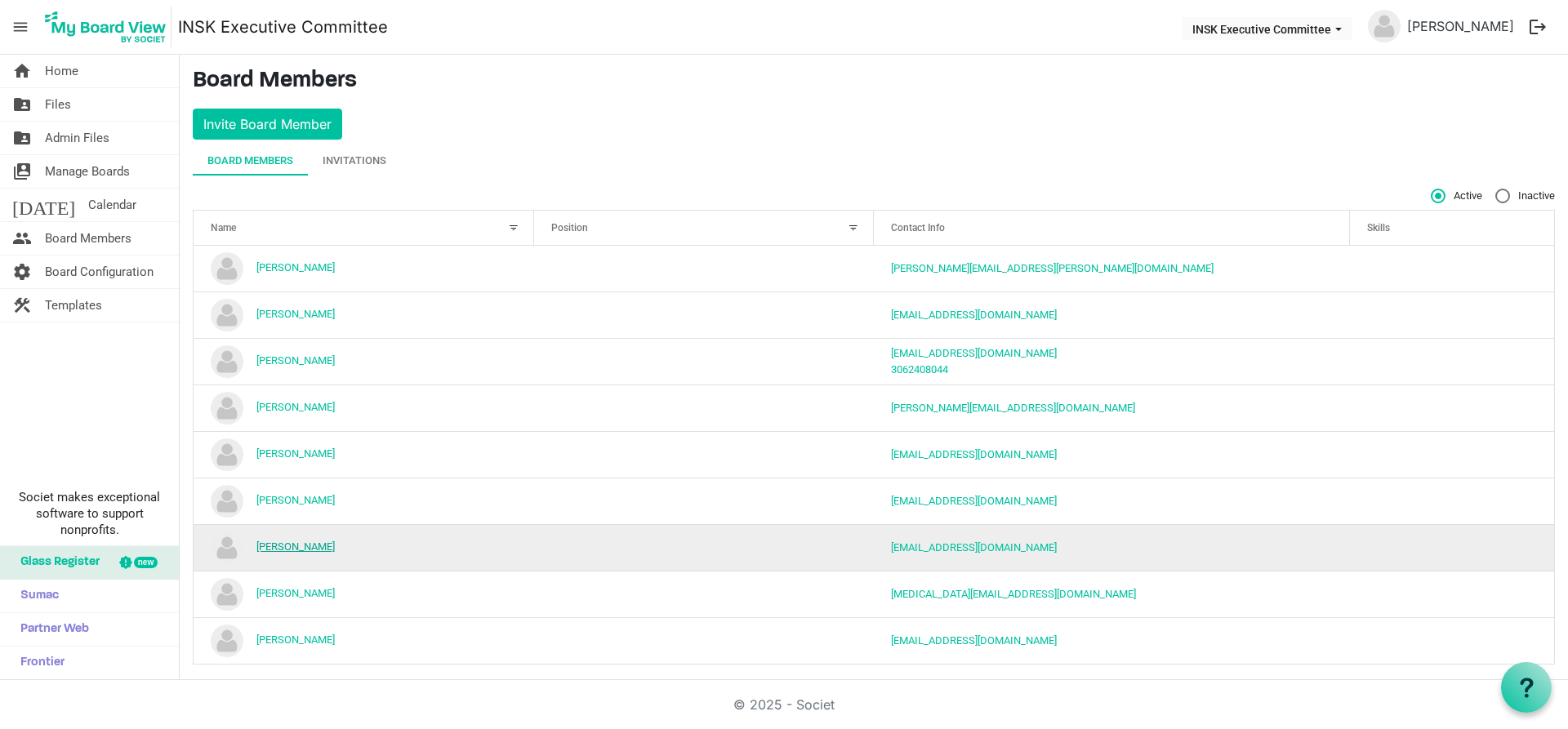
click at [335, 548] on link "[PERSON_NAME]" at bounding box center [295, 547] width 78 height 12
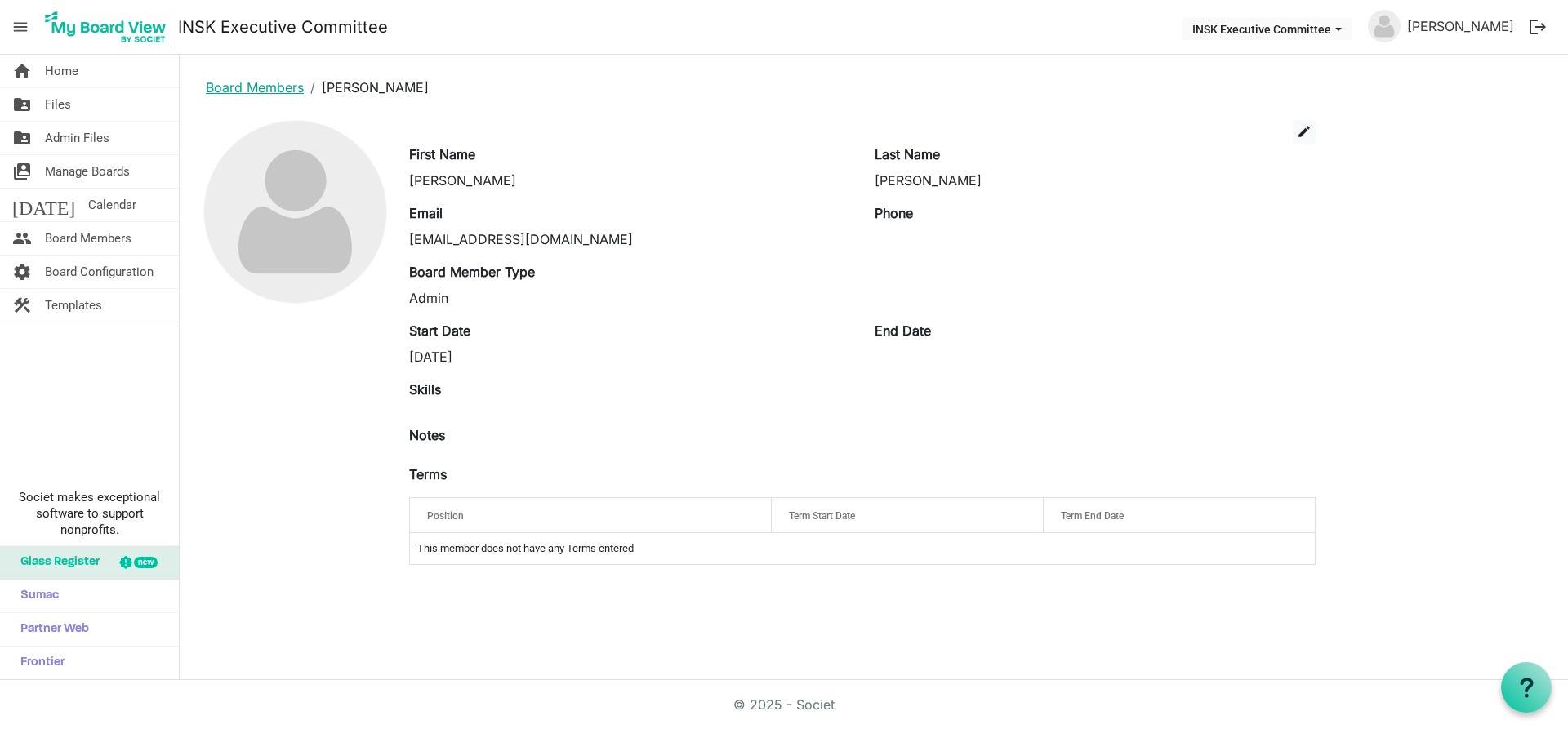
click at [239, 81] on link "Board Members" at bounding box center [254, 88] width 98 height 17
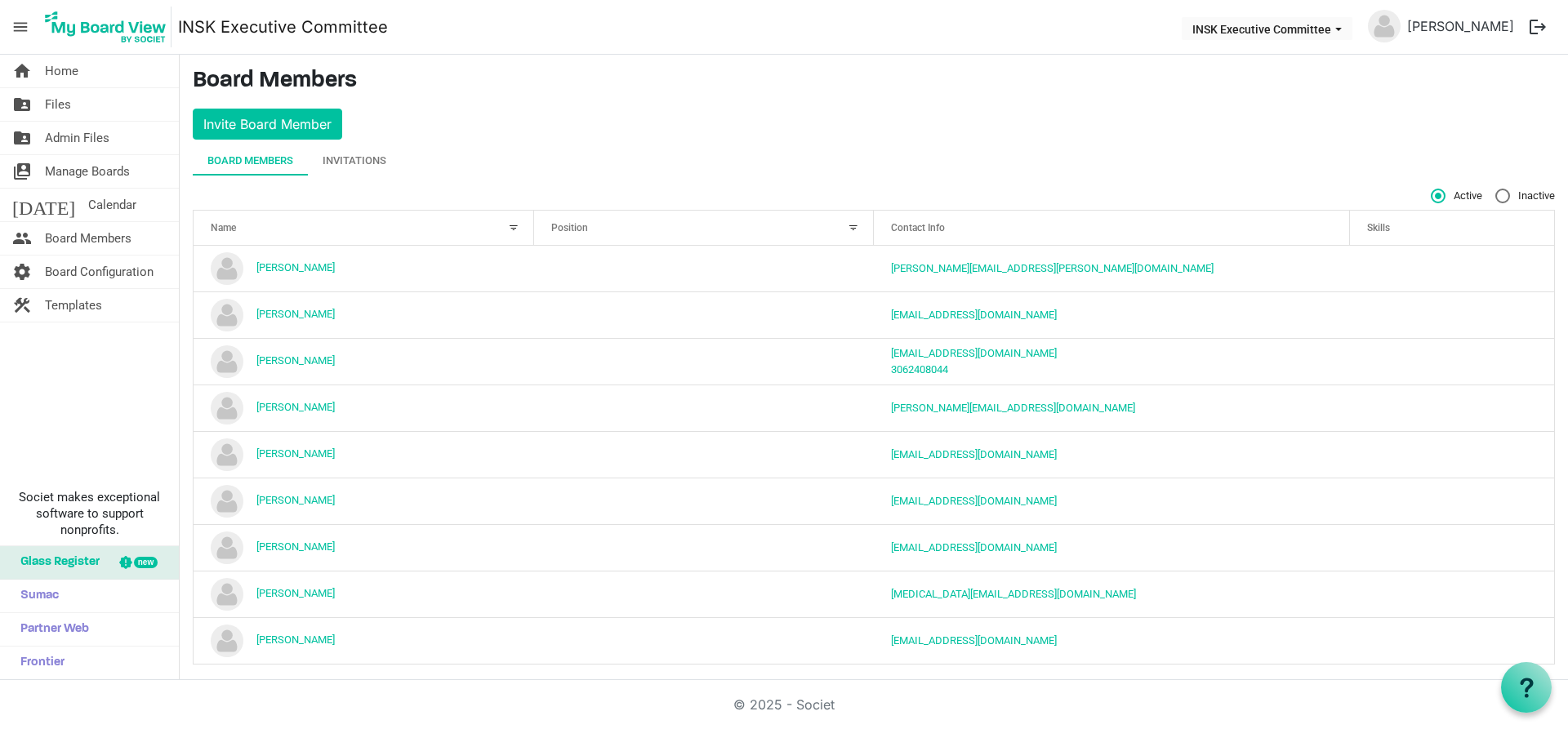
click at [1495, 190] on label "Inactive" at bounding box center [1525, 196] width 60 height 15
click at [1495, 190] on input "Inactive" at bounding box center [1495, 189] width 1 height 1
radio input "true"
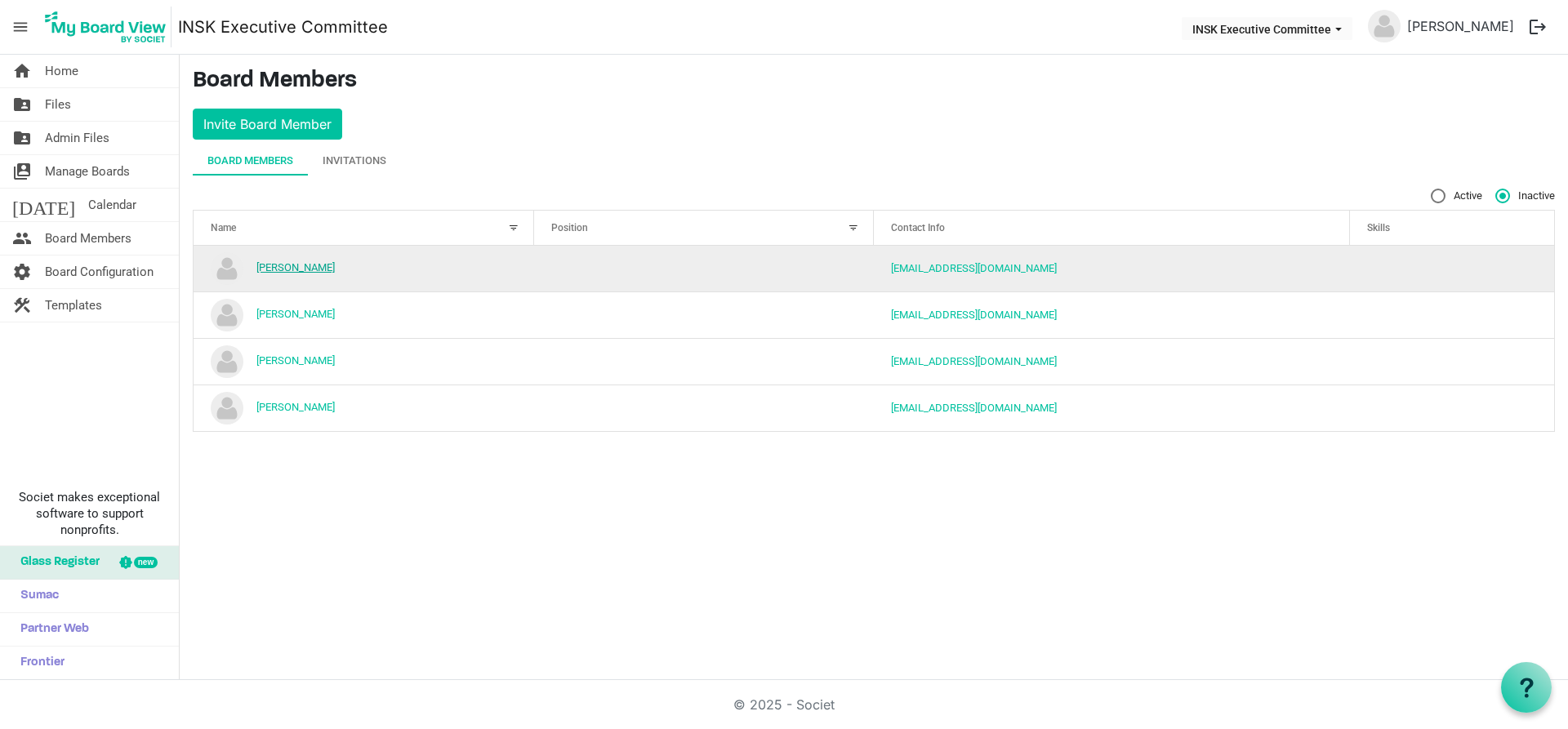
click at [323, 272] on link "[PERSON_NAME]" at bounding box center [295, 267] width 78 height 12
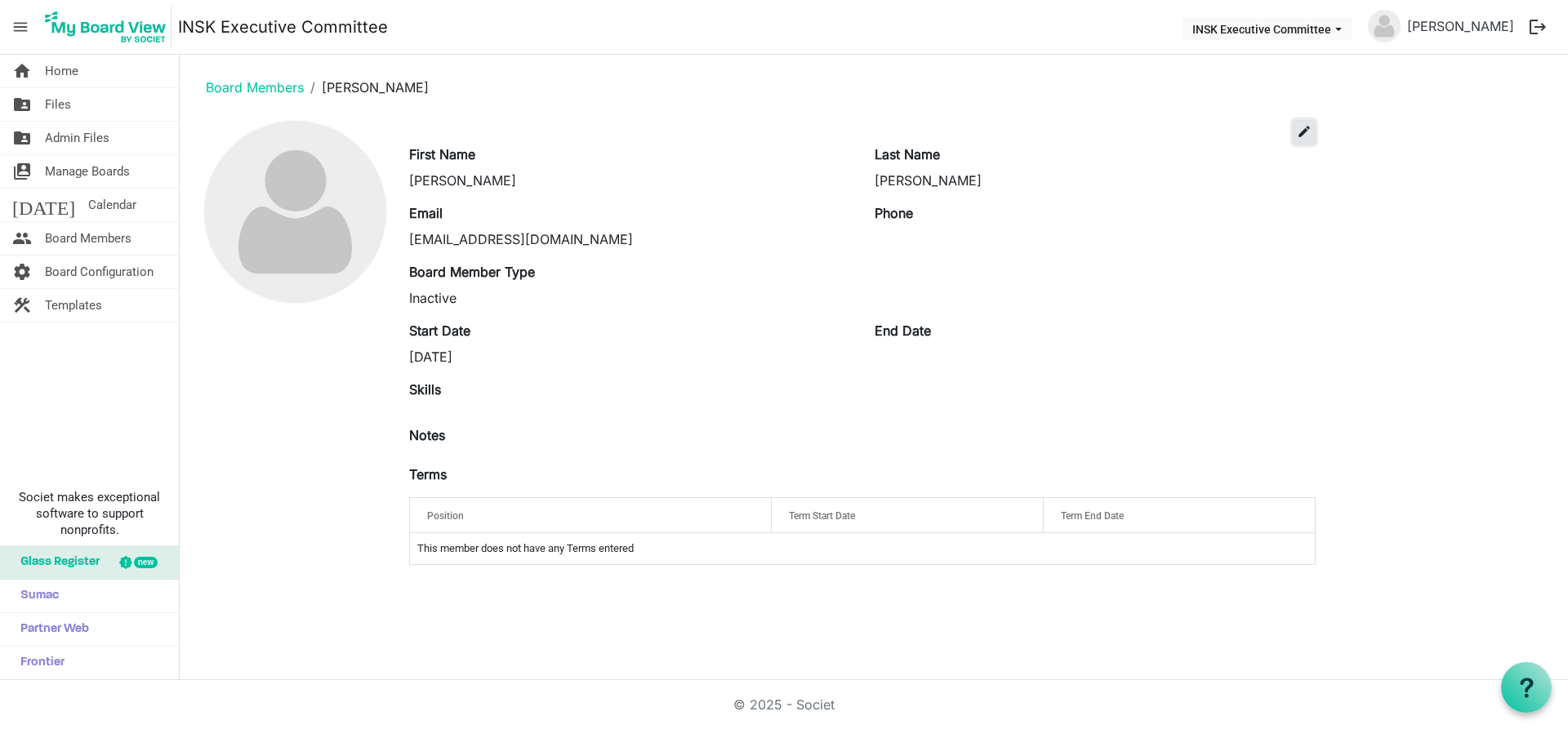
click at [1310, 140] on button "edit" at bounding box center [1304, 132] width 23 height 25
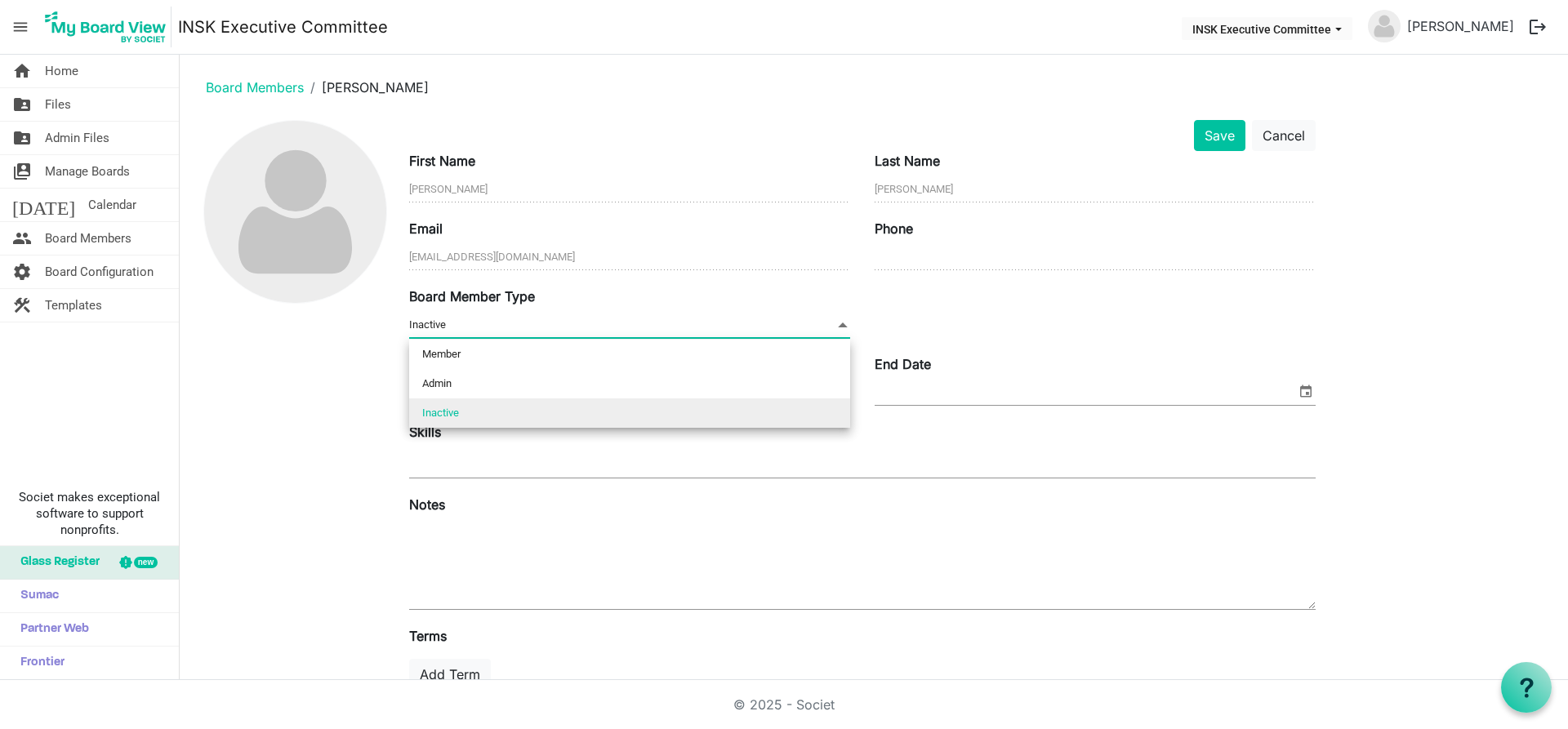
click at [842, 325] on span at bounding box center [843, 324] width 15 height 18
click at [454, 360] on li "Member" at bounding box center [630, 355] width 441 height 29
type input "Member"
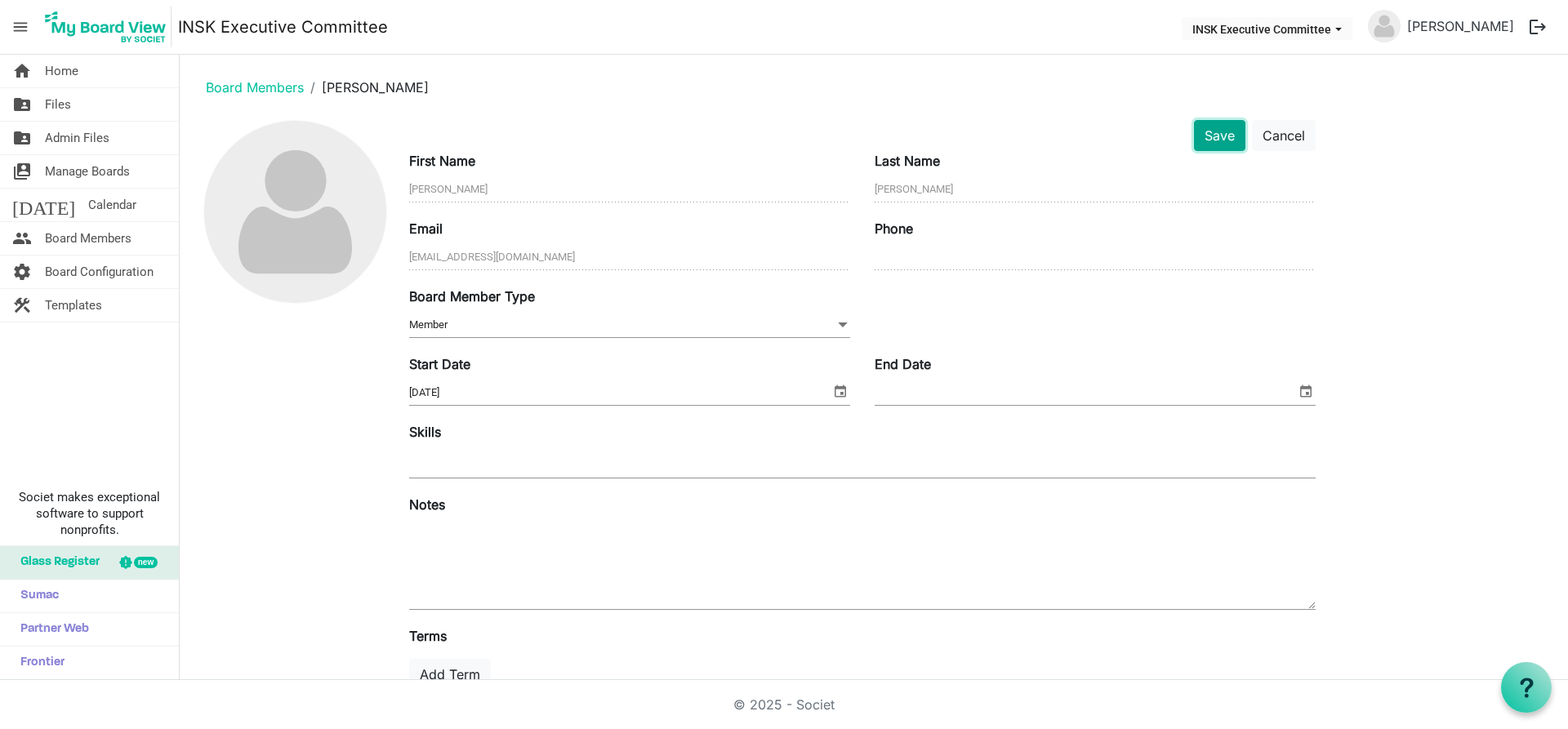
click at [1227, 134] on button "Save" at bounding box center [1220, 135] width 52 height 31
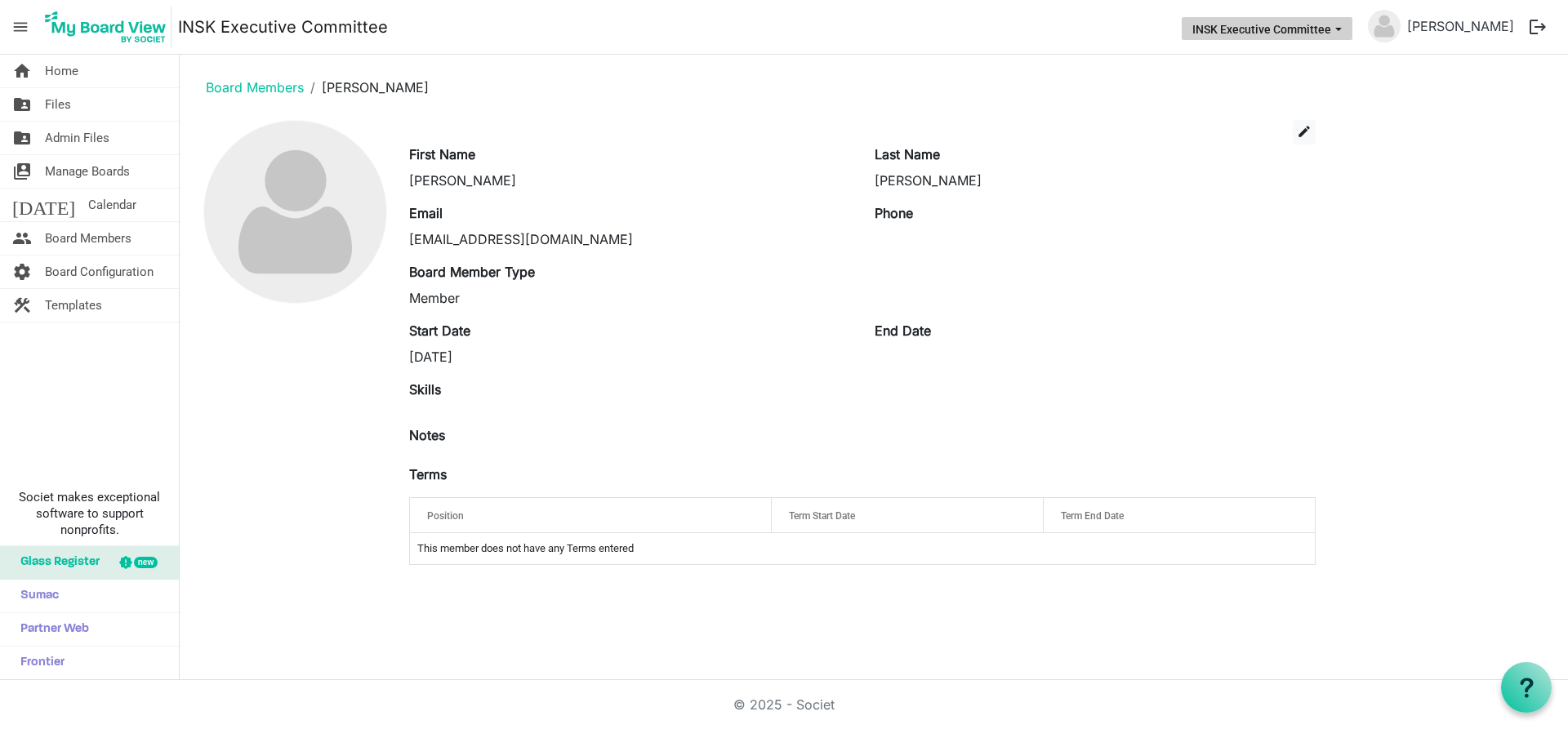
click at [1352, 32] on button "INSK Executive Committee" at bounding box center [1267, 29] width 171 height 23
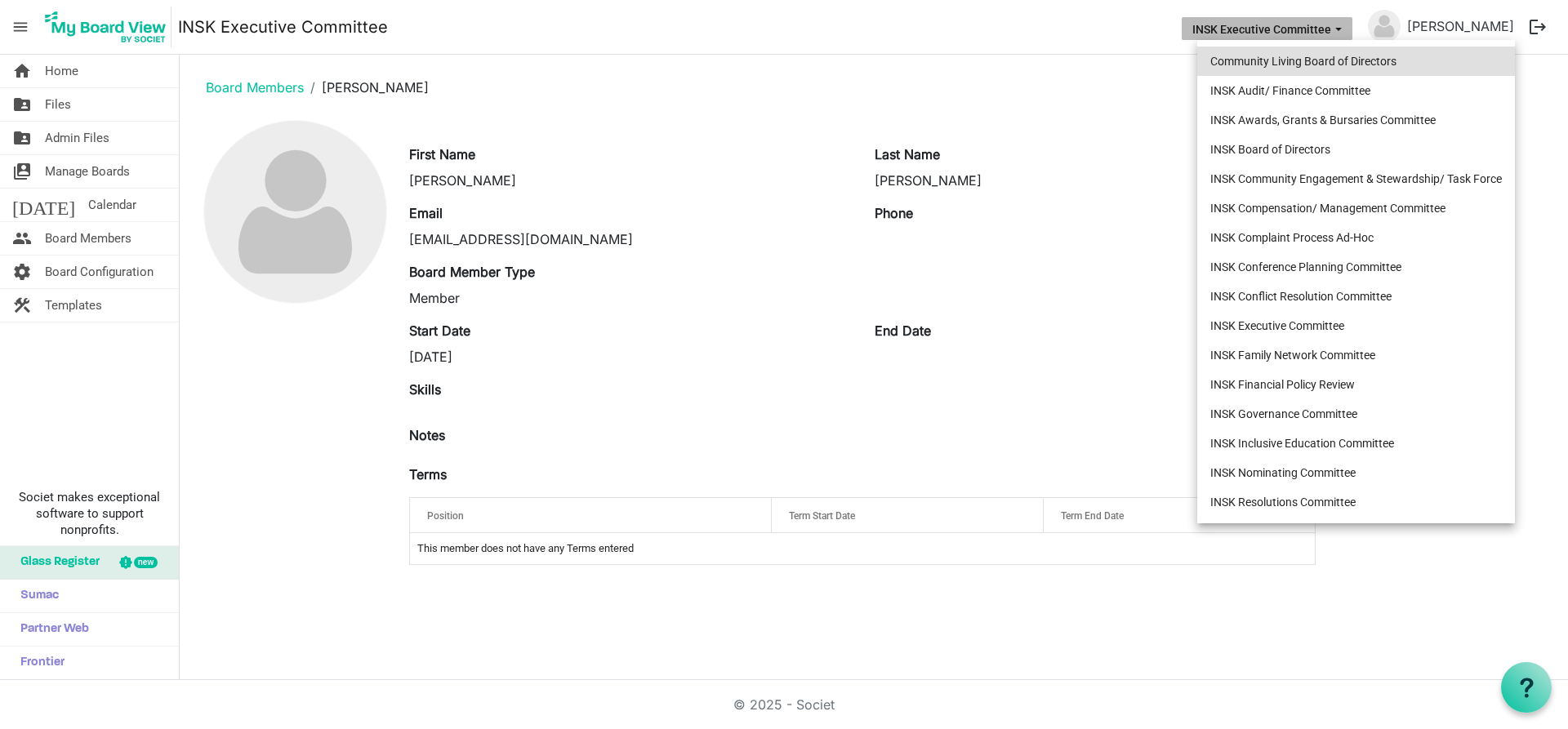
click at [1350, 59] on li "Community Living Board of Directors" at bounding box center [1356, 62] width 318 height 29
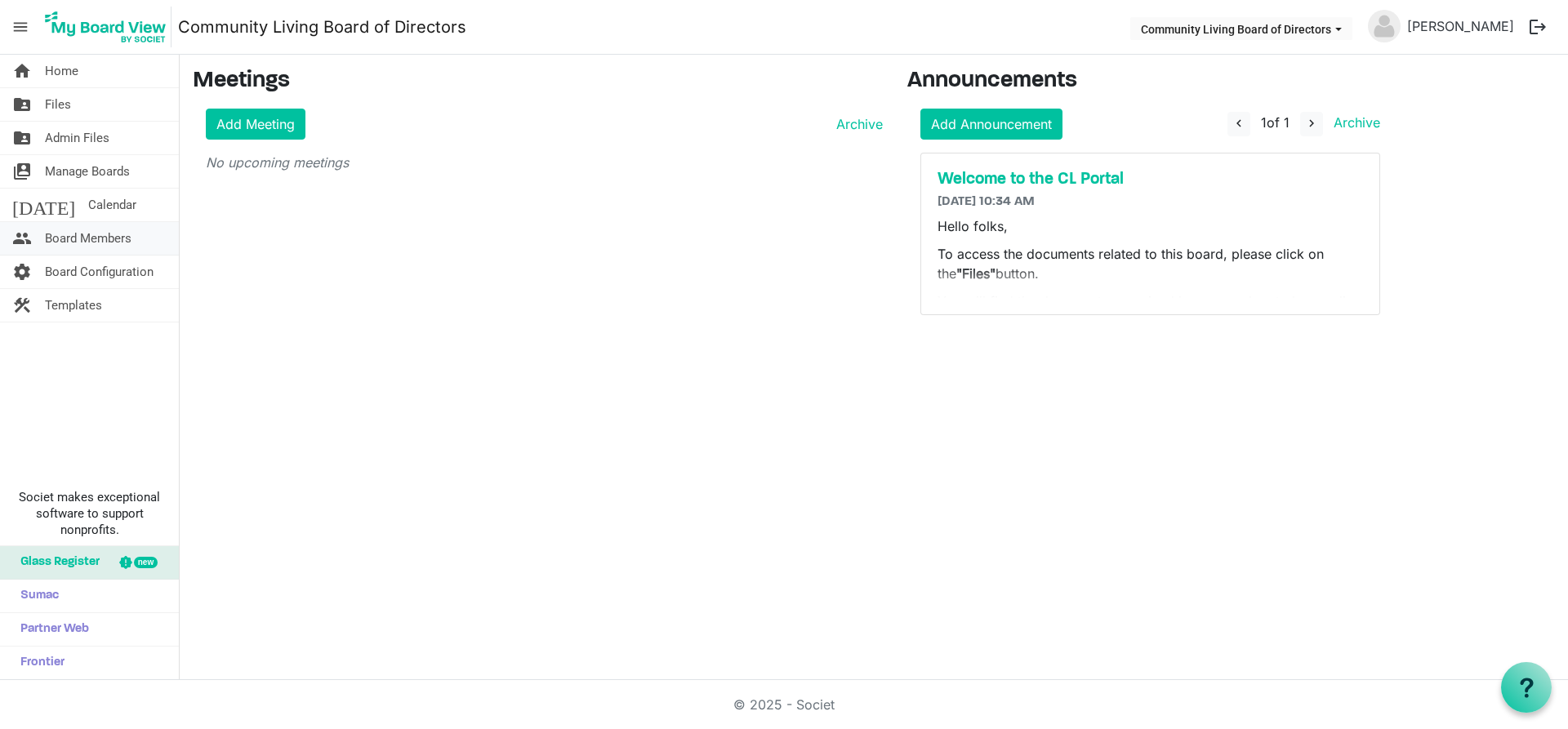
click at [84, 240] on span "Board Members" at bounding box center [88, 238] width 87 height 32
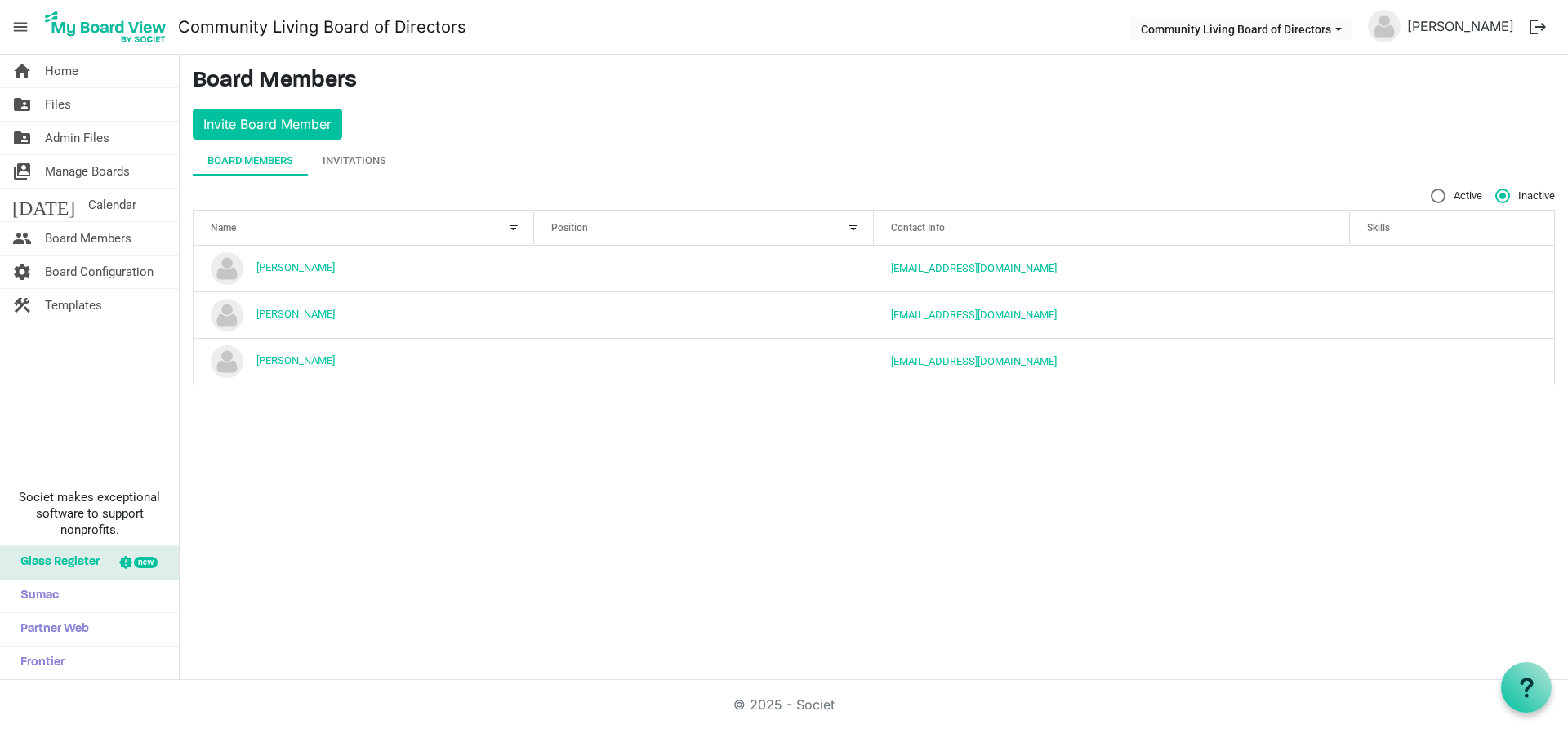
click at [1439, 196] on label "Active" at bounding box center [1456, 196] width 52 height 15
click at [1432, 190] on input "Active" at bounding box center [1431, 189] width 1 height 1
radio input "true"
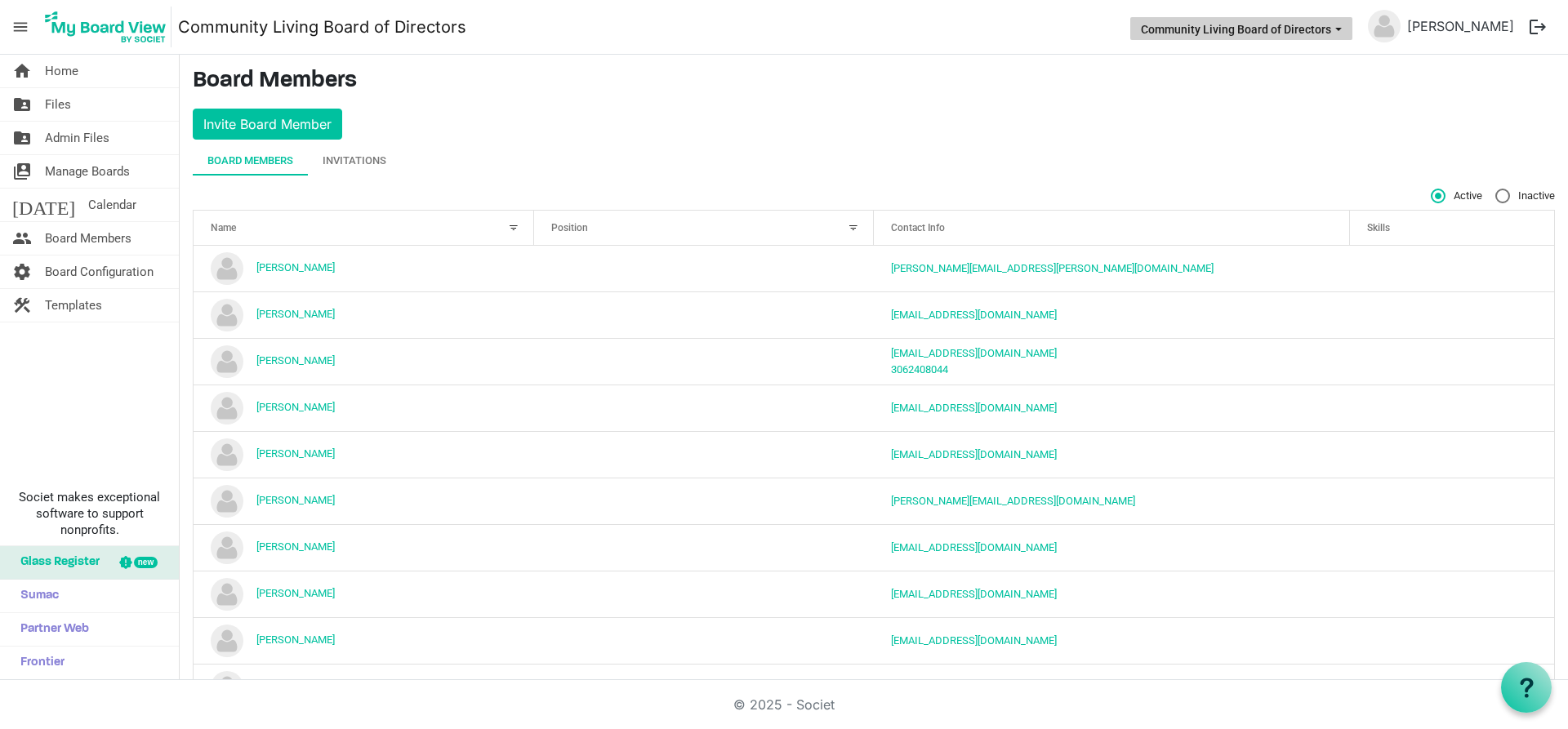
click at [1346, 30] on span "Community Living Board of Directors dropdownbutton" at bounding box center [1338, 29] width 15 height 6
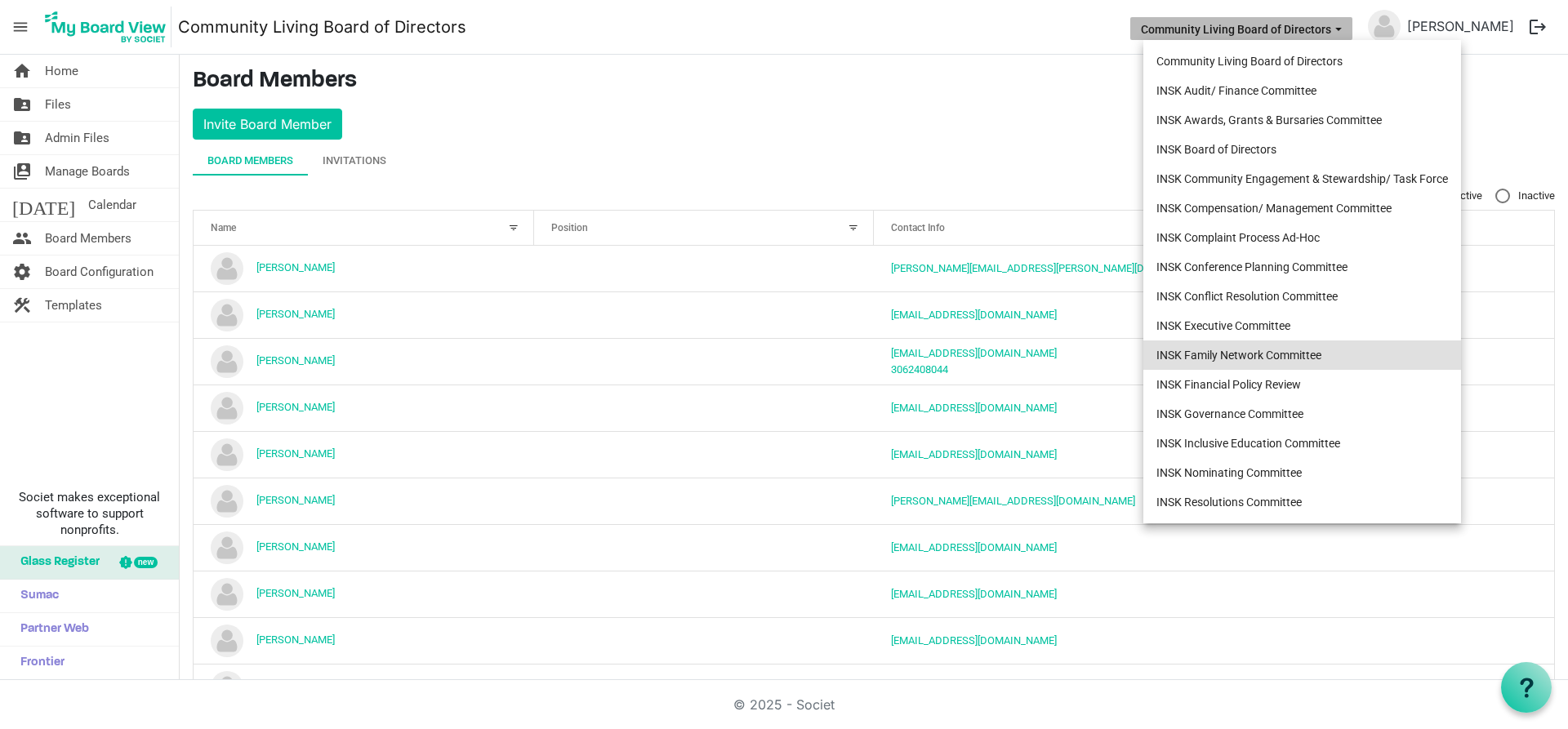
click at [1299, 347] on li "INSK Family Network Committee" at bounding box center [1302, 355] width 318 height 29
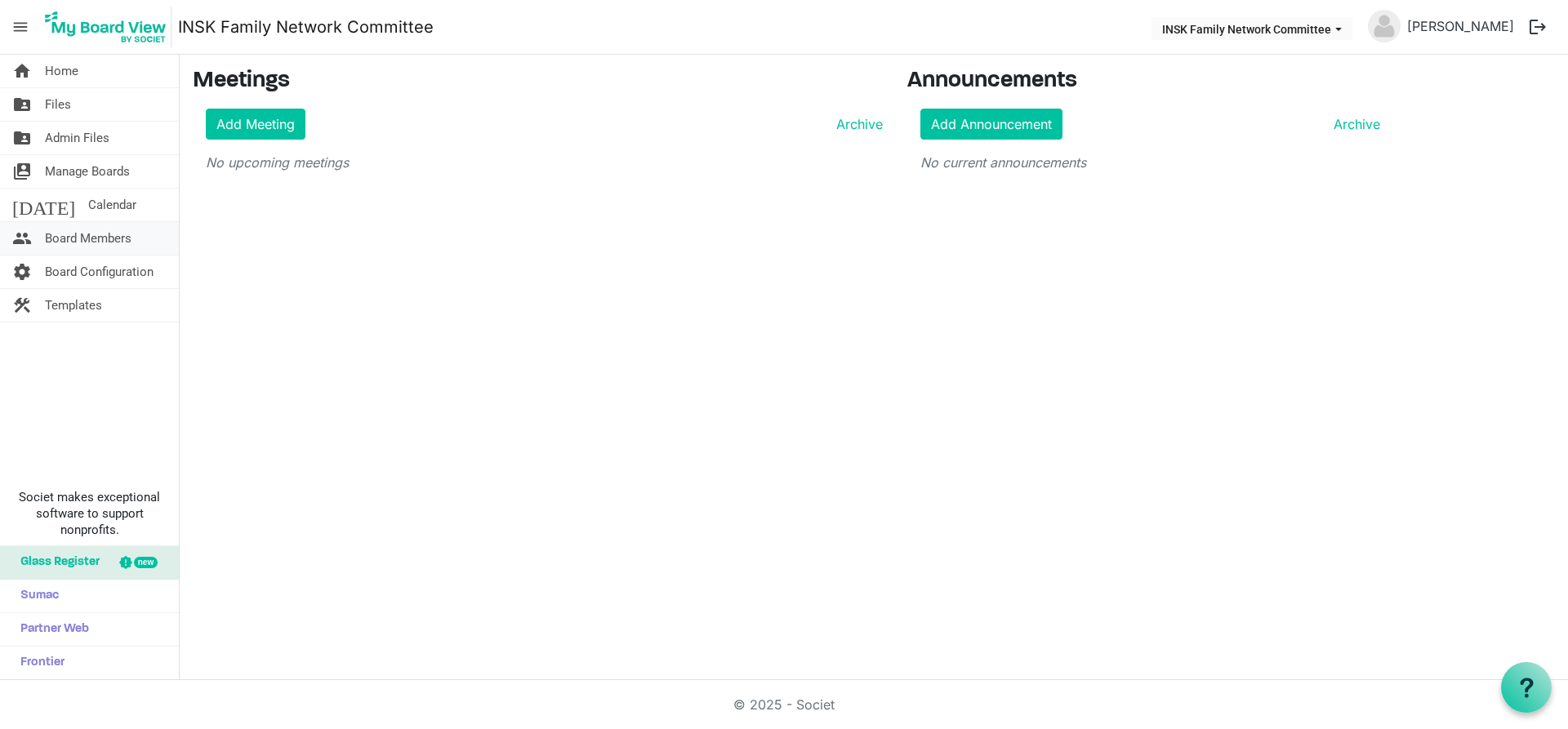
click at [76, 232] on span "Board Members" at bounding box center [88, 238] width 87 height 32
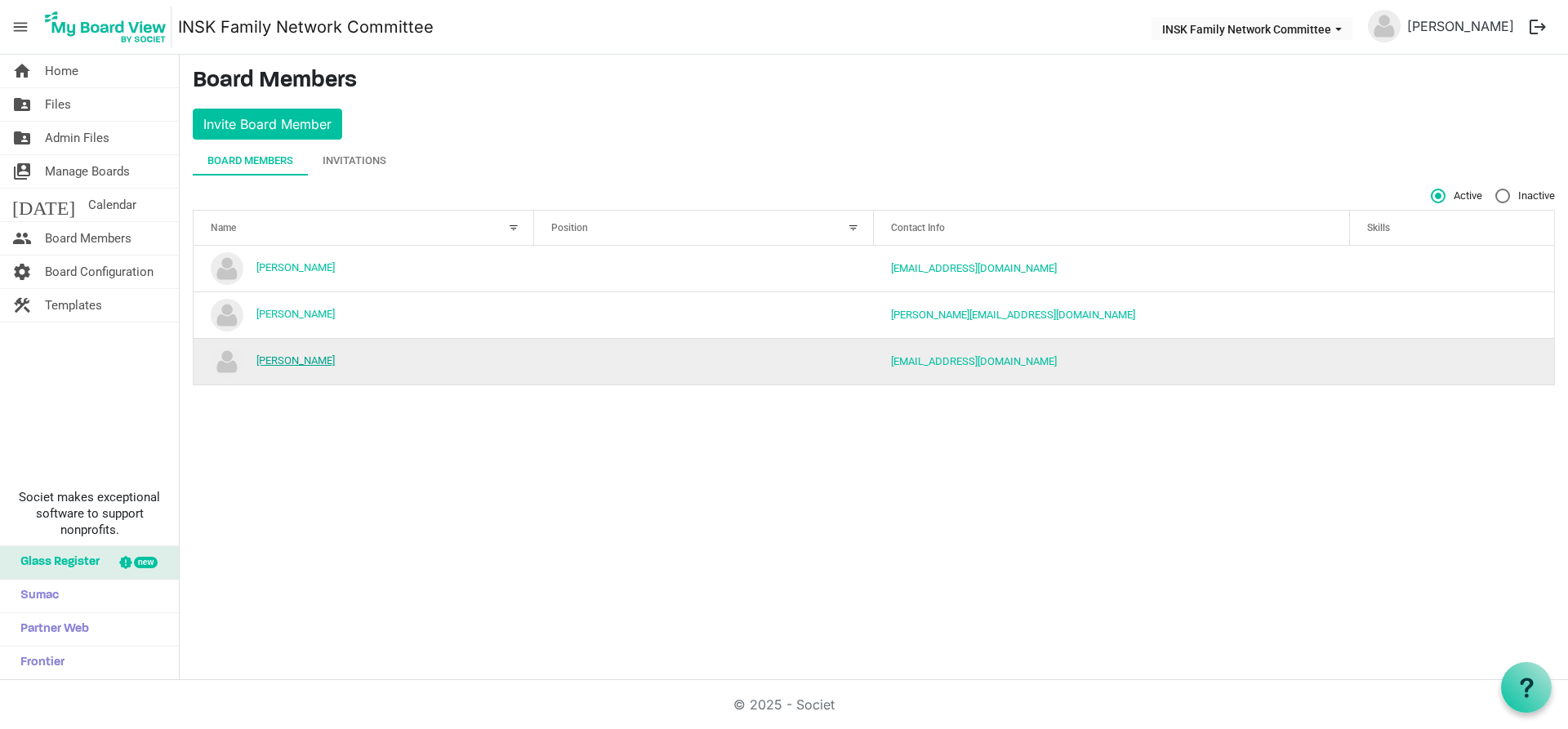
click at [324, 355] on link "[PERSON_NAME]" at bounding box center [295, 360] width 78 height 12
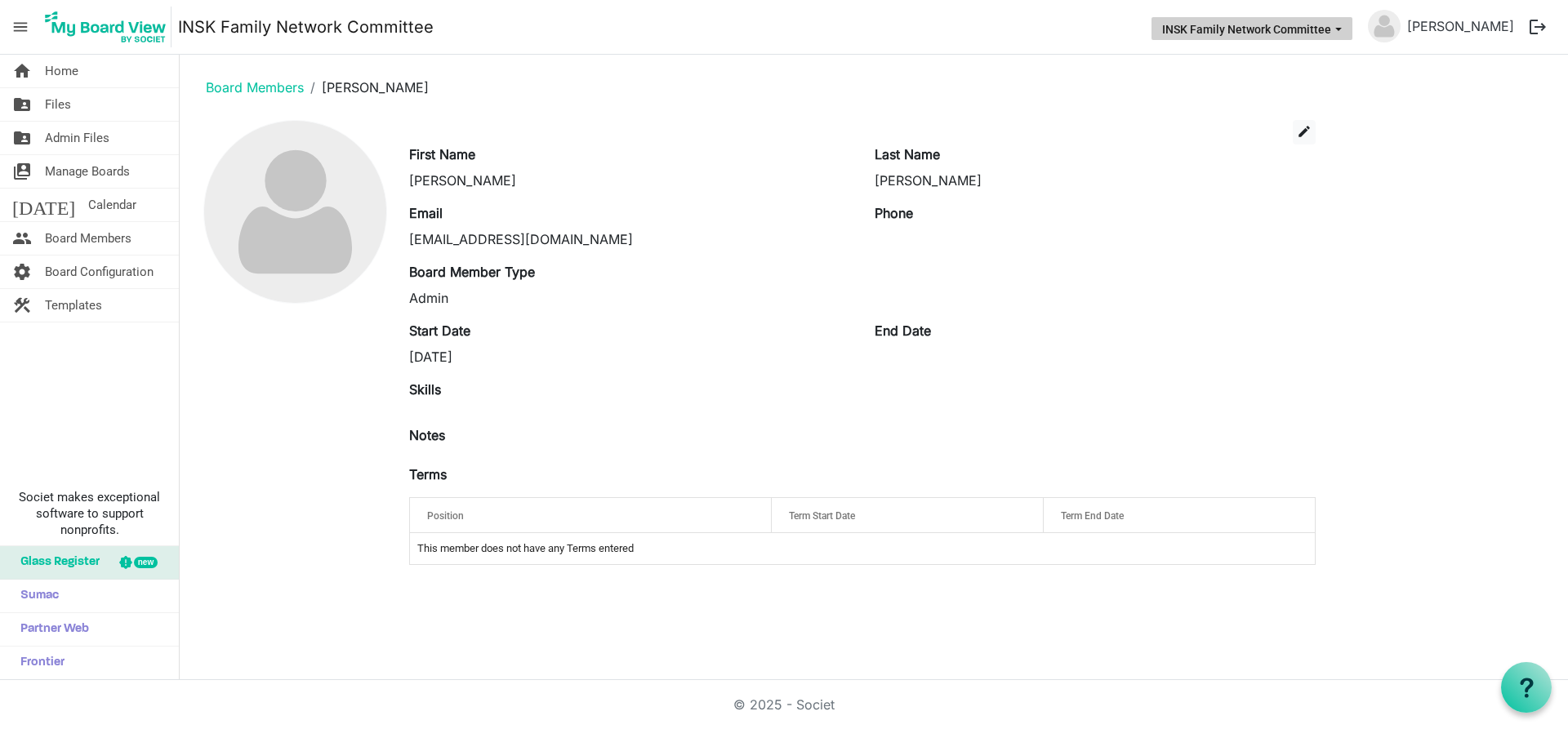
click at [1351, 22] on button "INSK Family Network Committee" at bounding box center [1252, 29] width 201 height 23
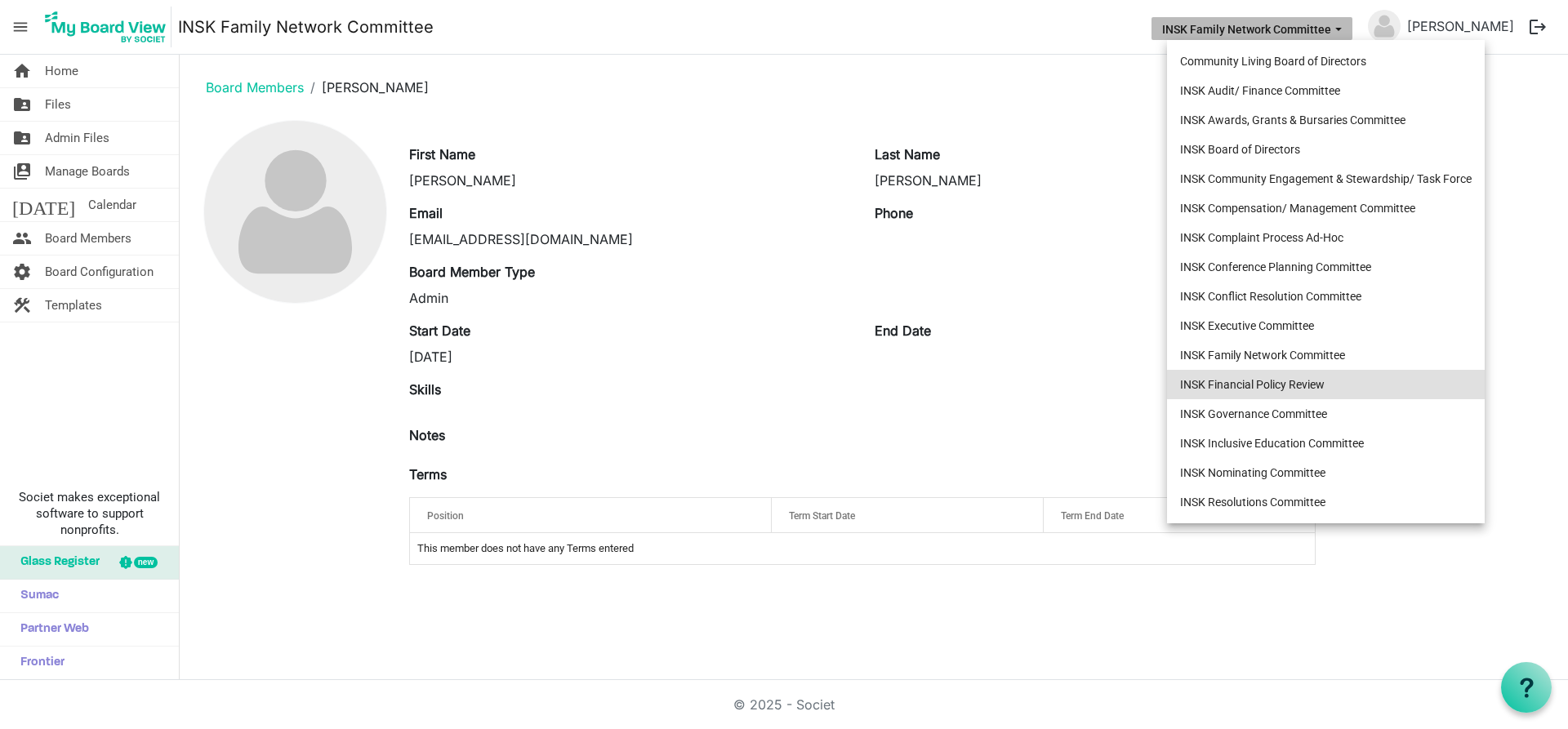
click at [1315, 373] on li "INSK Financial Policy Review" at bounding box center [1326, 384] width 318 height 29
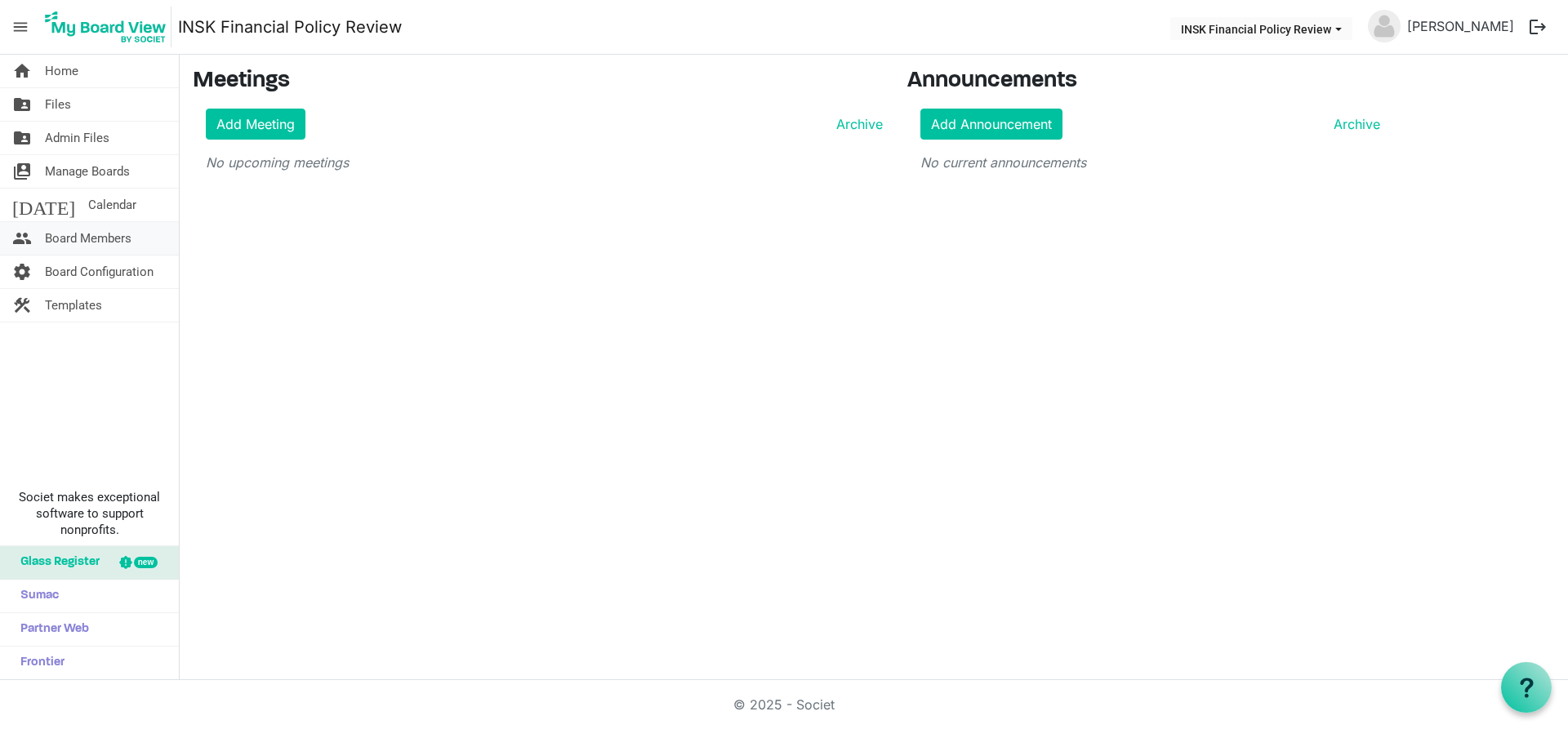
click at [63, 236] on span "Board Members" at bounding box center [88, 238] width 87 height 32
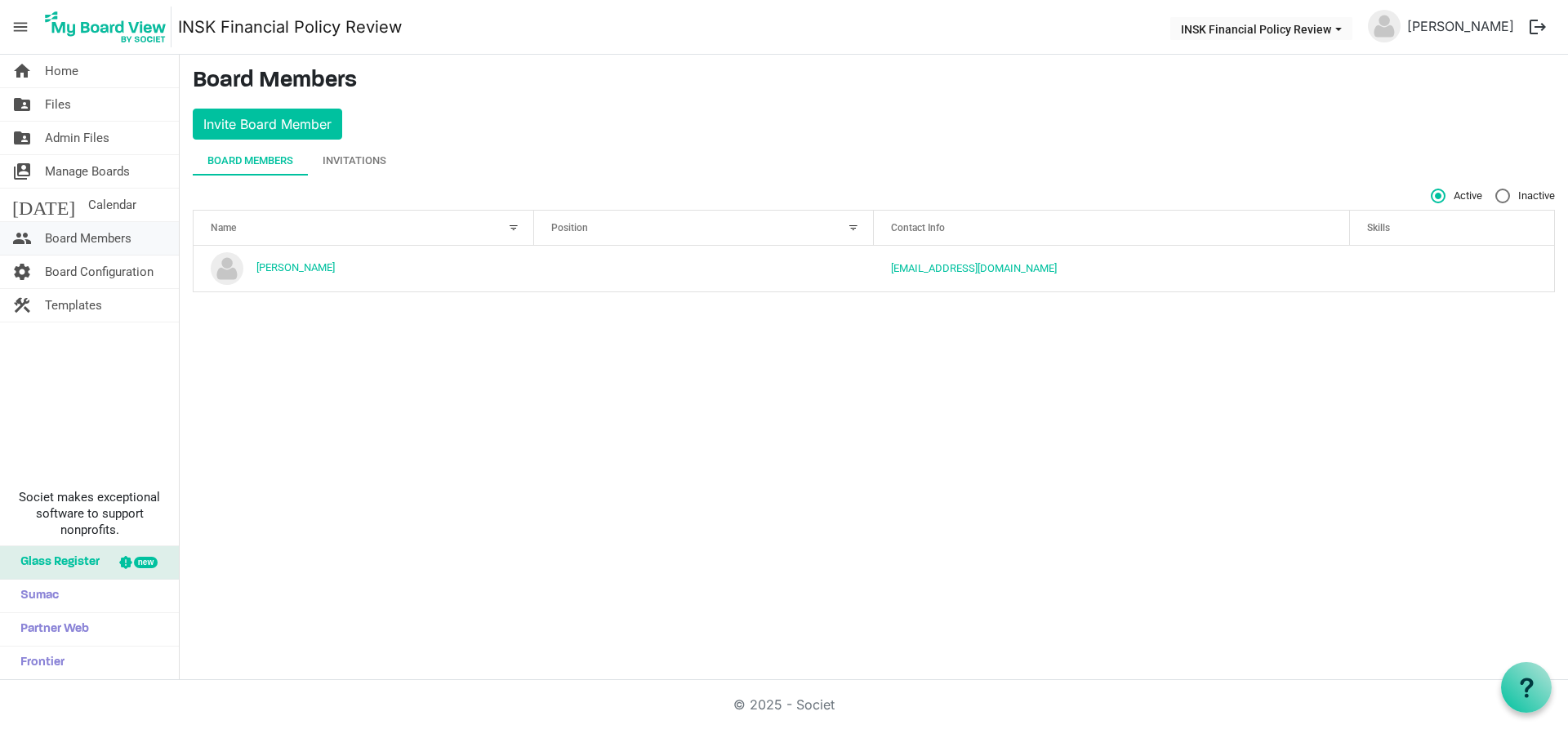
click at [89, 234] on span "Board Members" at bounding box center [88, 238] width 87 height 32
click at [366, 159] on div "Invitations" at bounding box center [354, 161] width 64 height 17
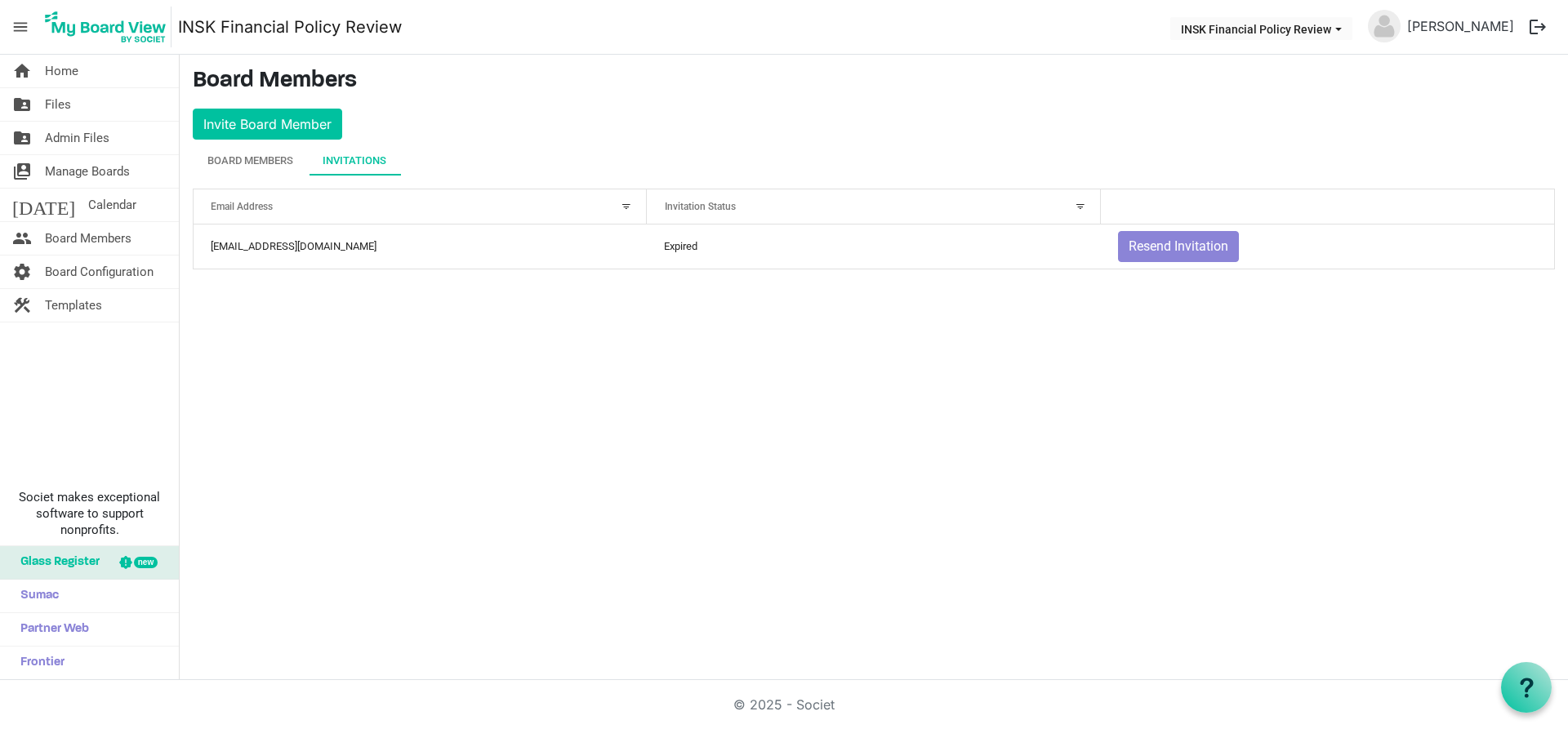
click at [366, 159] on div "Invitations" at bounding box center [354, 161] width 64 height 17
click at [247, 164] on div "Board Members" at bounding box center [250, 161] width 86 height 17
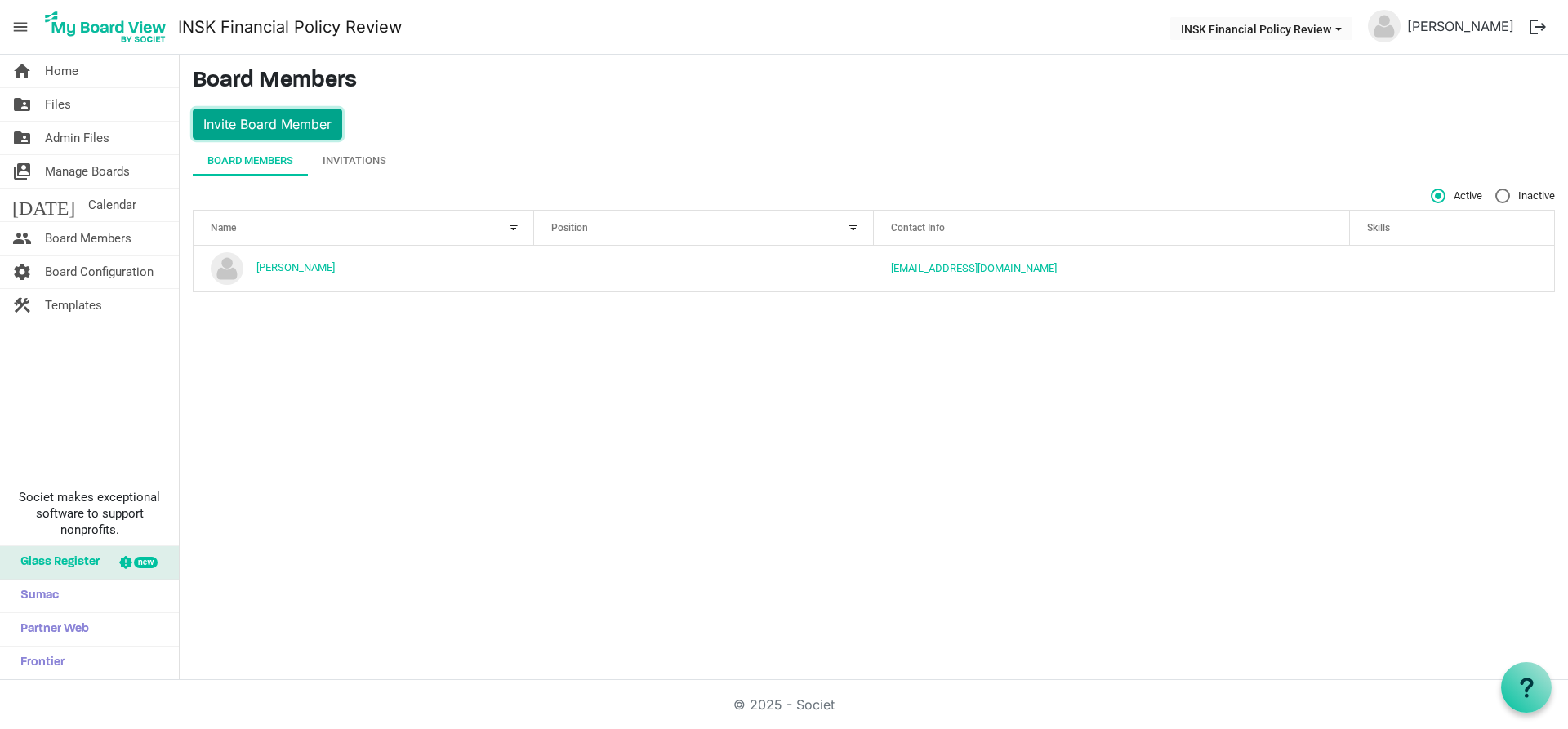
drag, startPoint x: 311, startPoint y: 123, endPoint x: 314, endPoint y: 134, distance: 11.4
click at [311, 122] on button "Invite Board Member" at bounding box center [267, 124] width 149 height 31
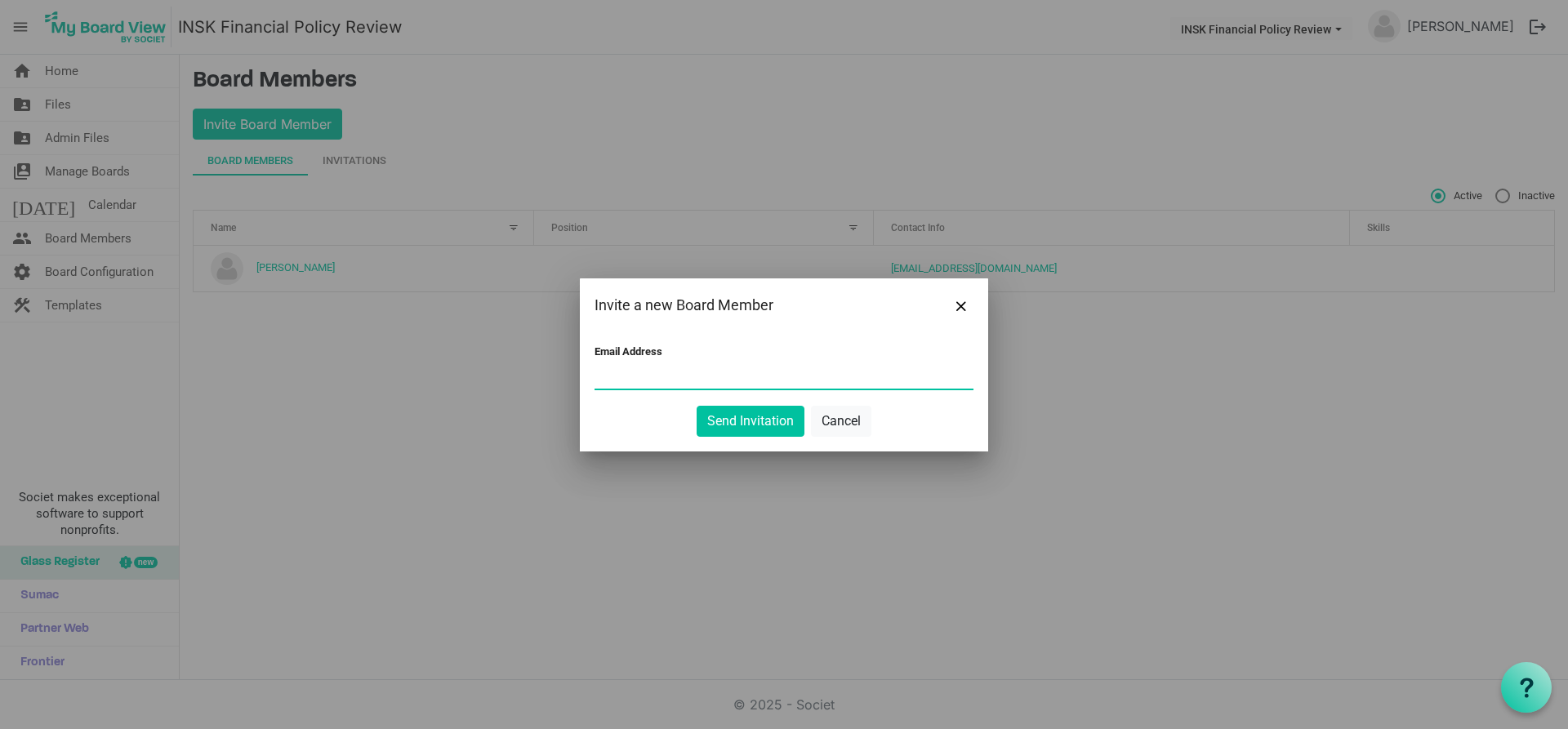
paste input "katherineah@inclusionsk.com"
type input "katherineah@inclusionsk.com"
click at [757, 418] on button "Send Invitation" at bounding box center [750, 421] width 108 height 31
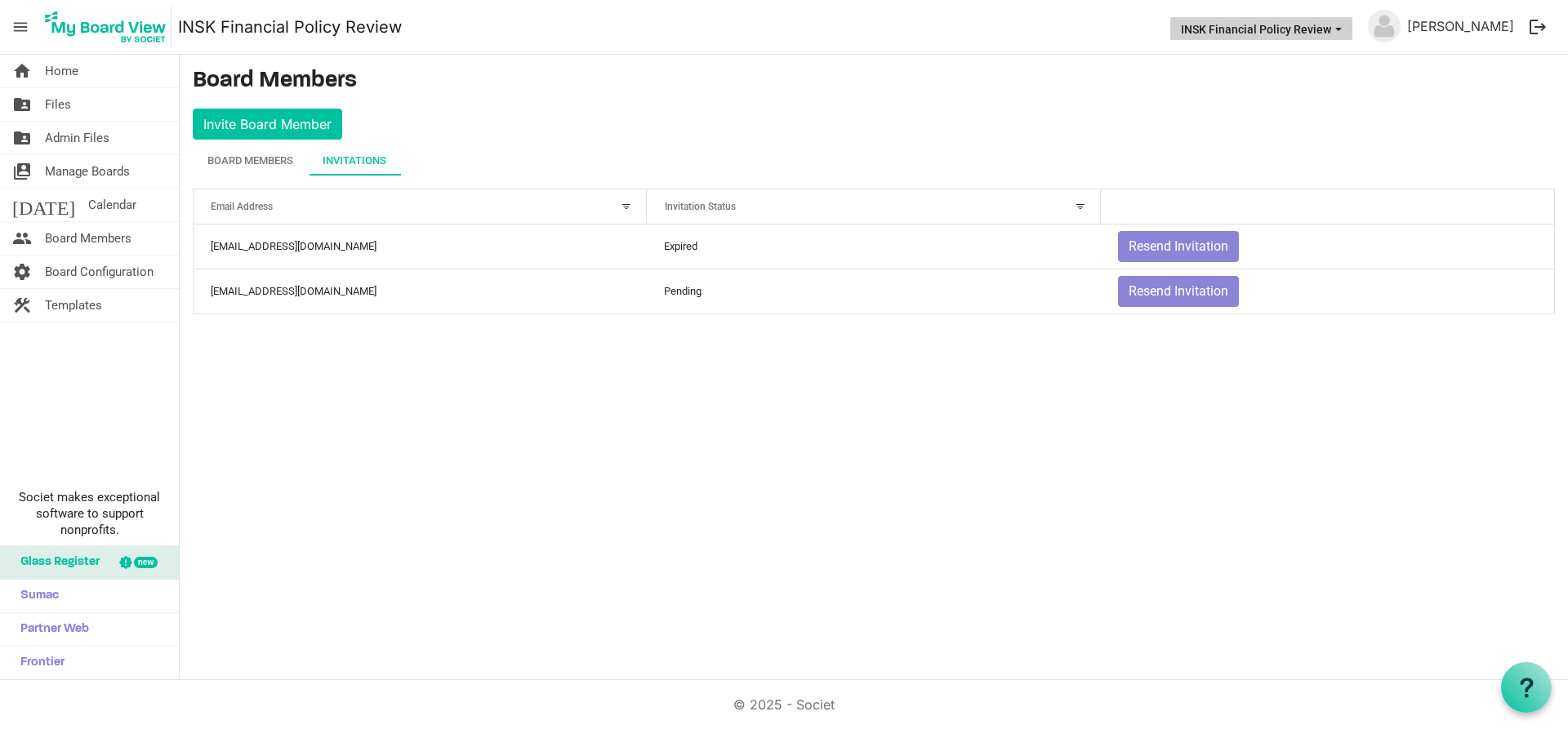
click at [1352, 31] on button "INSK Financial Policy Review" at bounding box center [1262, 29] width 183 height 23
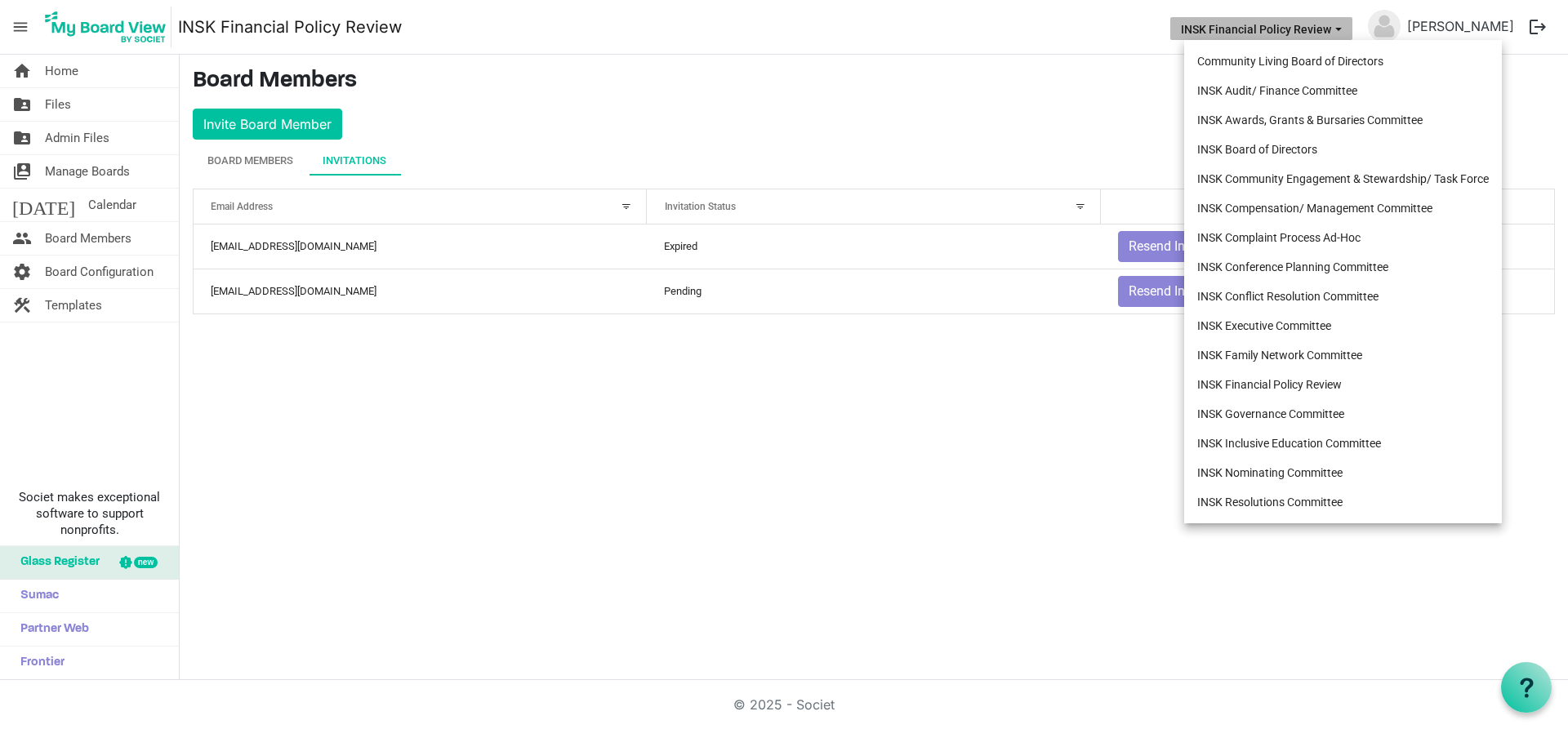
click at [1337, 411] on li "INSK Governance Committee" at bounding box center [1343, 414] width 318 height 29
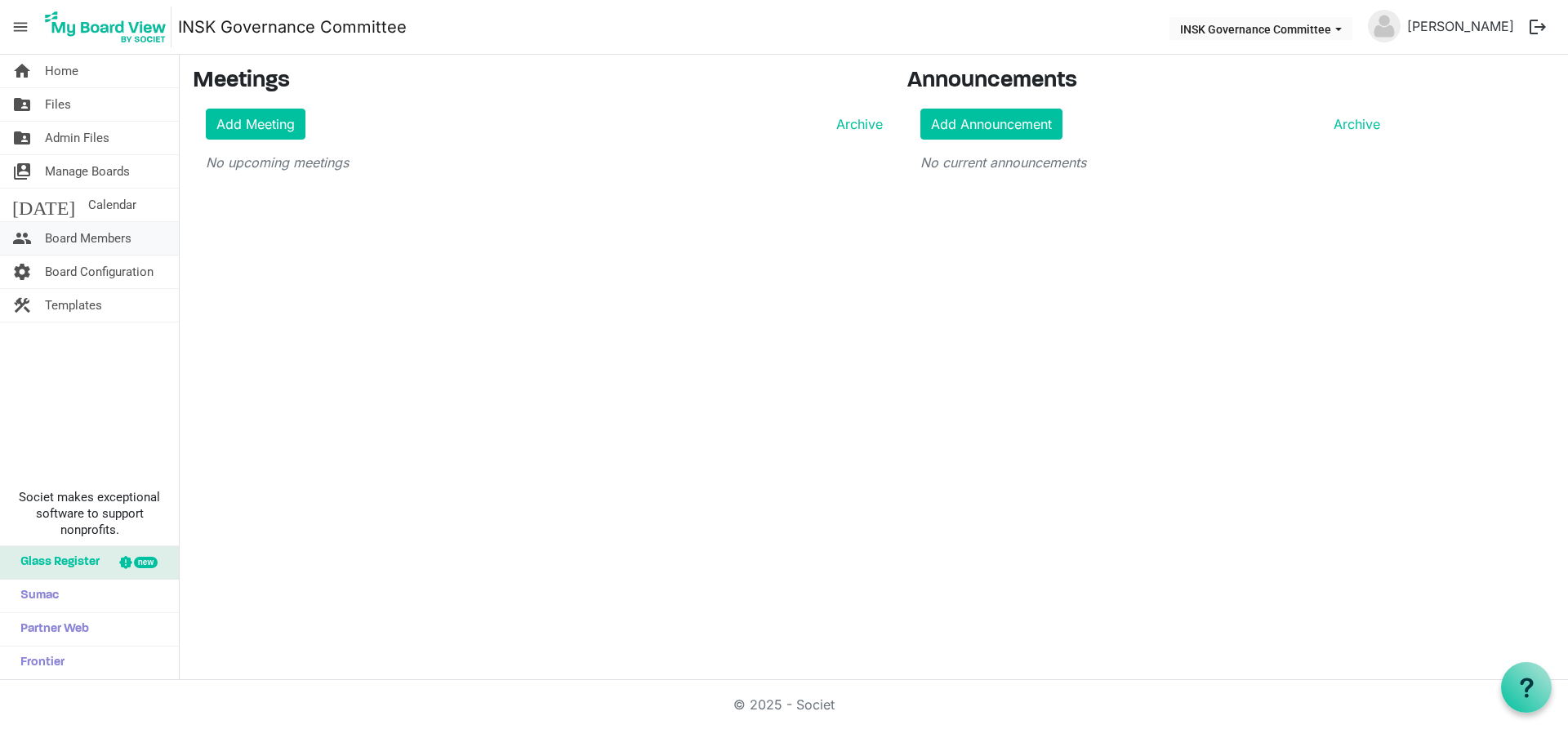
click at [64, 237] on span "Board Members" at bounding box center [88, 238] width 87 height 32
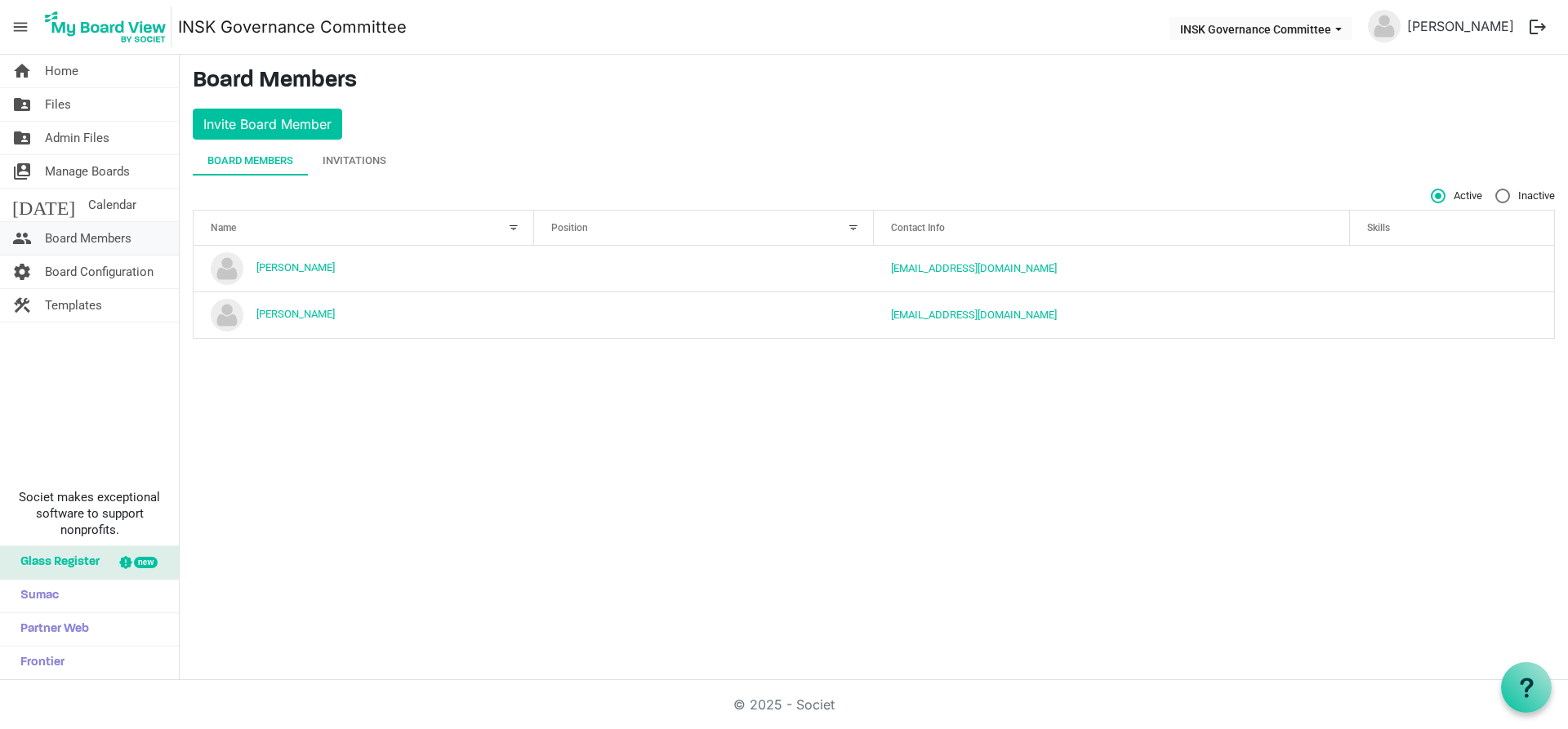
click at [68, 235] on span "Board Members" at bounding box center [88, 238] width 87 height 32
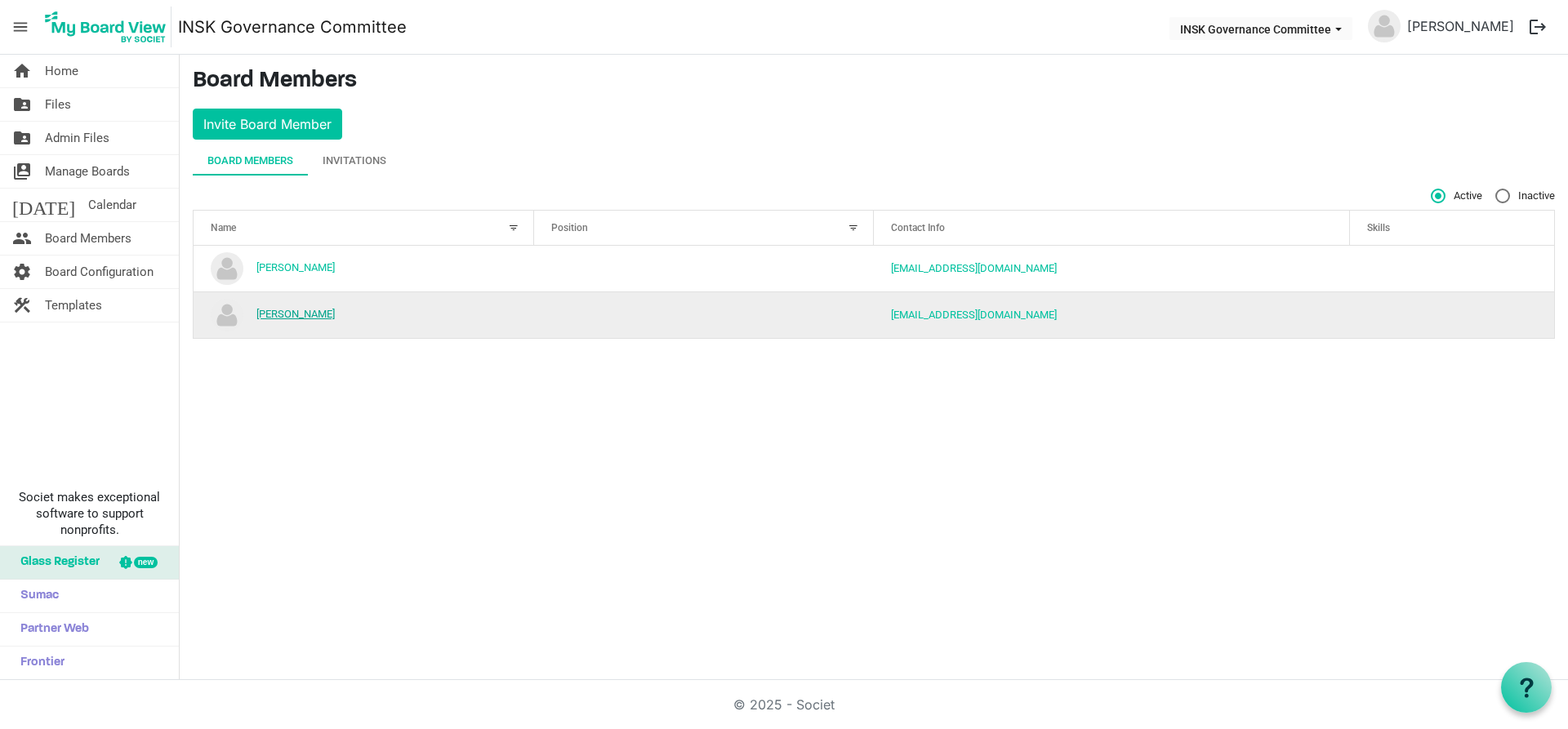
click at [294, 312] on link "[PERSON_NAME]" at bounding box center [295, 313] width 78 height 12
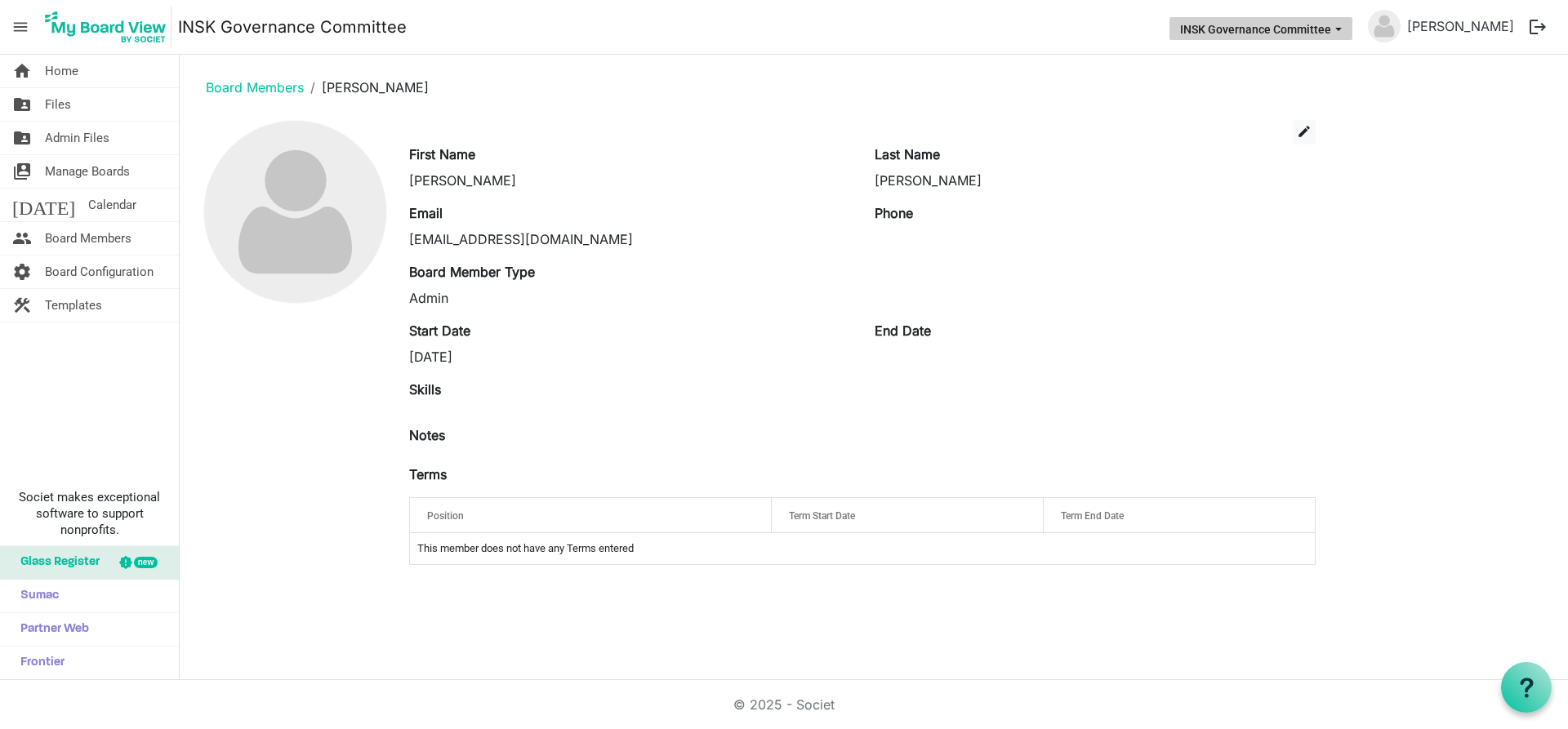
click at [1346, 29] on span "INSK Governance Committee dropdownbutton" at bounding box center [1338, 29] width 15 height 6
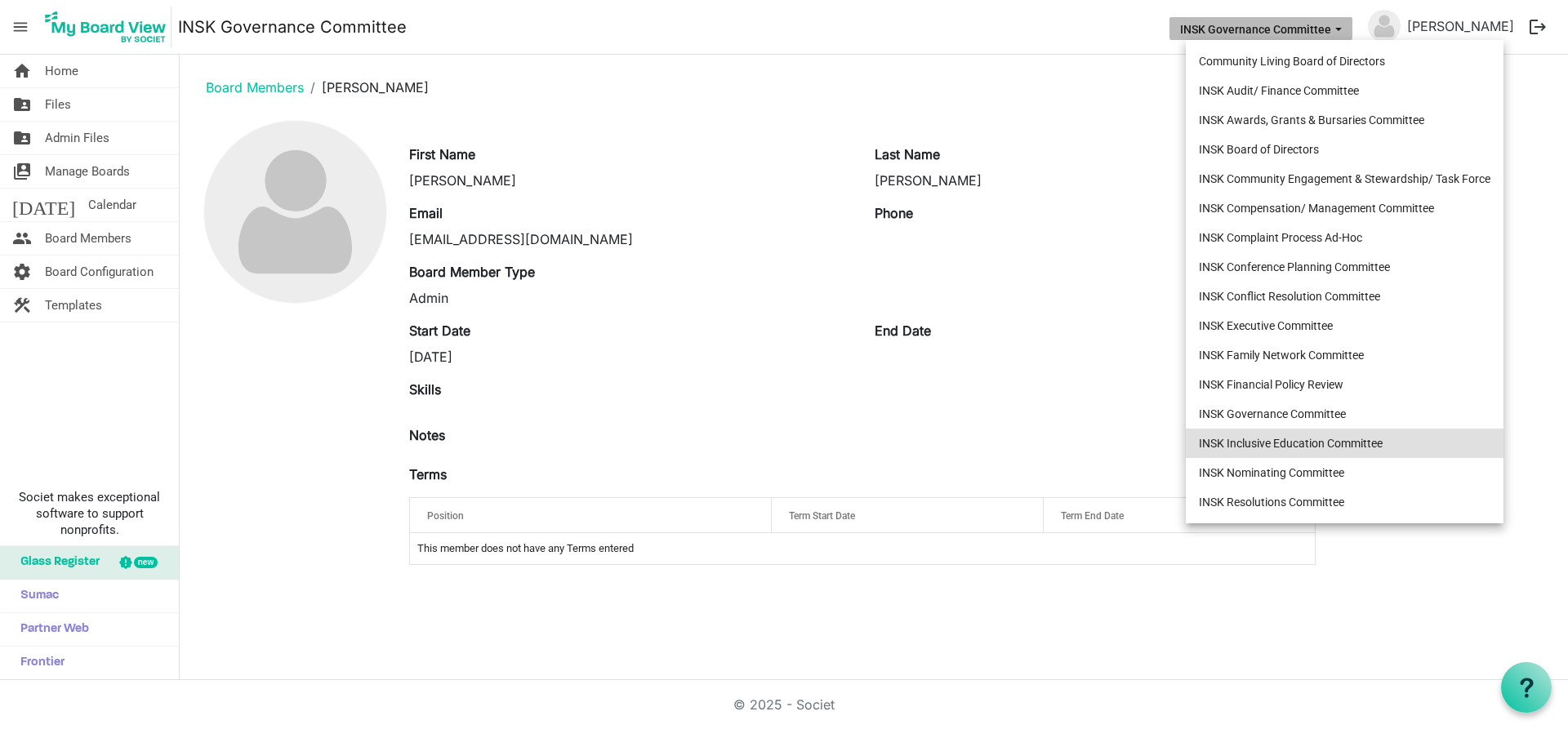
click at [1331, 443] on li "INSK Inclusive Education Committee" at bounding box center [1344, 443] width 318 height 29
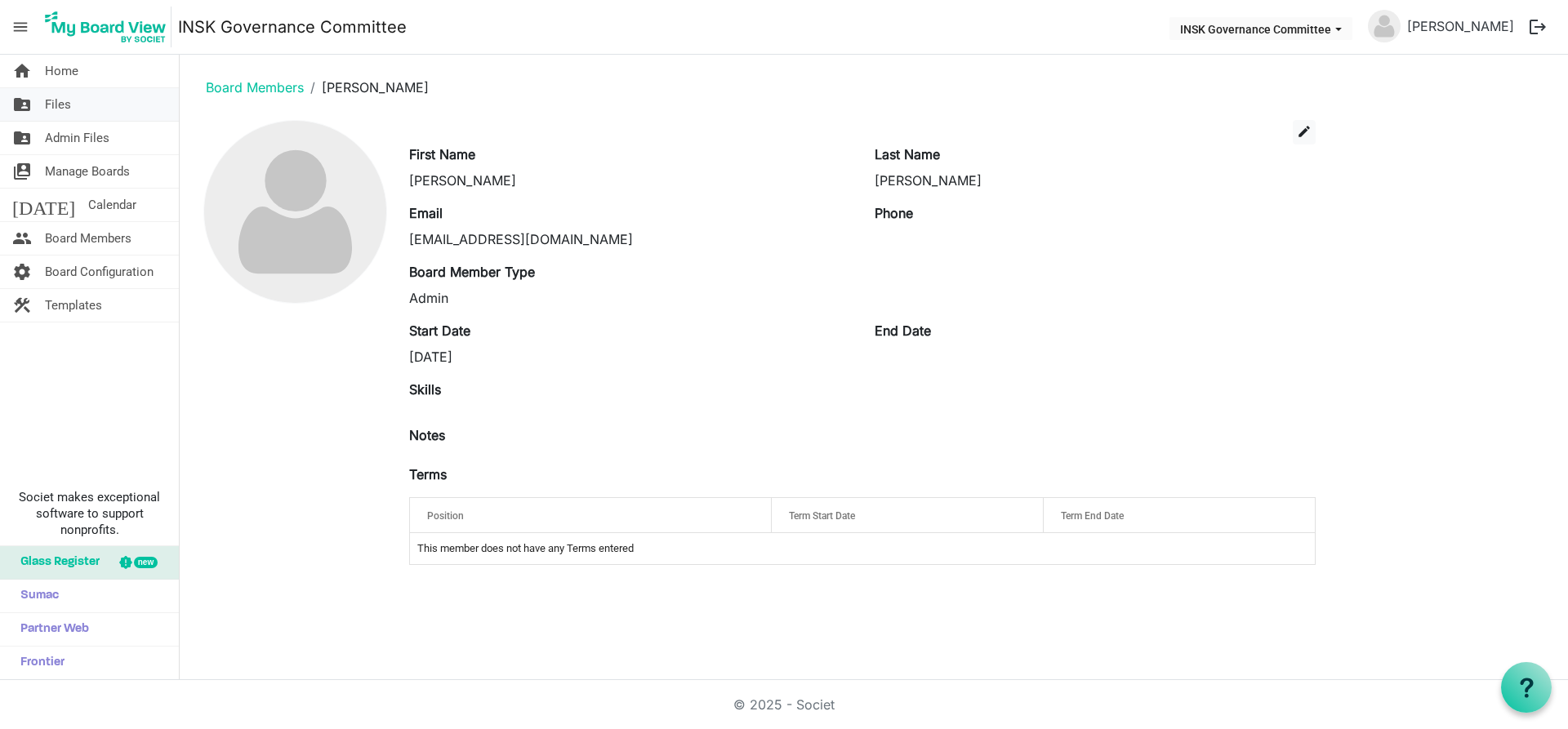
click at [54, 109] on span "Files" at bounding box center [58, 104] width 26 height 32
click at [1326, 154] on div "edit First Name [PERSON_NAME] Last Name [PERSON_NAME] Email [EMAIL_ADDRESS][DOM…" at bounding box center [874, 348] width 1362 height 458
drag, startPoint x: 1164, startPoint y: 372, endPoint x: 1173, endPoint y: 379, distance: 11.4
click at [1167, 380] on div "edit First Name [PERSON_NAME] Last Name [PERSON_NAME] Email [EMAIL_ADDRESS][DOM…" at bounding box center [862, 348] width 906 height 458
drag, startPoint x: 1190, startPoint y: 331, endPoint x: 1467, endPoint y: 267, distance: 284.3
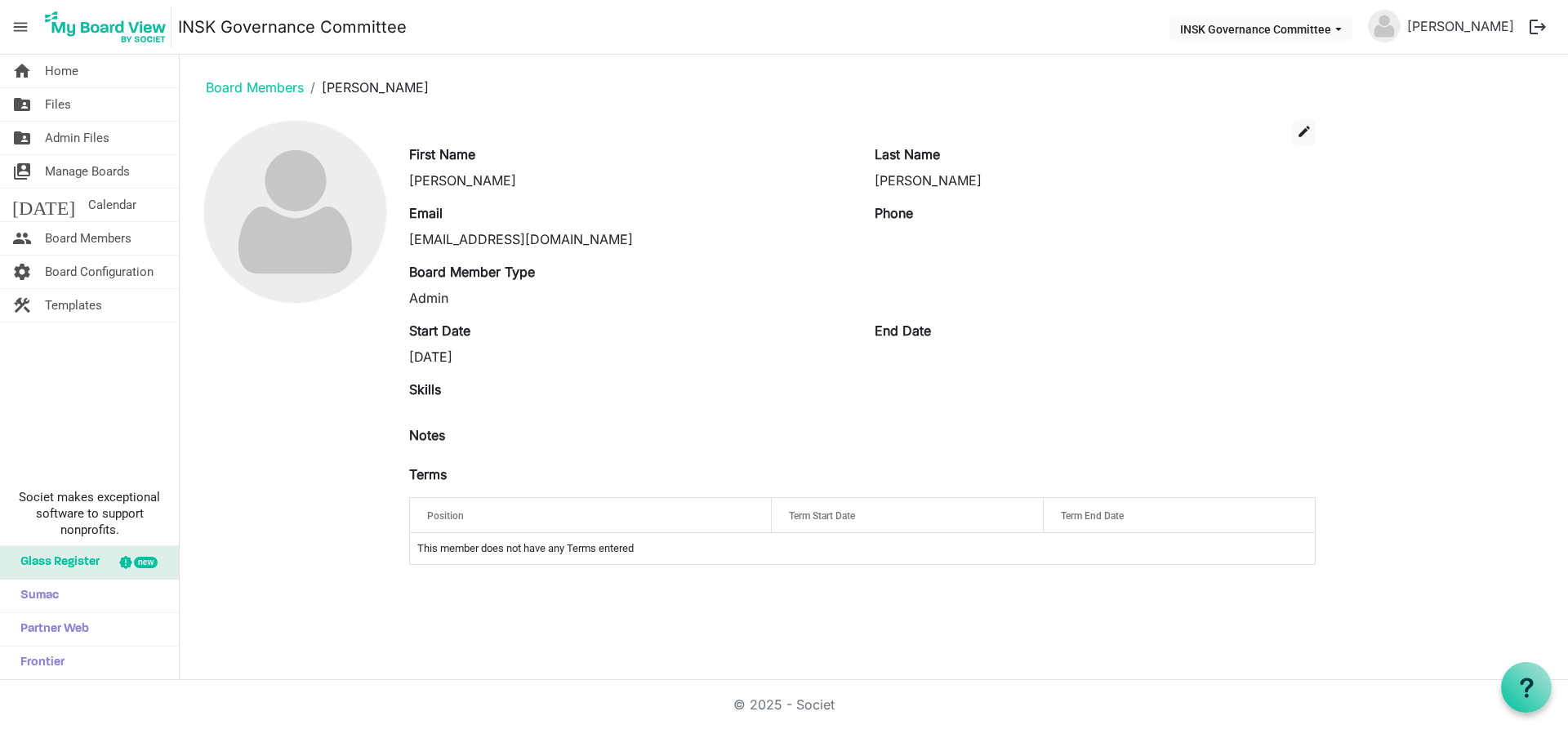
click at [1206, 335] on div "End Date" at bounding box center [1095, 344] width 466 height 46
click at [454, 472] on div "Terms" at bounding box center [863, 477] width 931 height 26
click at [456, 469] on div "Terms" at bounding box center [863, 477] width 931 height 26
